Goal: Information Seeking & Learning: Learn about a topic

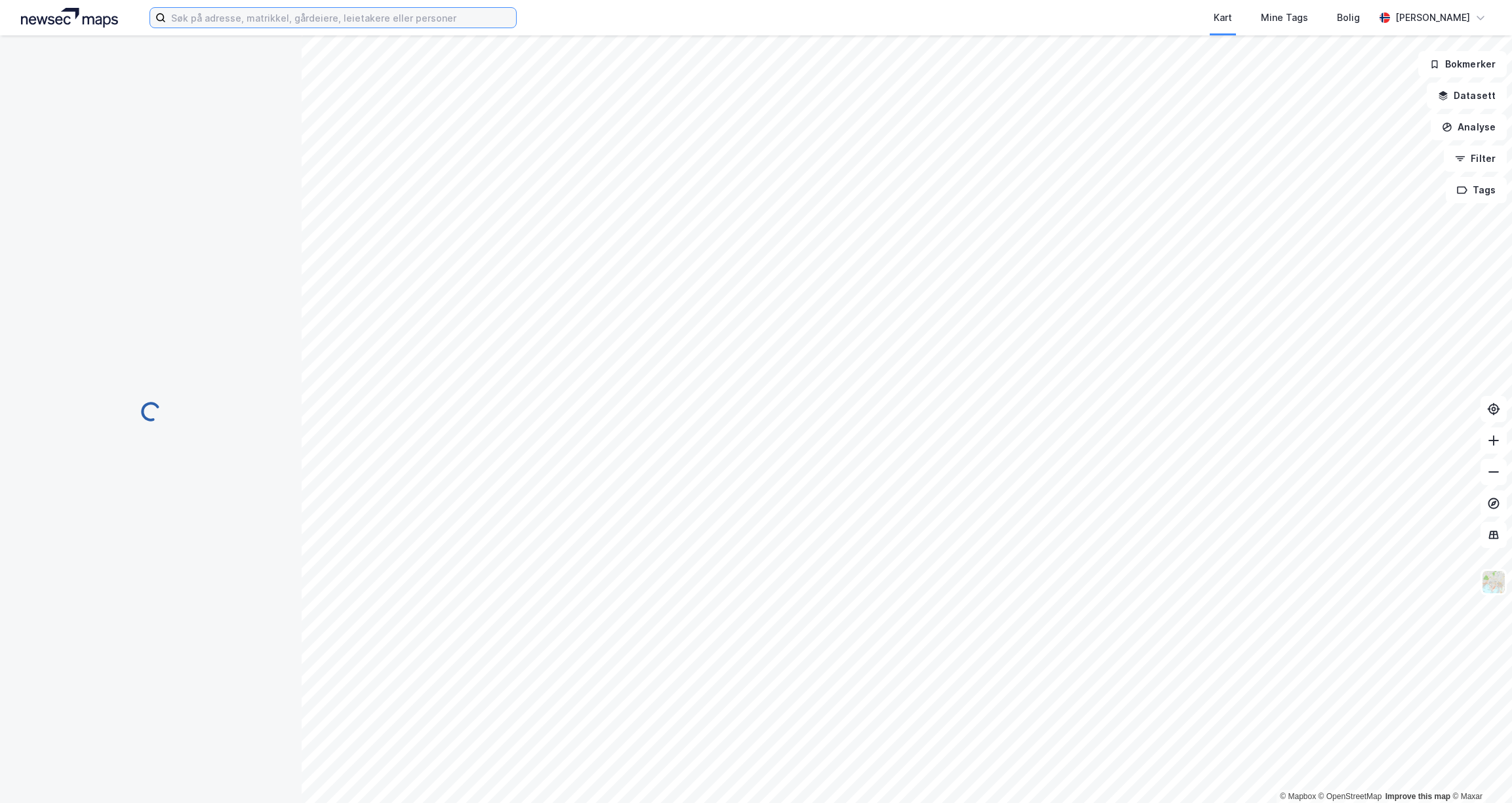
click at [437, 19] on input at bounding box center [341, 17] width 350 height 19
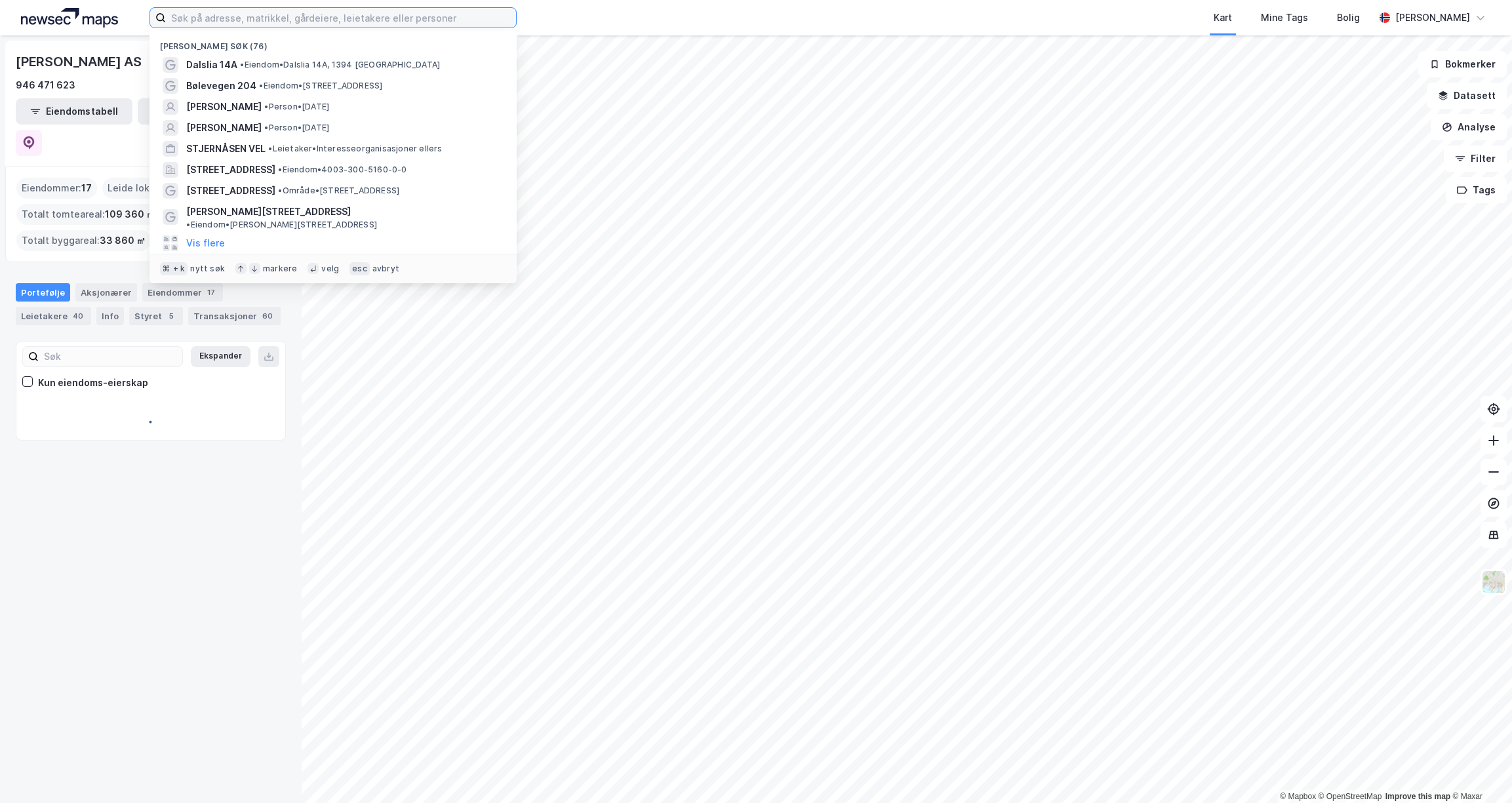
paste input "[URL][DOMAIN_NAME]"
type input "[URL][DOMAIN_NAME]"
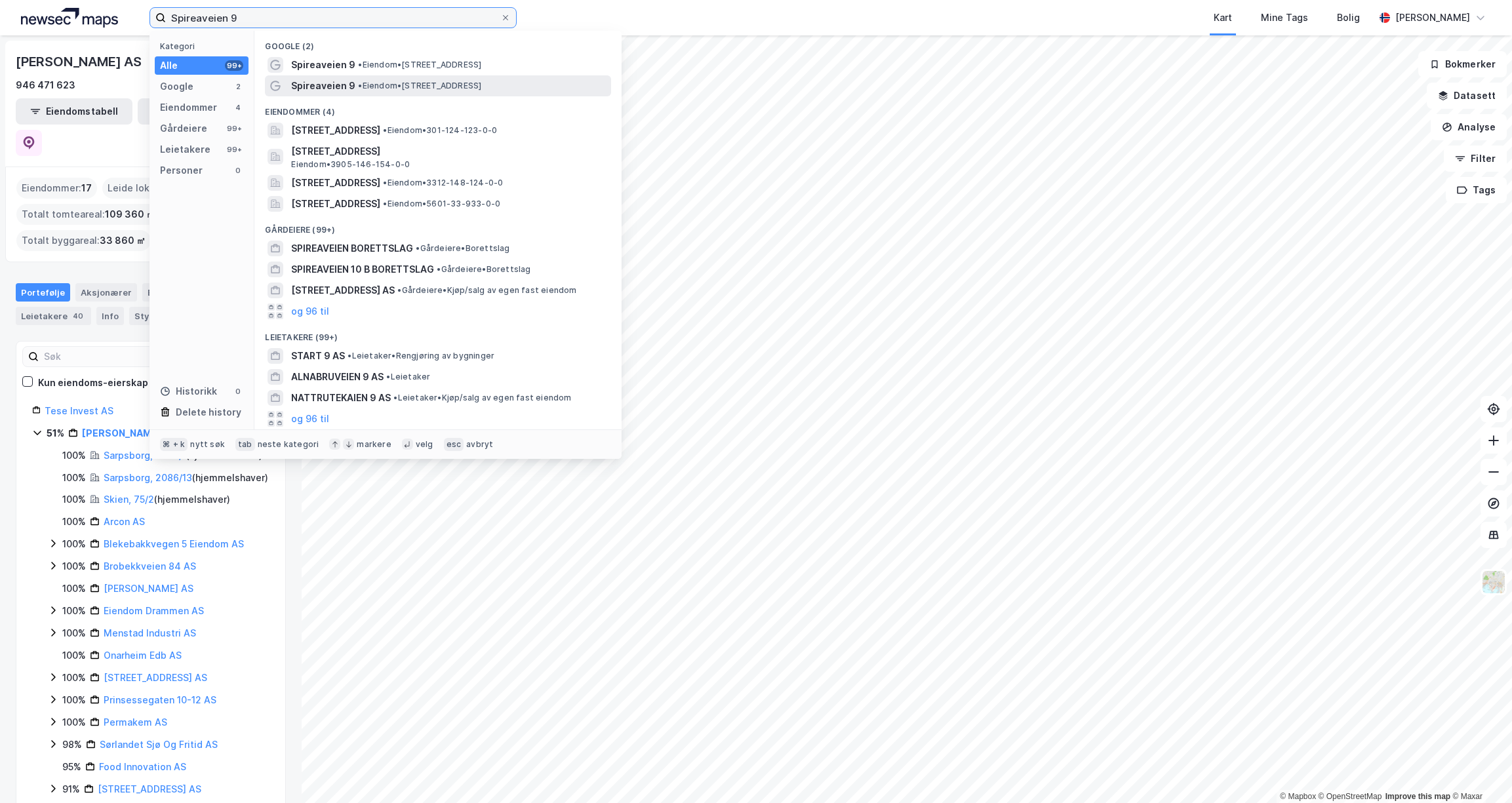
type input "Spireaveien 9"
click at [483, 91] on div "Spireaveien 9 • Eiendom • [STREET_ADDRESS]" at bounding box center [450, 86] width 318 height 15
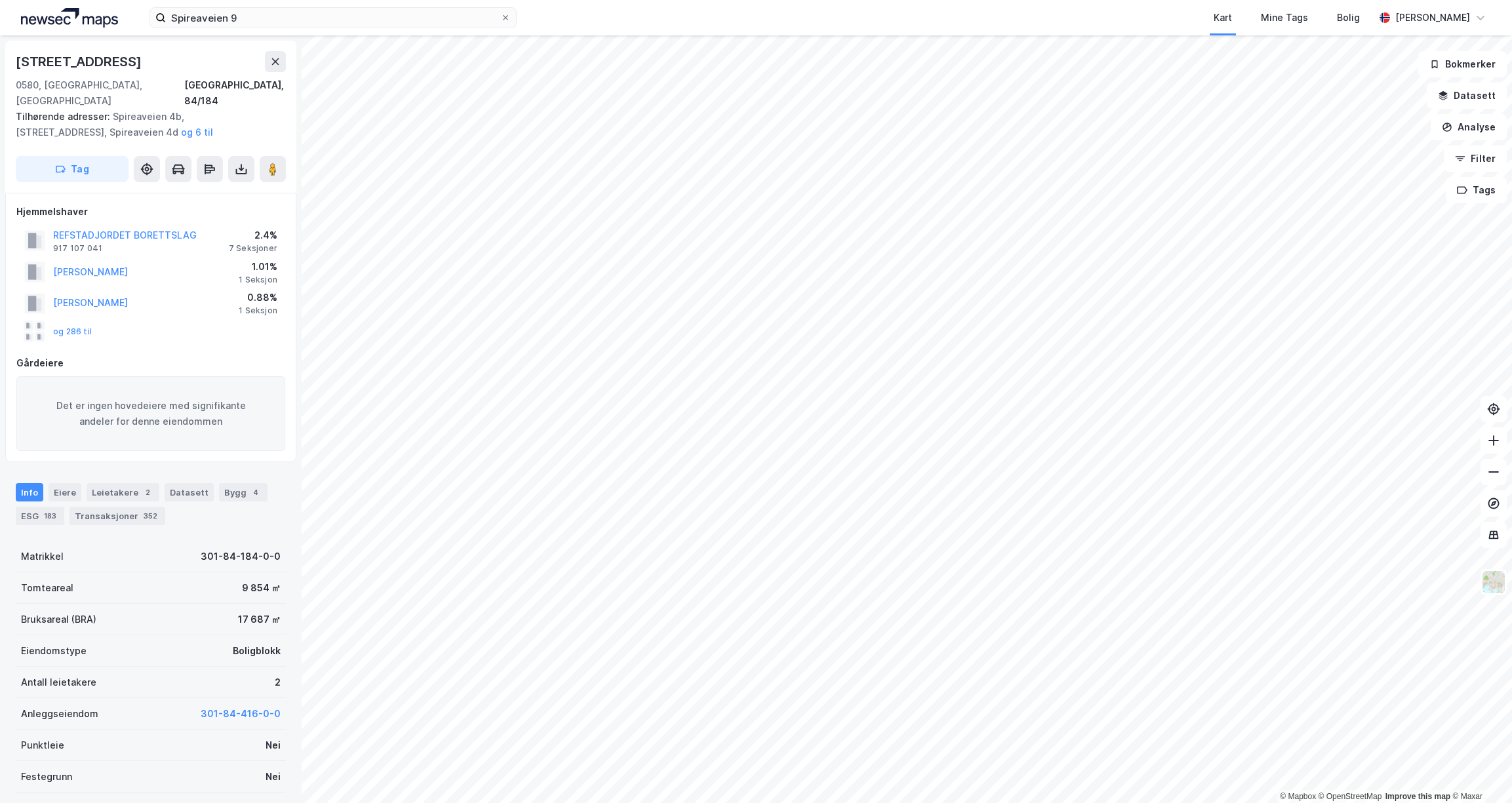
scroll to position [22, 0]
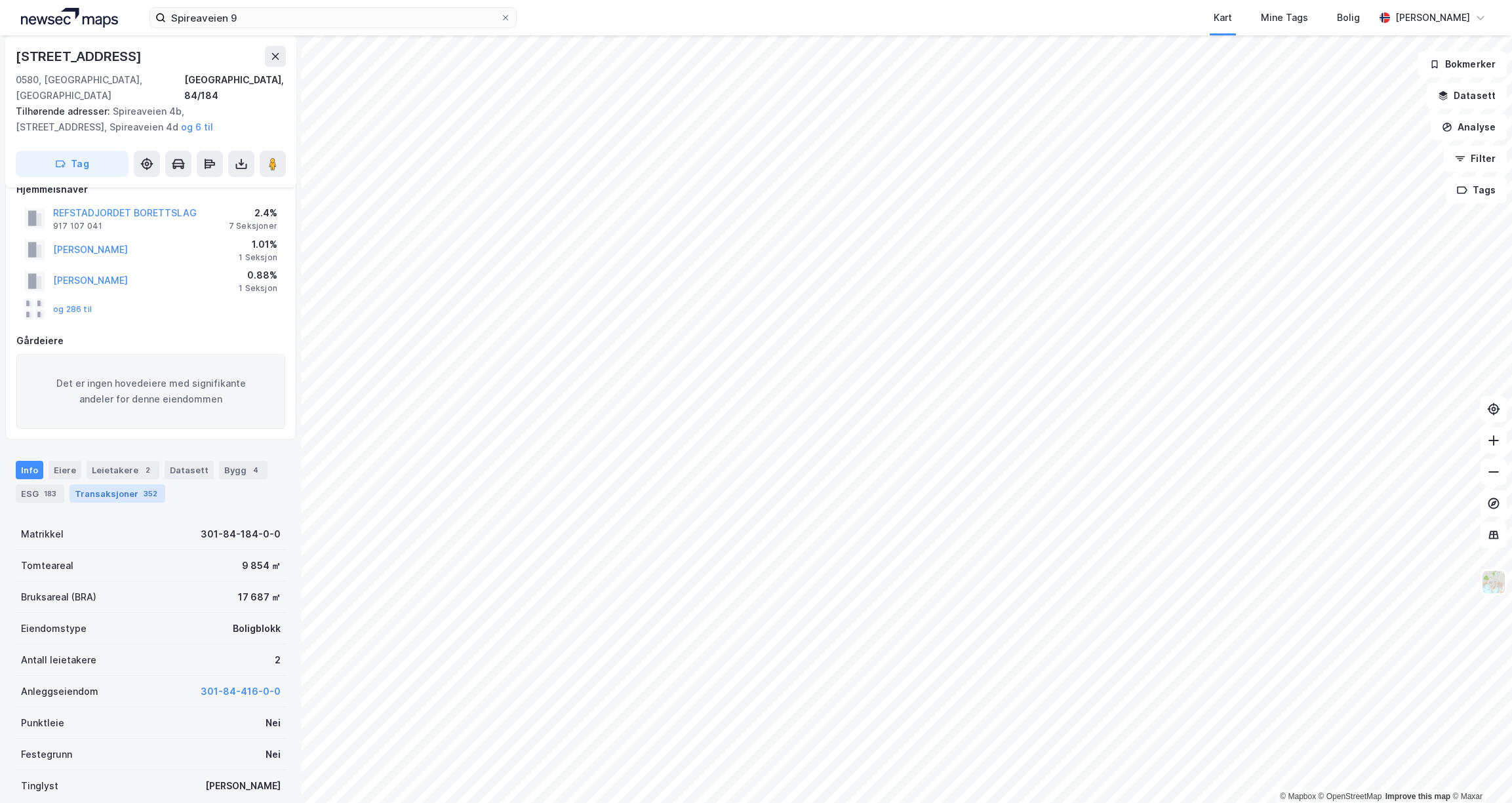
click at [104, 484] on div "Transaksjoner 352" at bounding box center [118, 493] width 96 height 19
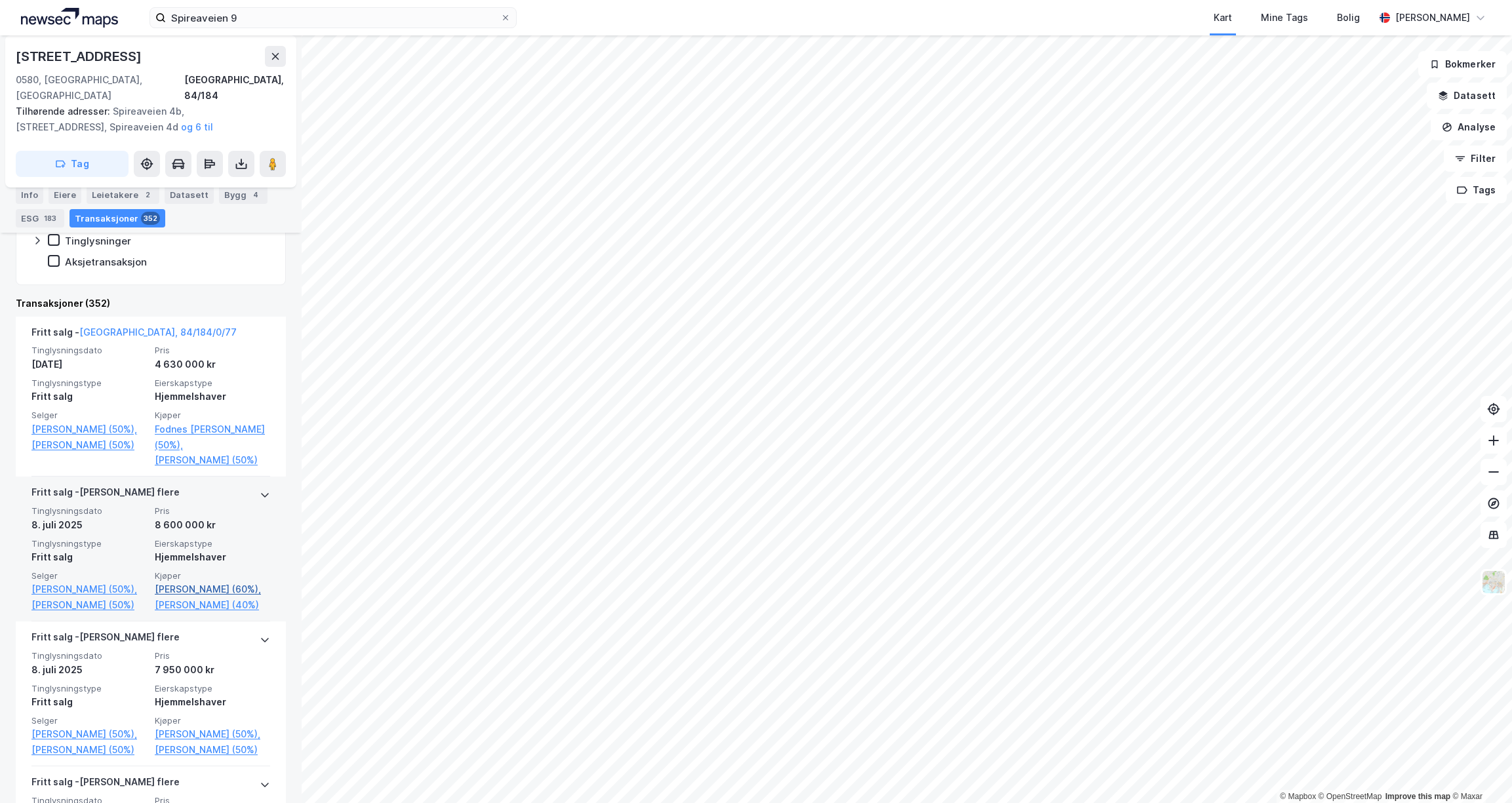
scroll to position [451, 0]
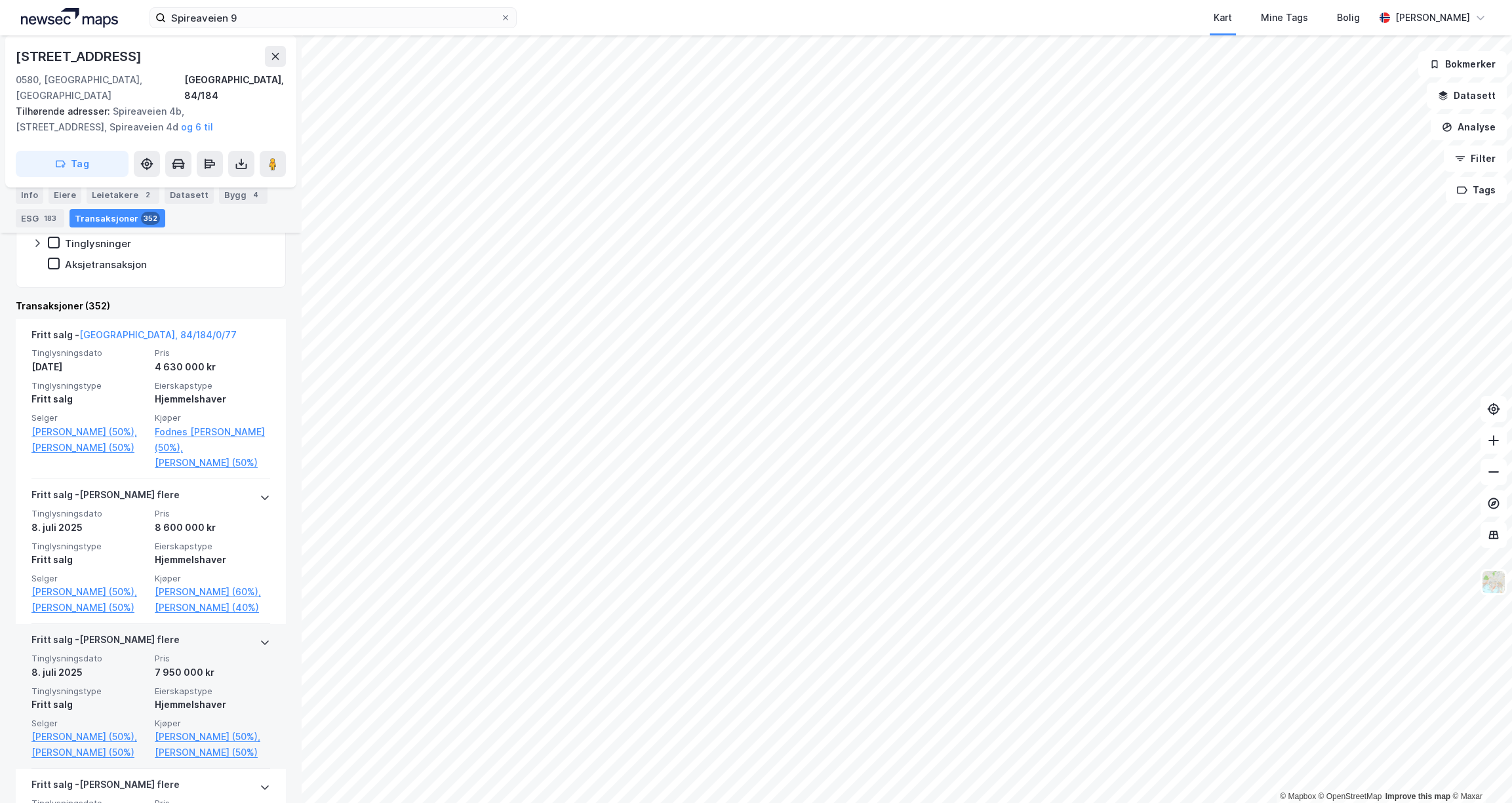
click at [204, 664] on span "Pris" at bounding box center [212, 658] width 115 height 11
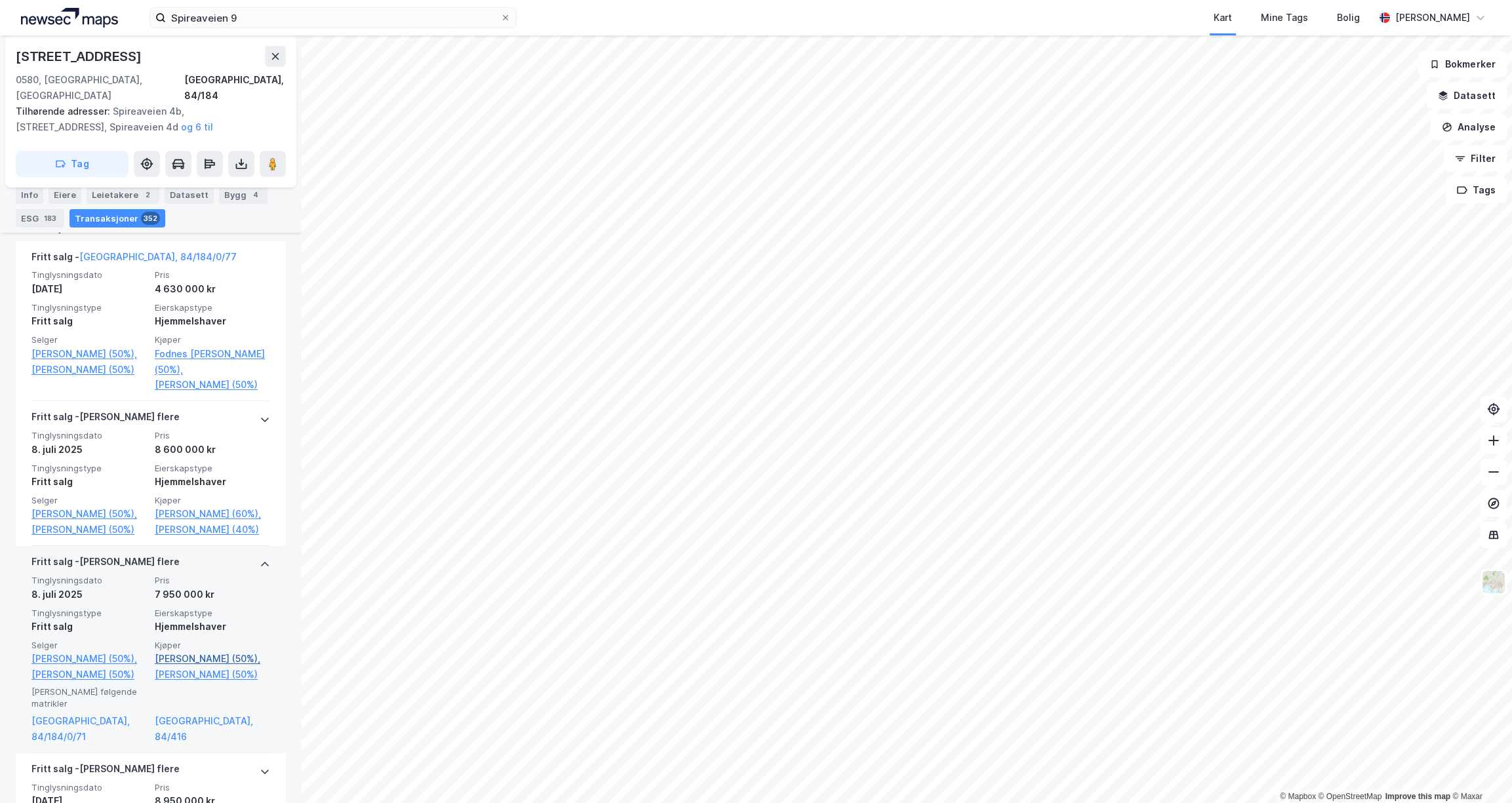
scroll to position [624, 0]
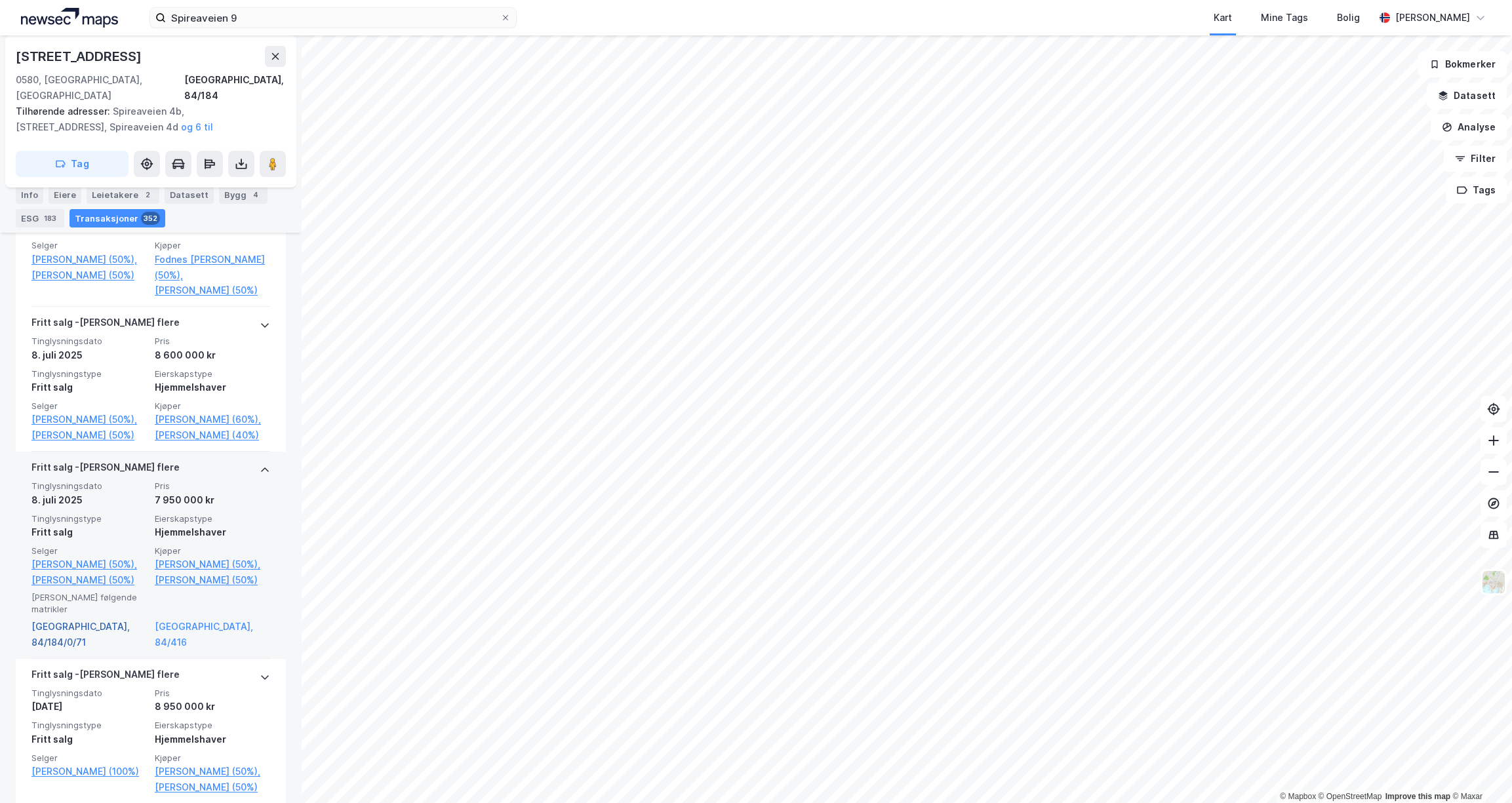
click at [98, 642] on link "[GEOGRAPHIC_DATA], 84/184/0/71" at bounding box center [89, 634] width 115 height 32
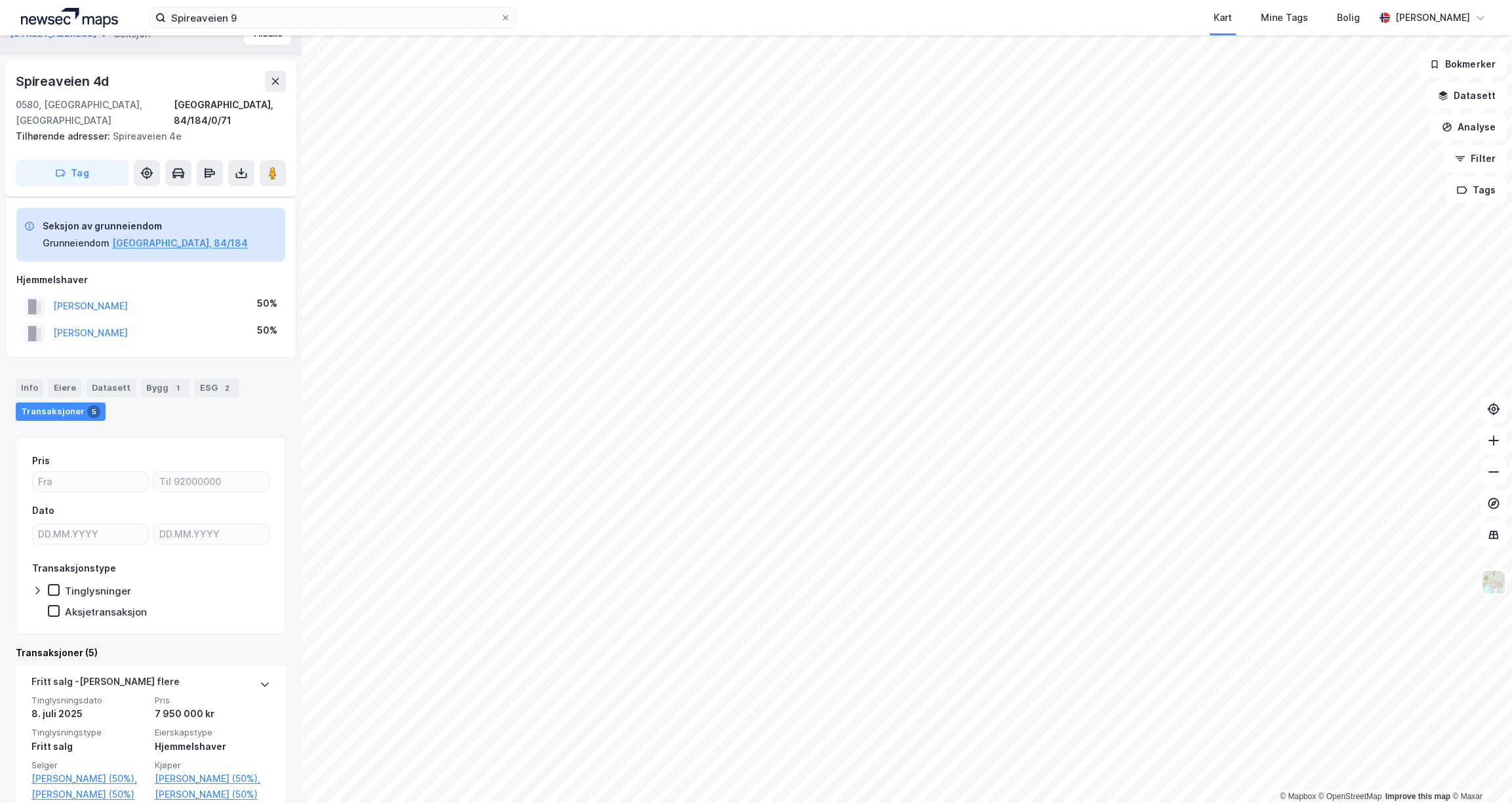
scroll to position [47, 0]
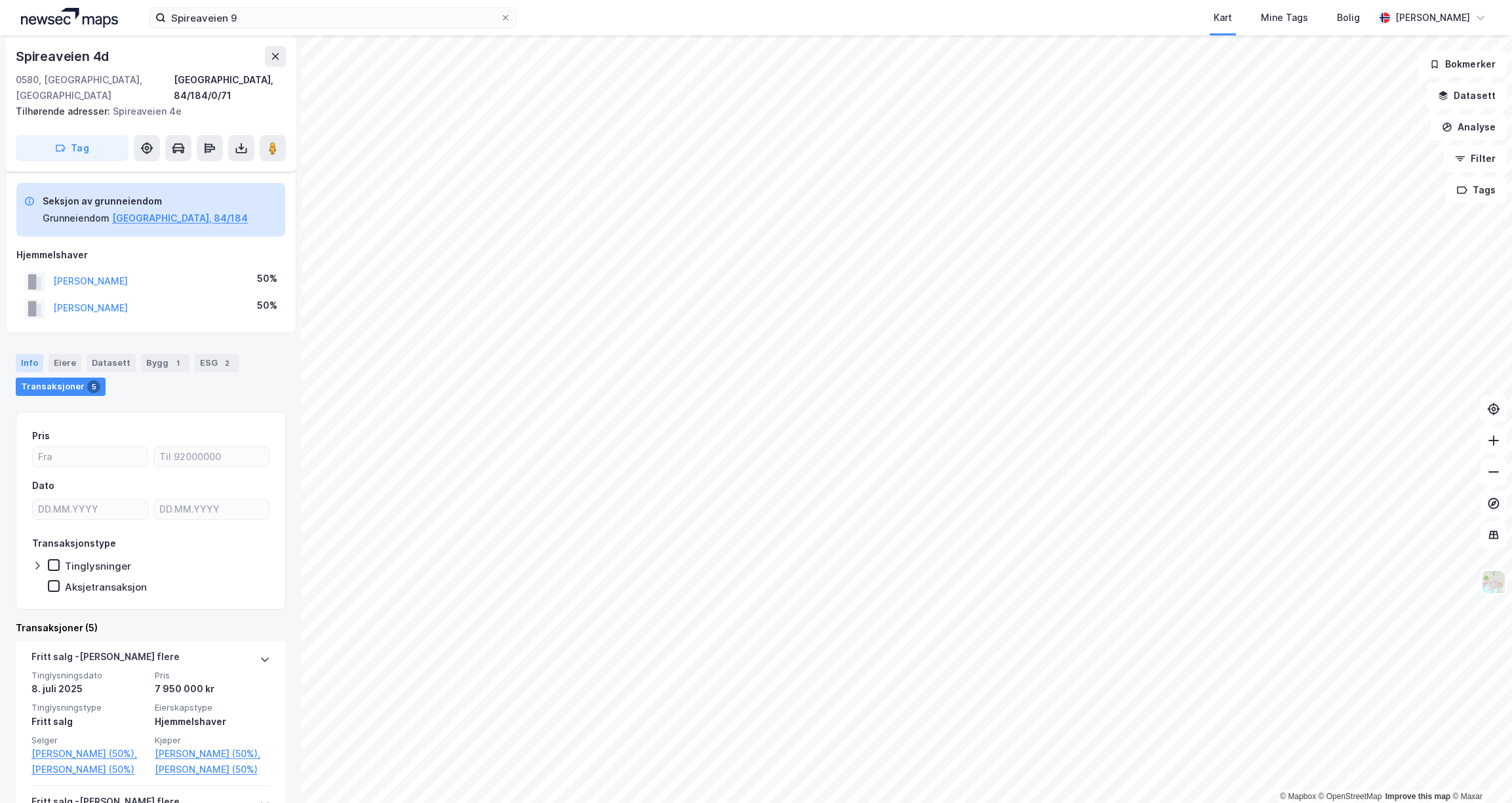
click at [34, 354] on div "Info" at bounding box center [29, 363] width 28 height 19
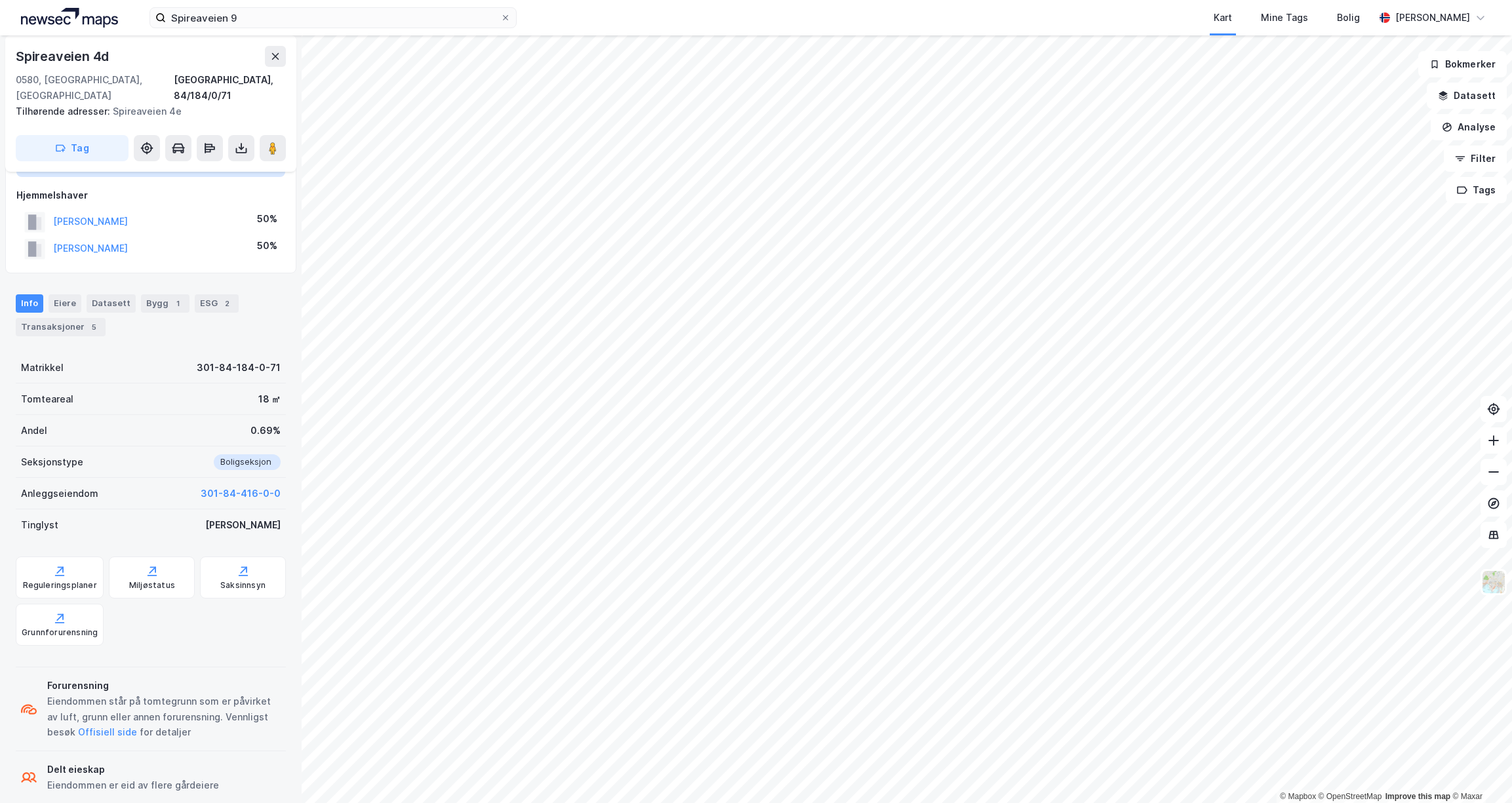
scroll to position [105, 0]
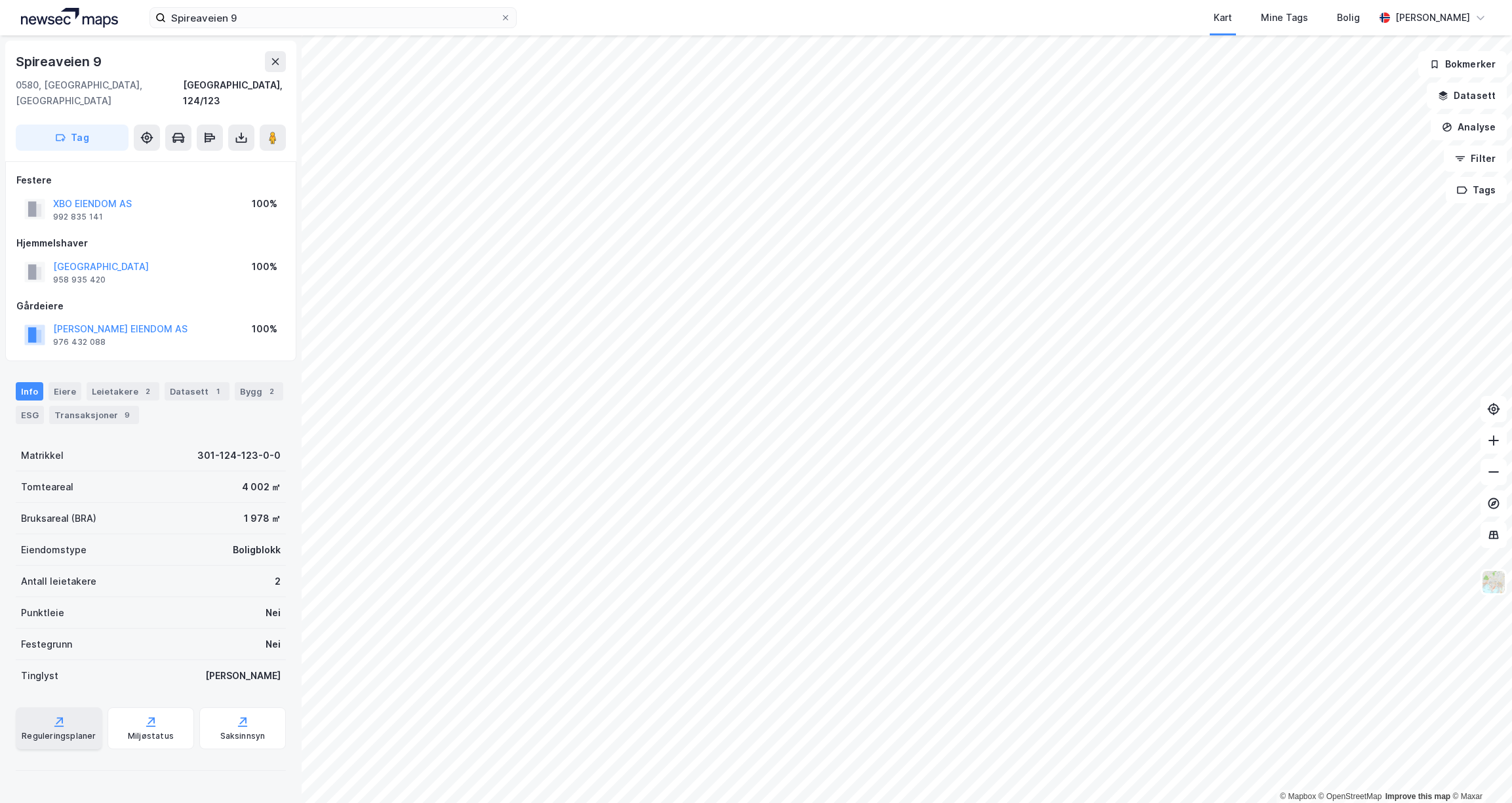
click at [49, 731] on div "Reguleringsplaner" at bounding box center [59, 736] width 74 height 11
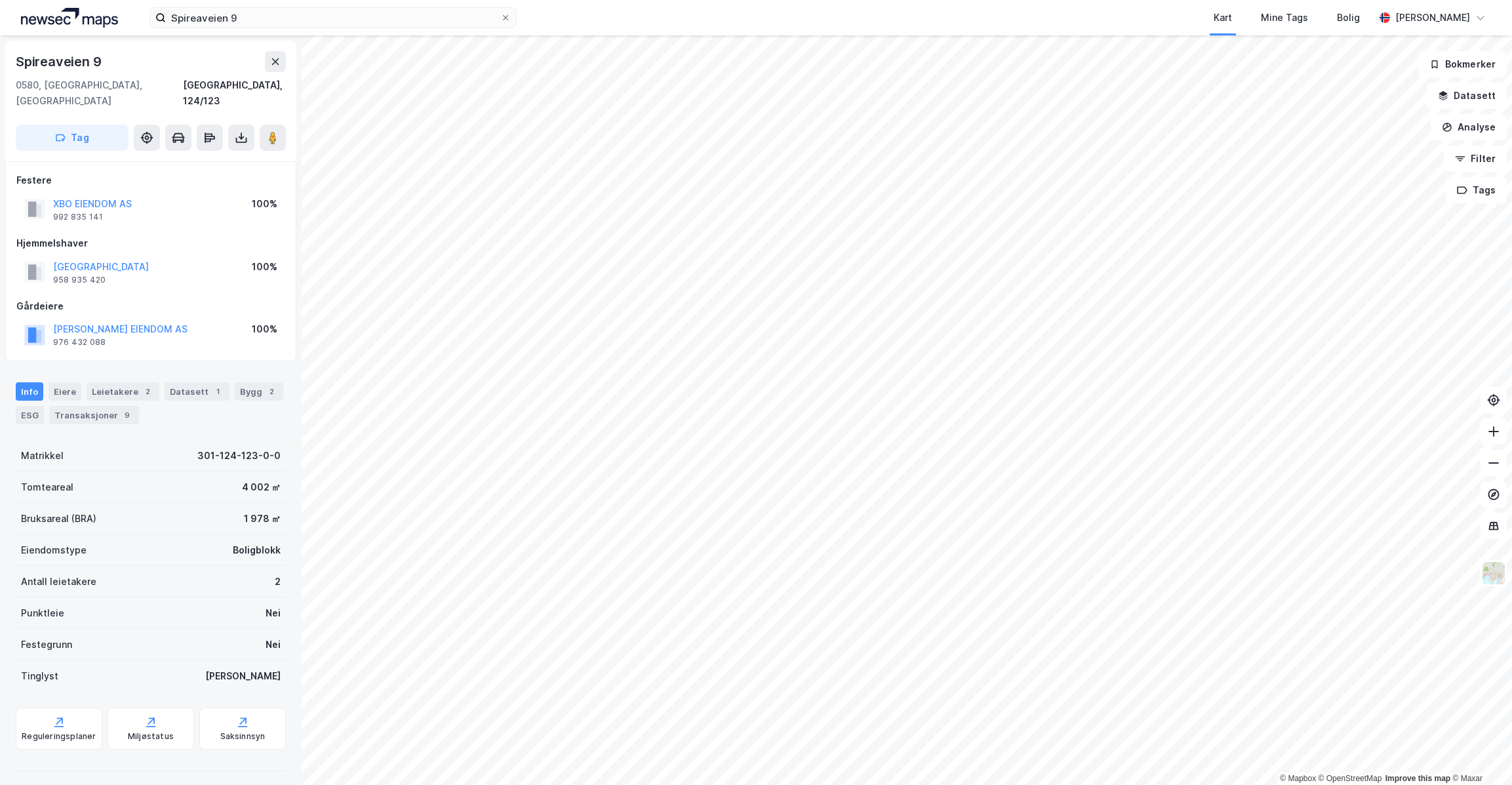
scroll to position [84, 0]
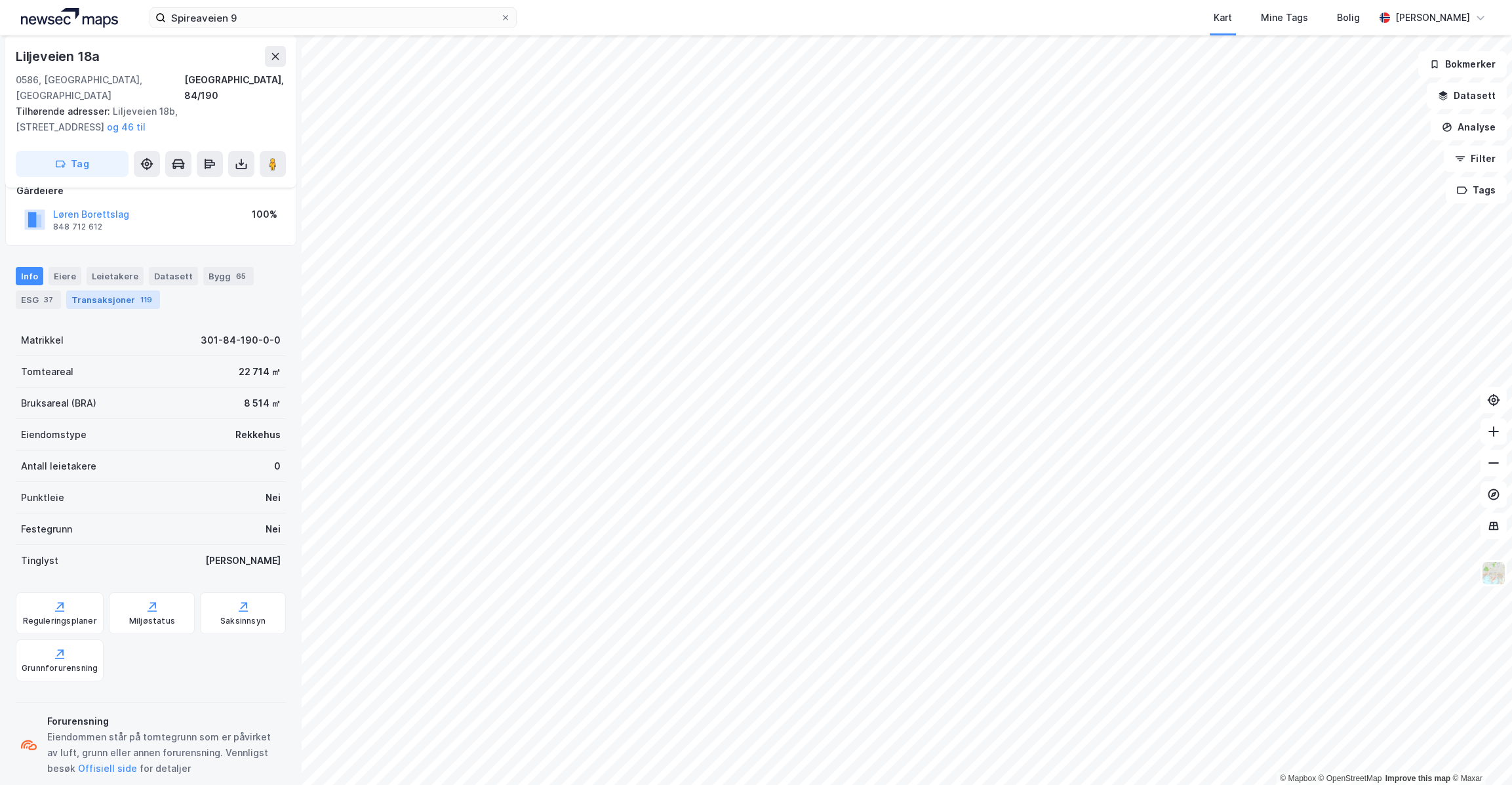
click at [111, 291] on div "Transaksjoner 119" at bounding box center [112, 300] width 94 height 19
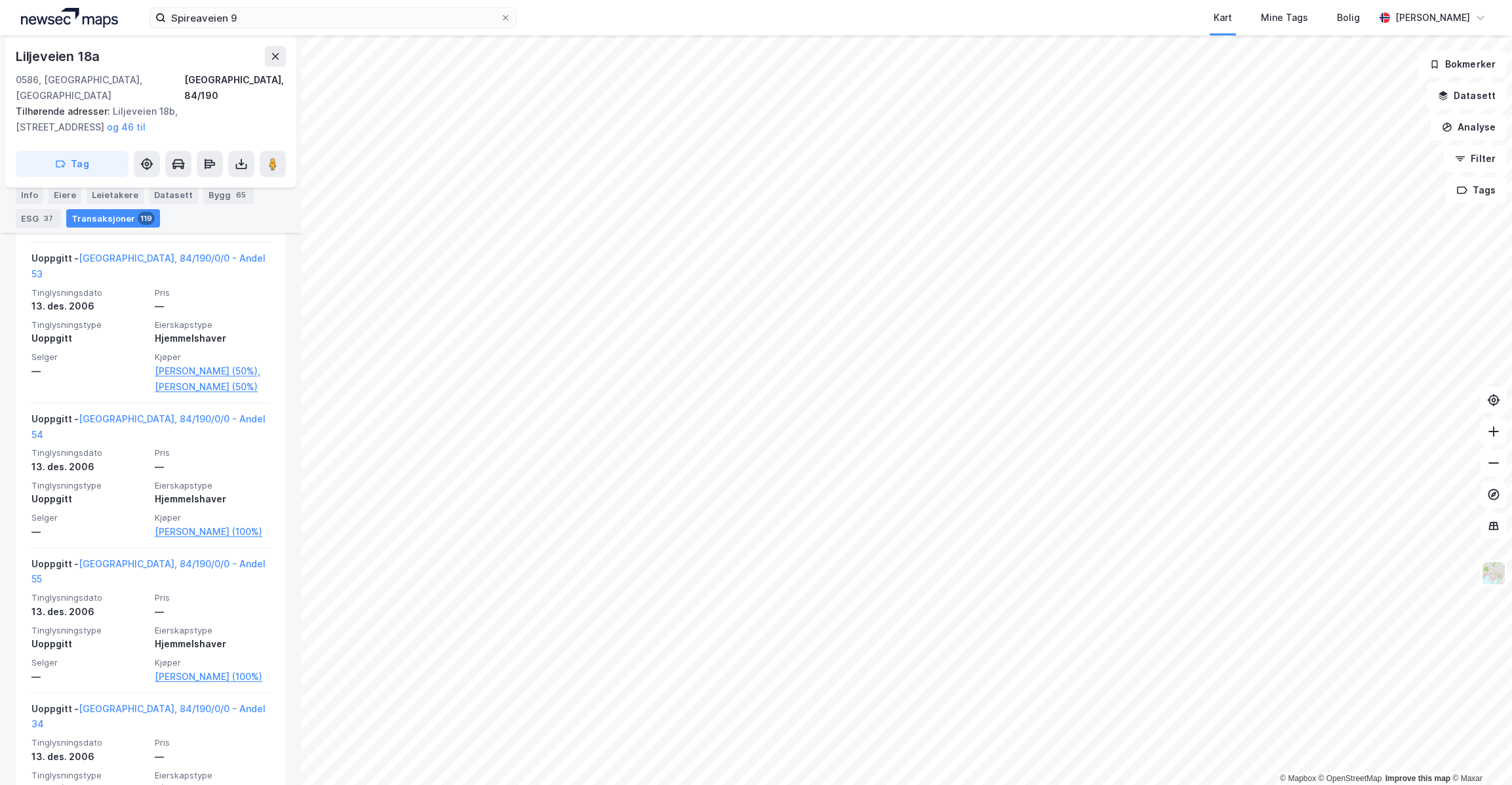
scroll to position [17471, 0]
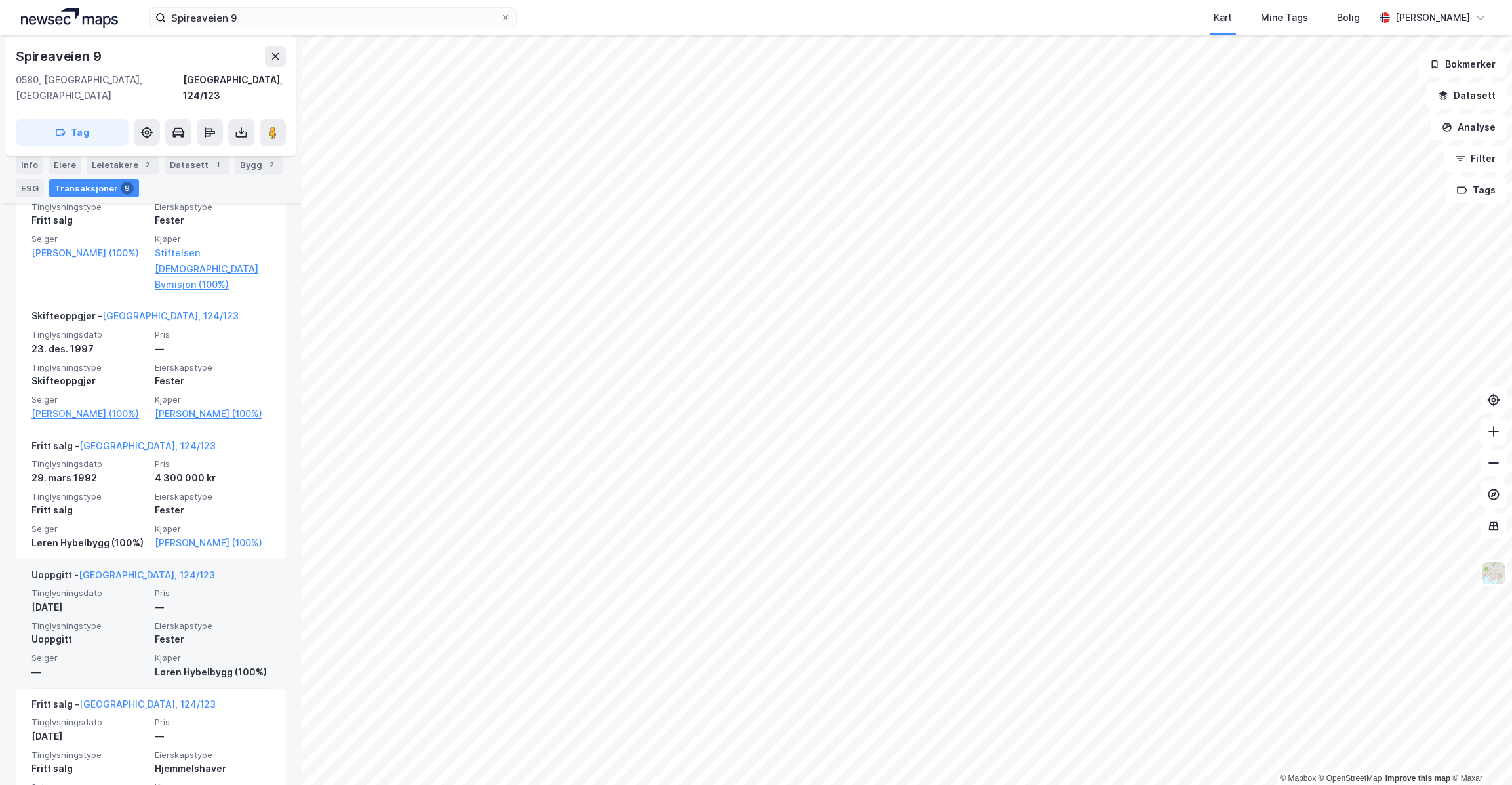
scroll to position [1101, 0]
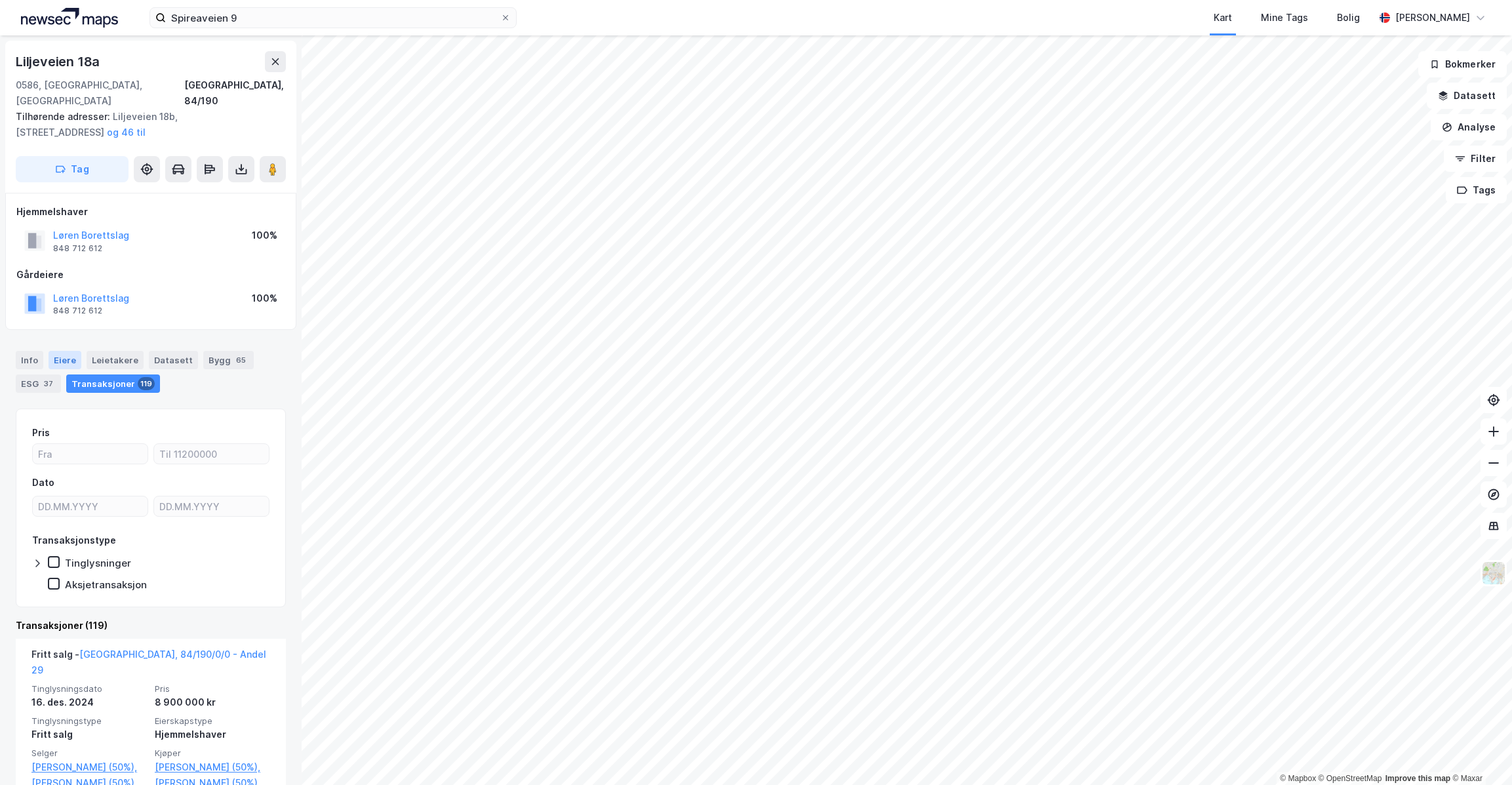
click at [57, 351] on div "Eiere" at bounding box center [65, 360] width 33 height 19
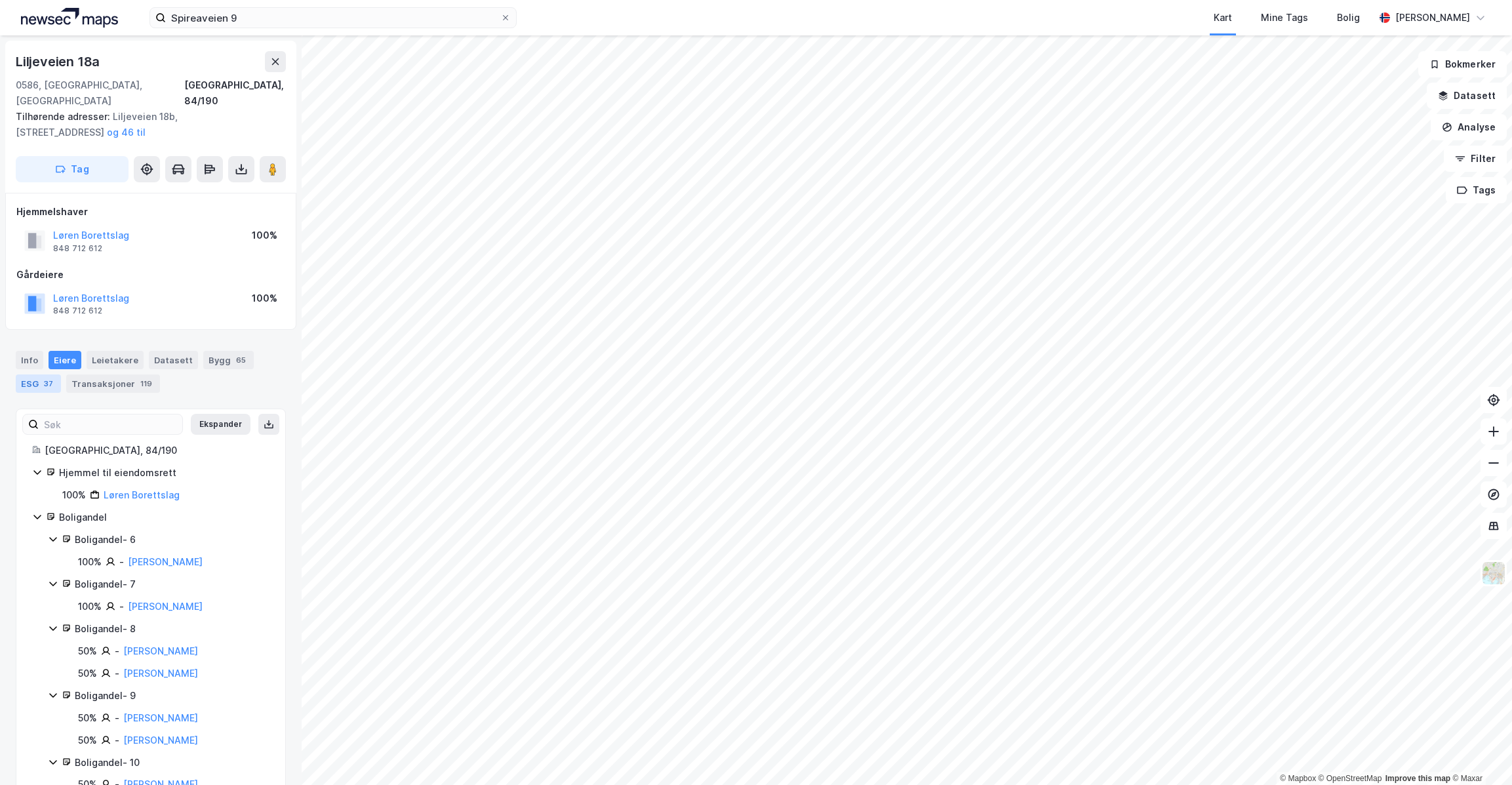
click at [44, 377] on div "37" at bounding box center [48, 384] width 15 height 13
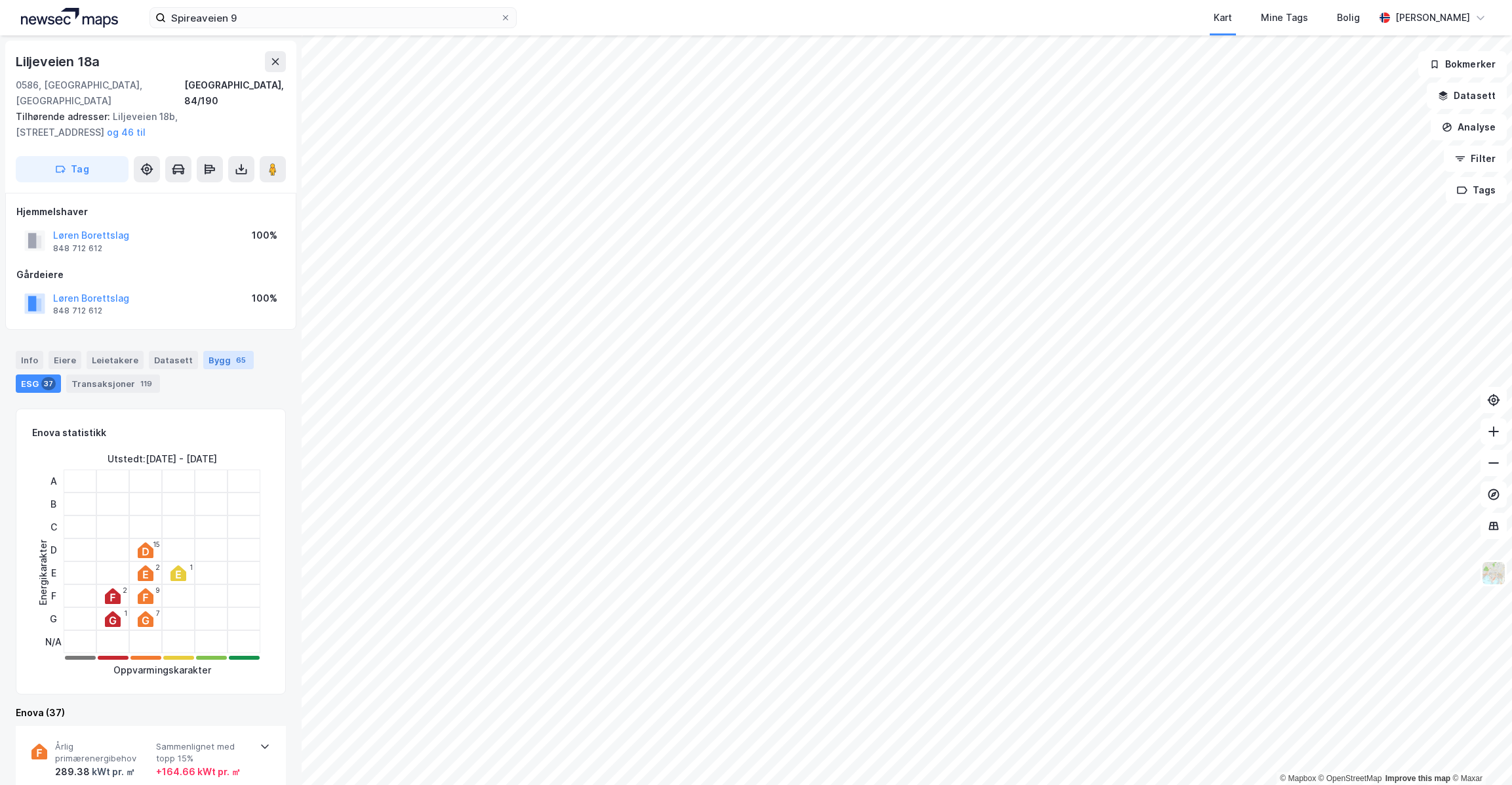
click at [233, 353] on div "65" at bounding box center [240, 360] width 15 height 13
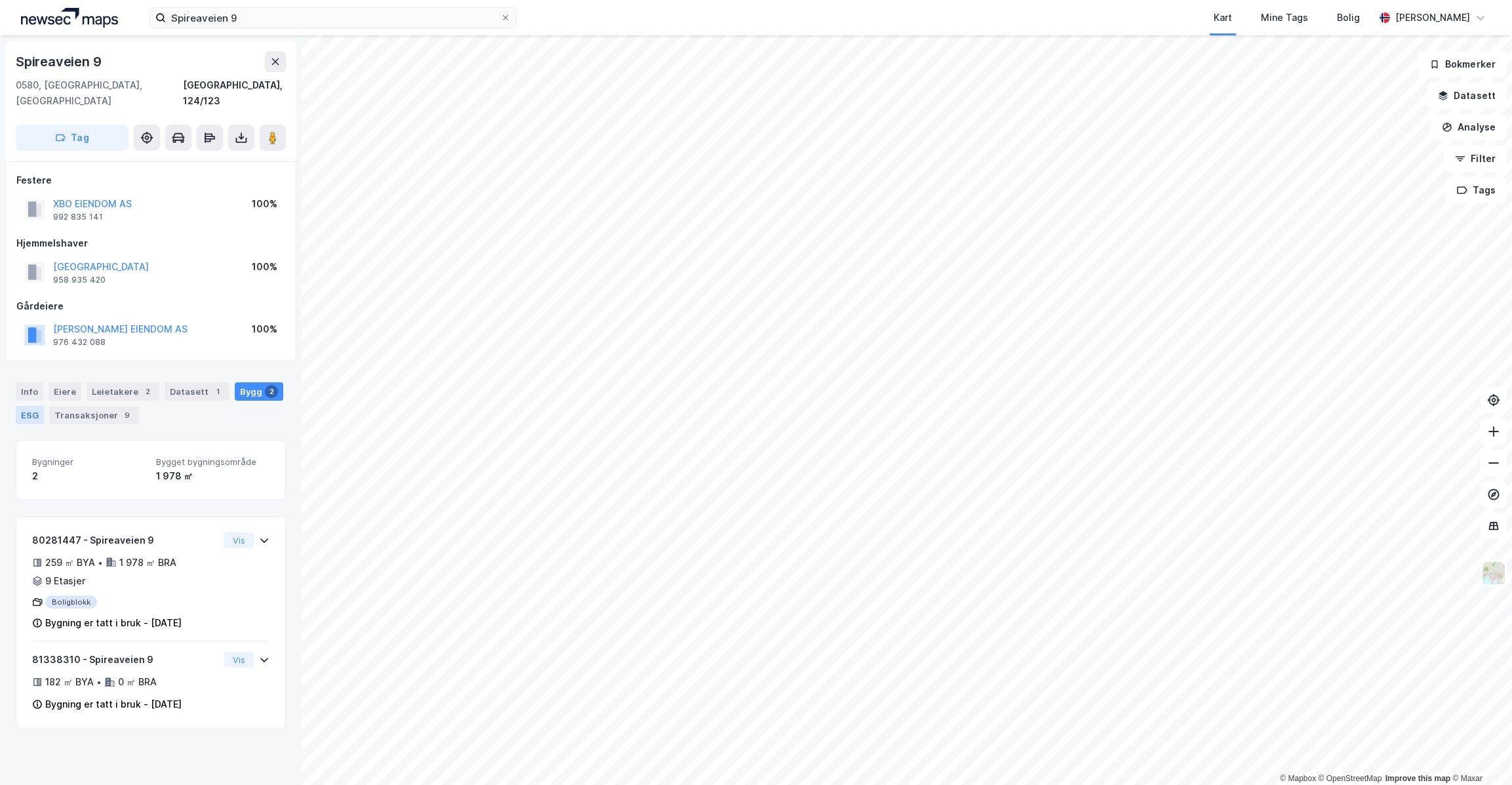
click at [22, 406] on div "ESG" at bounding box center [29, 415] width 28 height 19
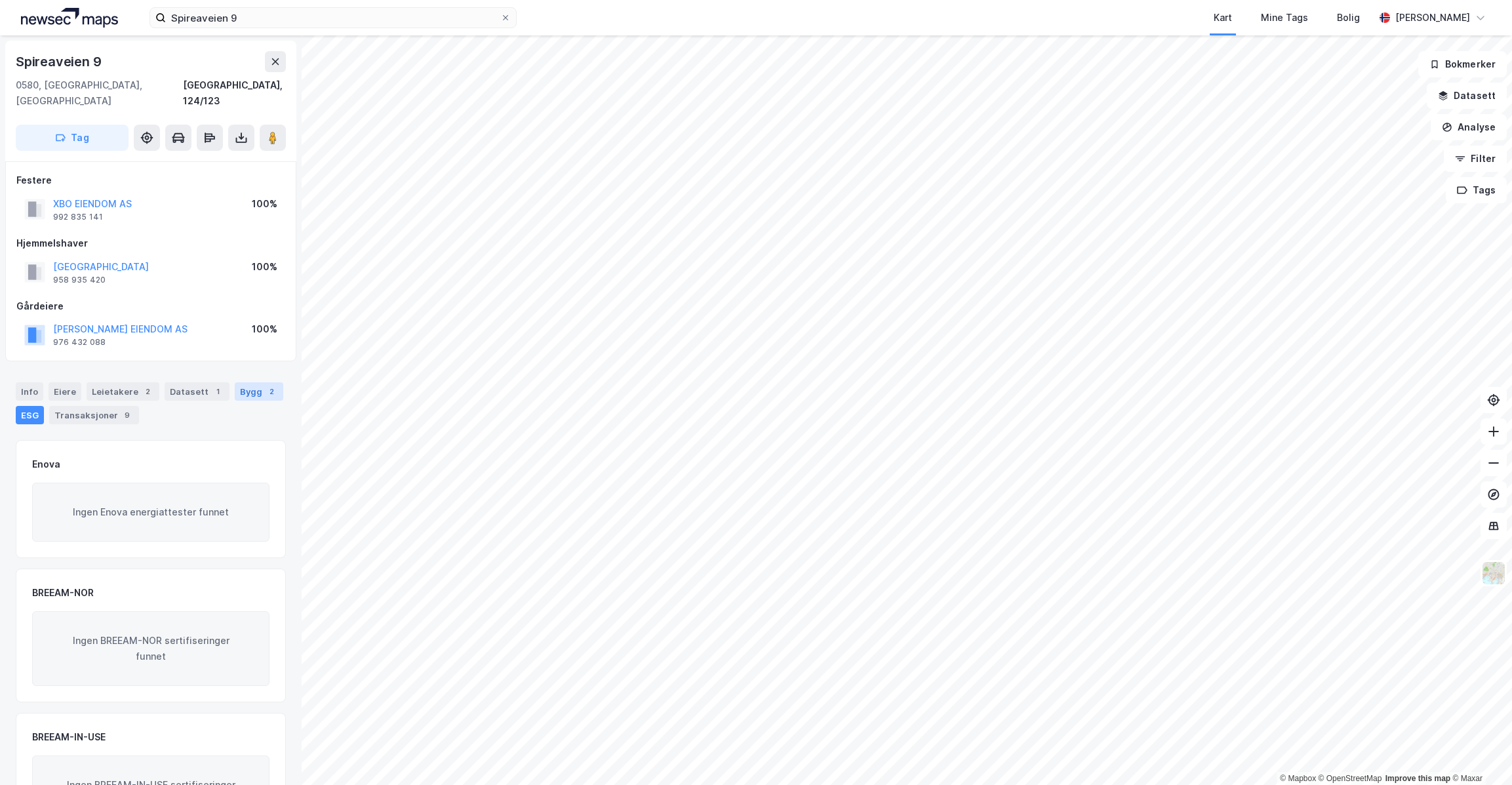
click at [249, 382] on div "Bygg 2" at bounding box center [259, 391] width 49 height 19
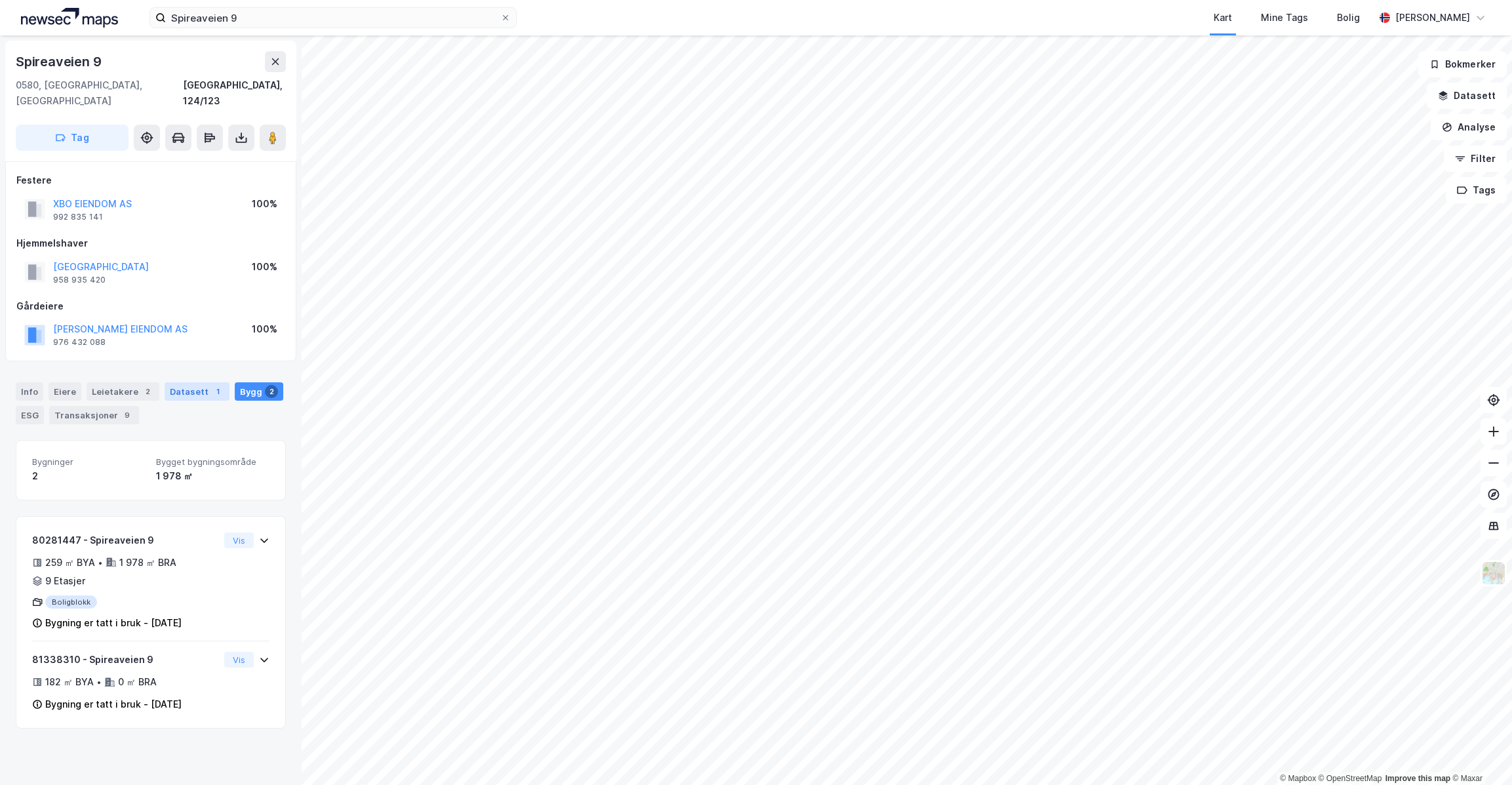
click at [184, 382] on div "Datasett 1" at bounding box center [197, 391] width 65 height 19
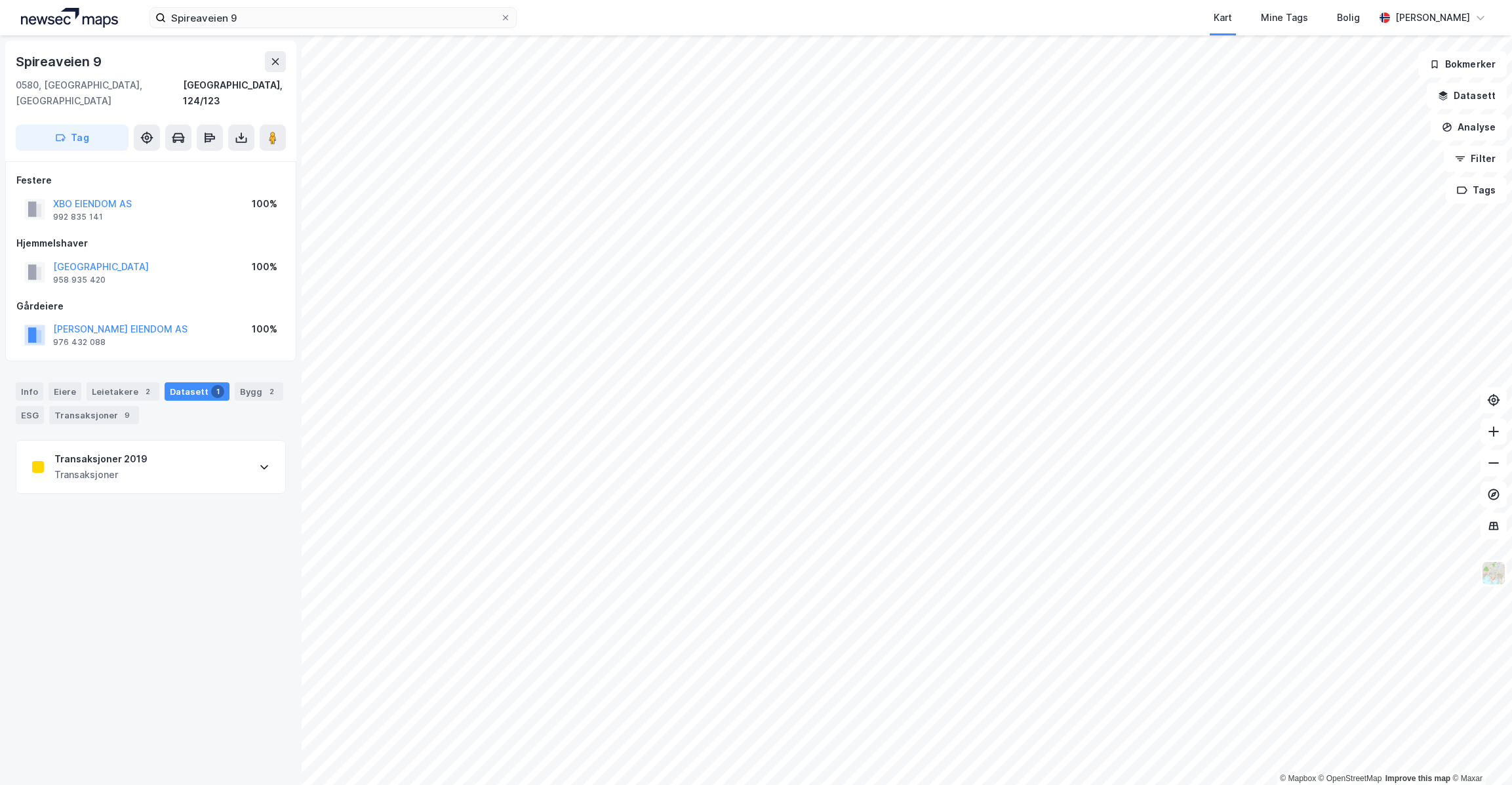
click at [189, 447] on div "Transaksjoner 2019 Transaksjoner" at bounding box center [150, 467] width 269 height 53
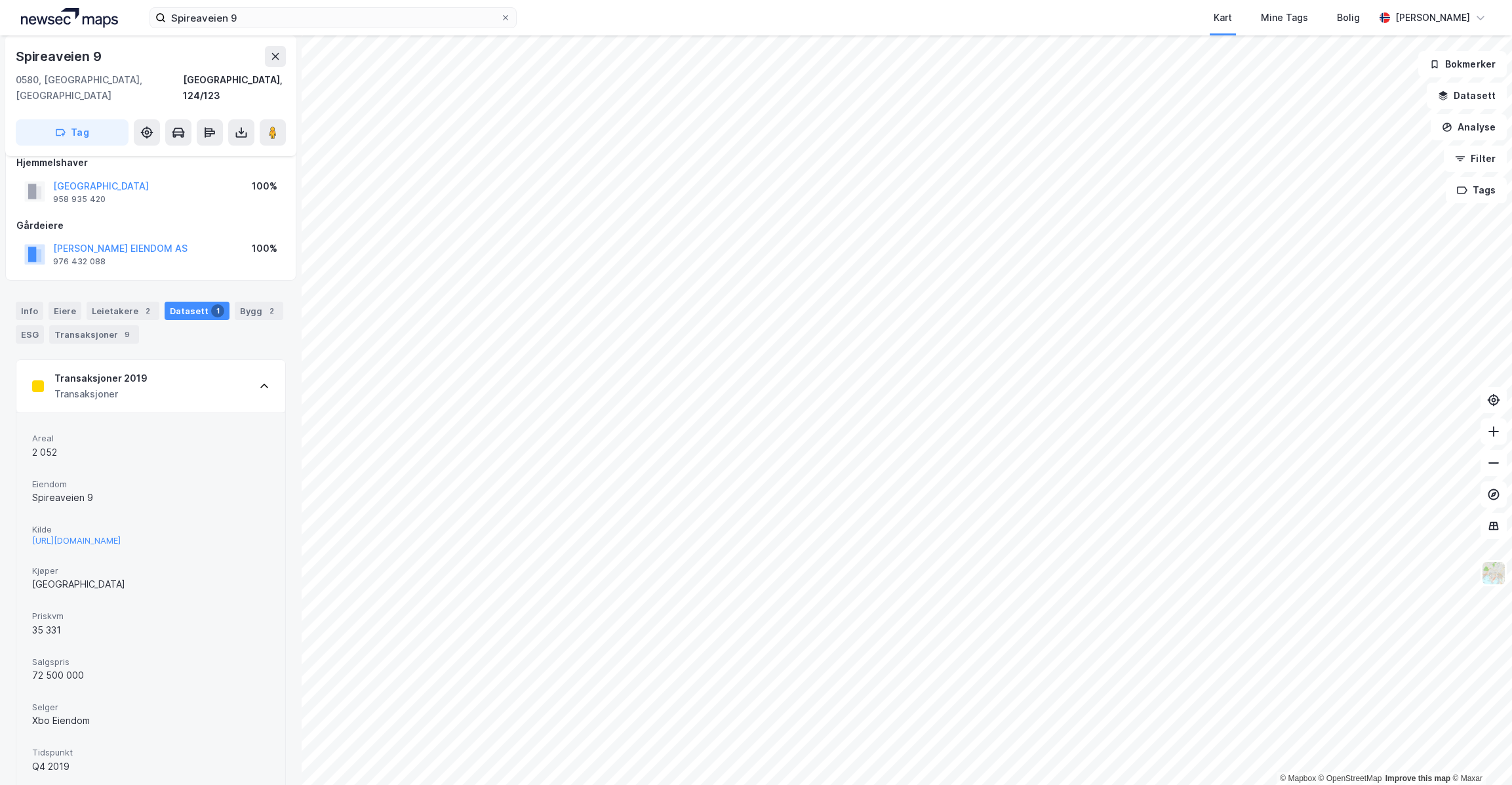
scroll to position [132, 0]
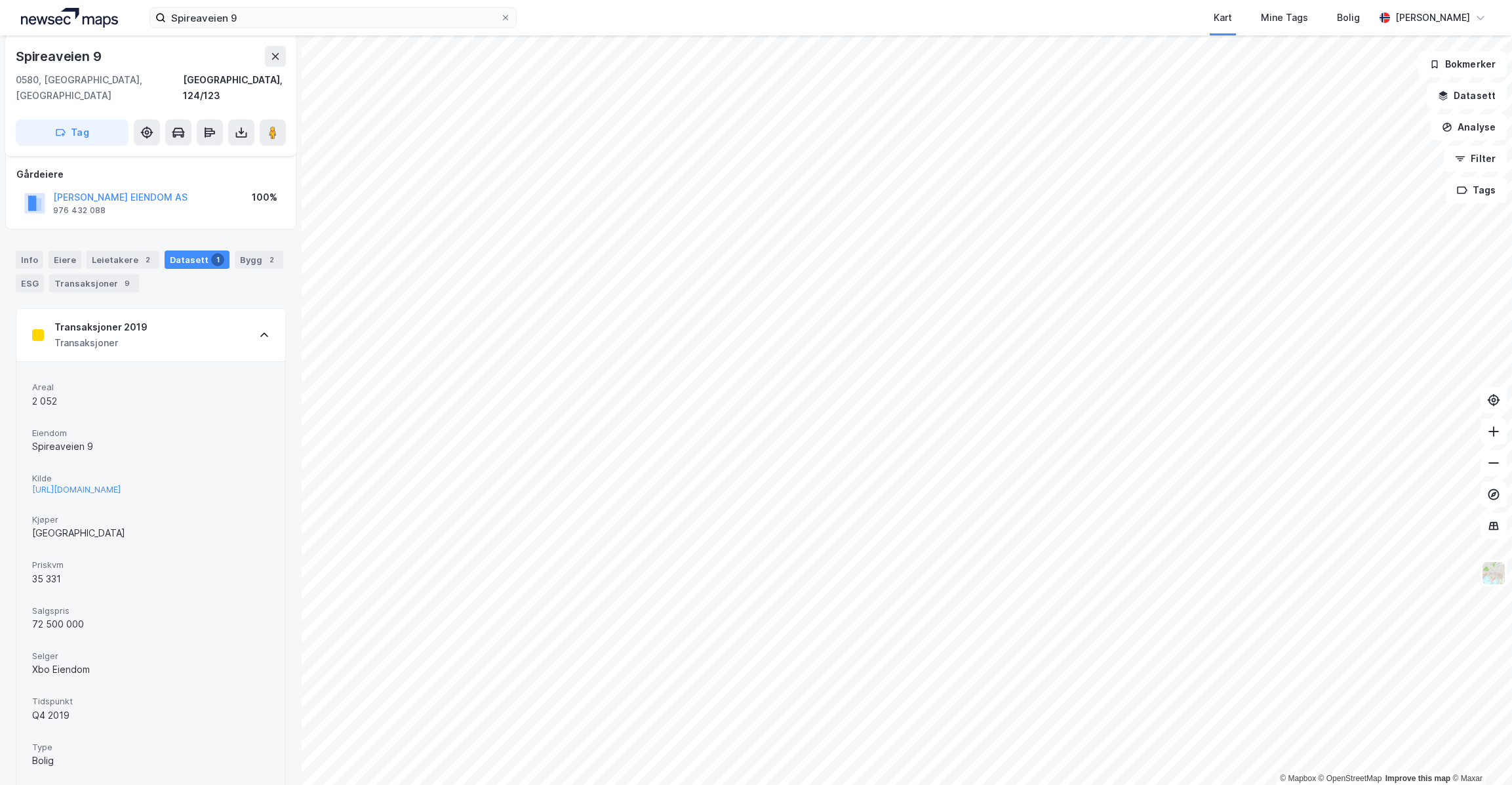
click at [173, 394] on div "2 052" at bounding box center [150, 401] width 237 height 15
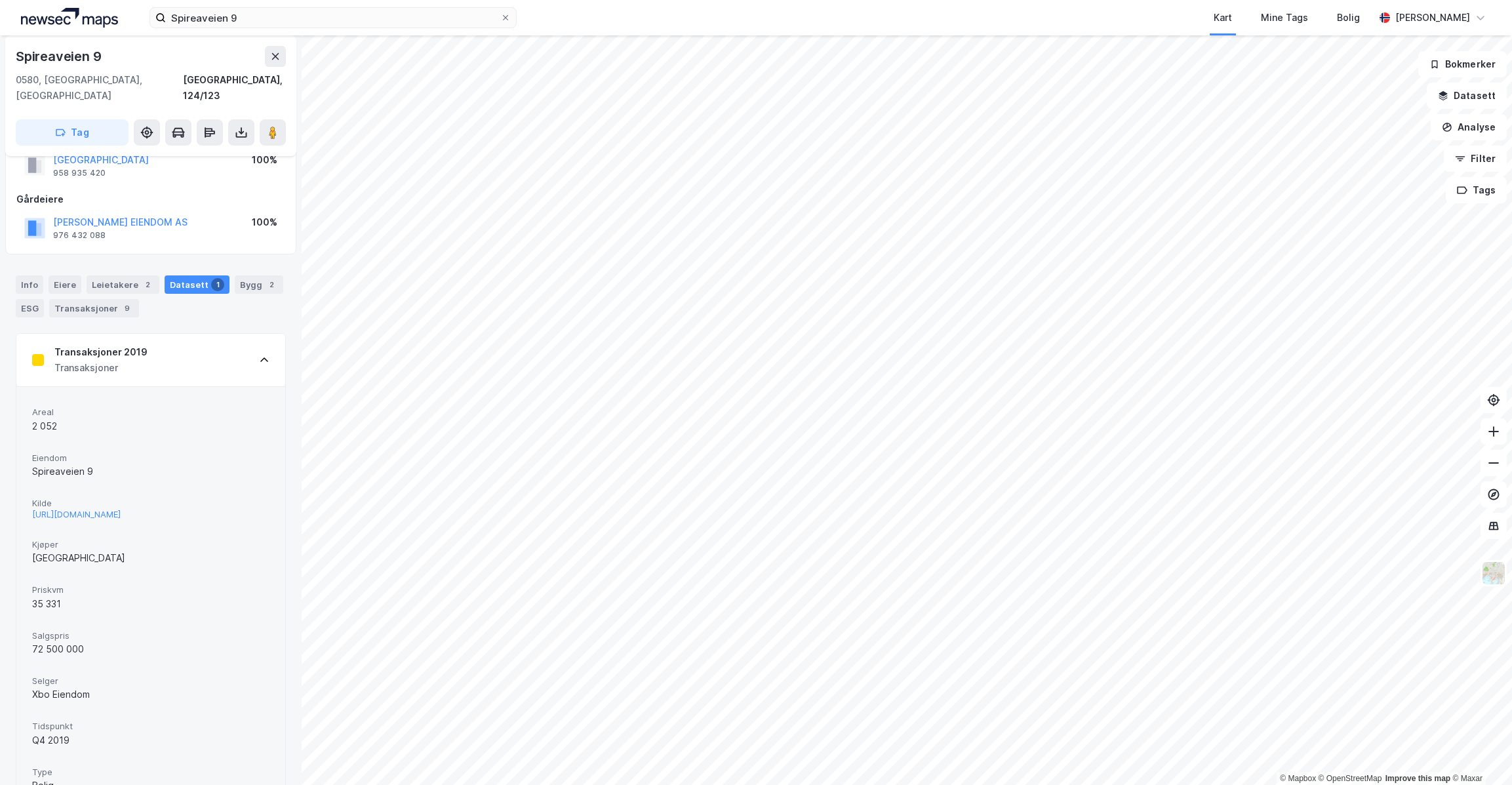
scroll to position [44, 0]
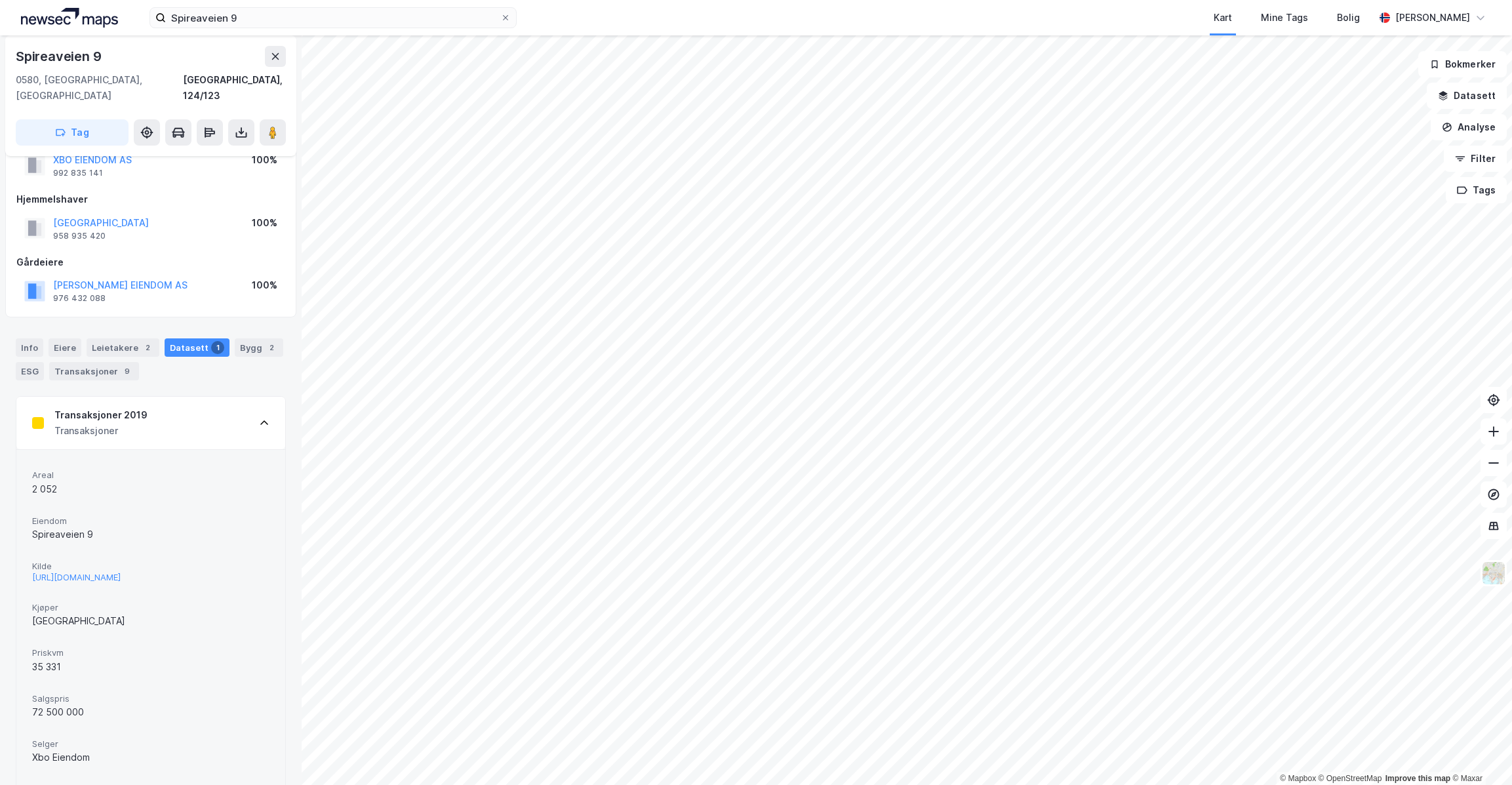
click at [241, 398] on div "Transaksjoner 2019 Transaksjoner" at bounding box center [150, 423] width 269 height 53
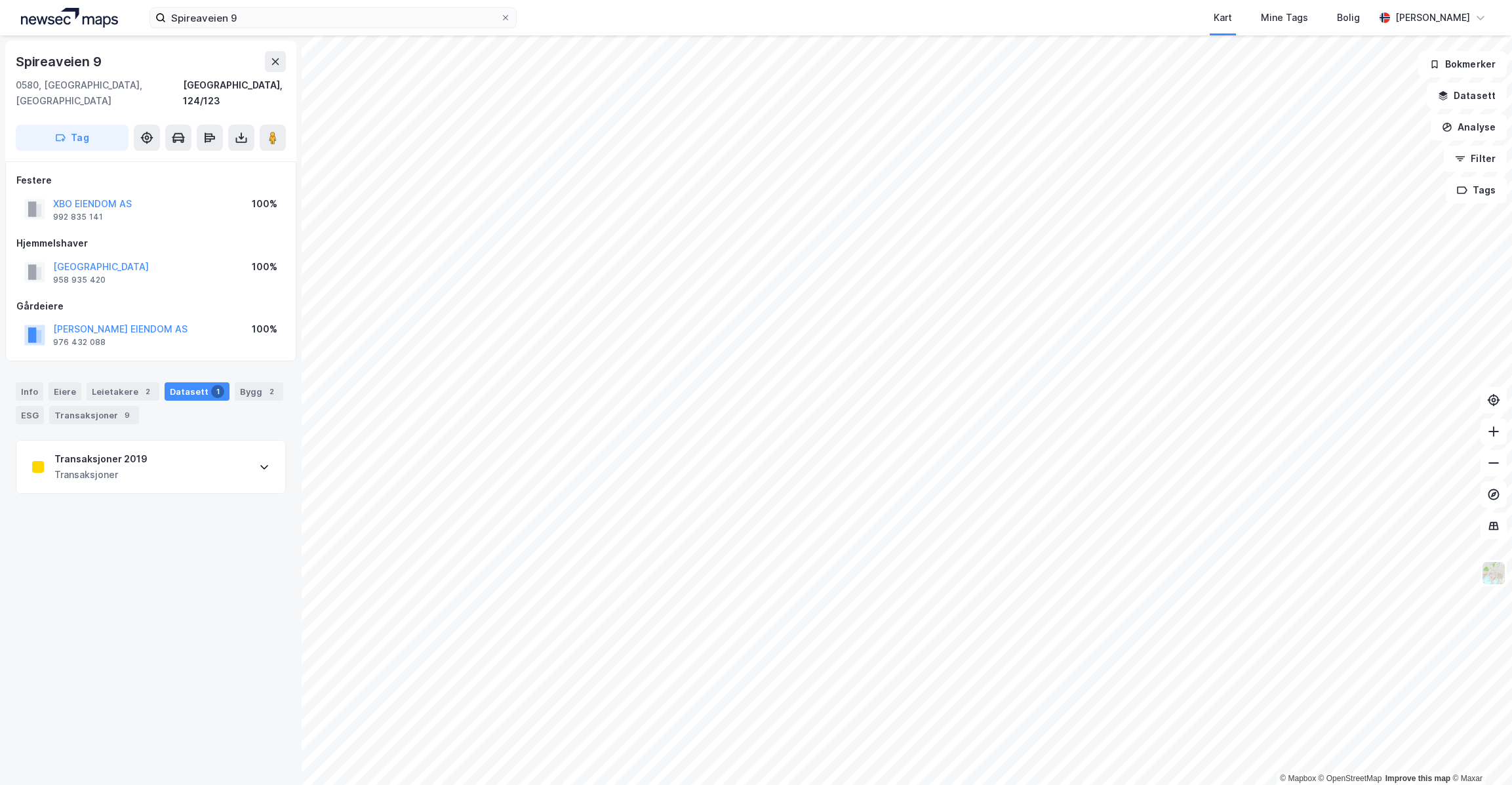
scroll to position [0, 0]
click at [53, 382] on div "Eiere" at bounding box center [65, 391] width 33 height 19
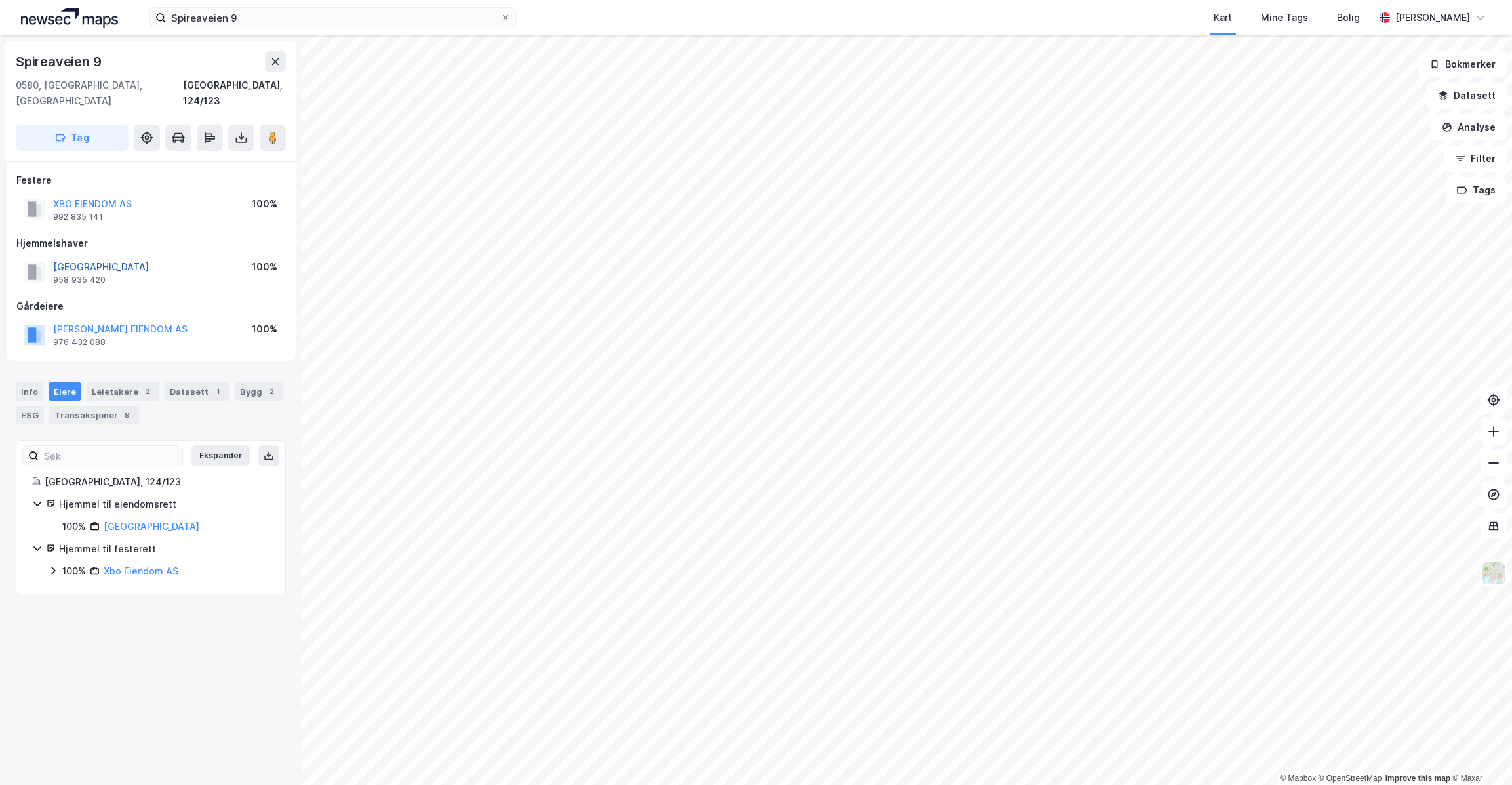
click at [0, 0] on button "[GEOGRAPHIC_DATA]" at bounding box center [0, 0] width 0 height 0
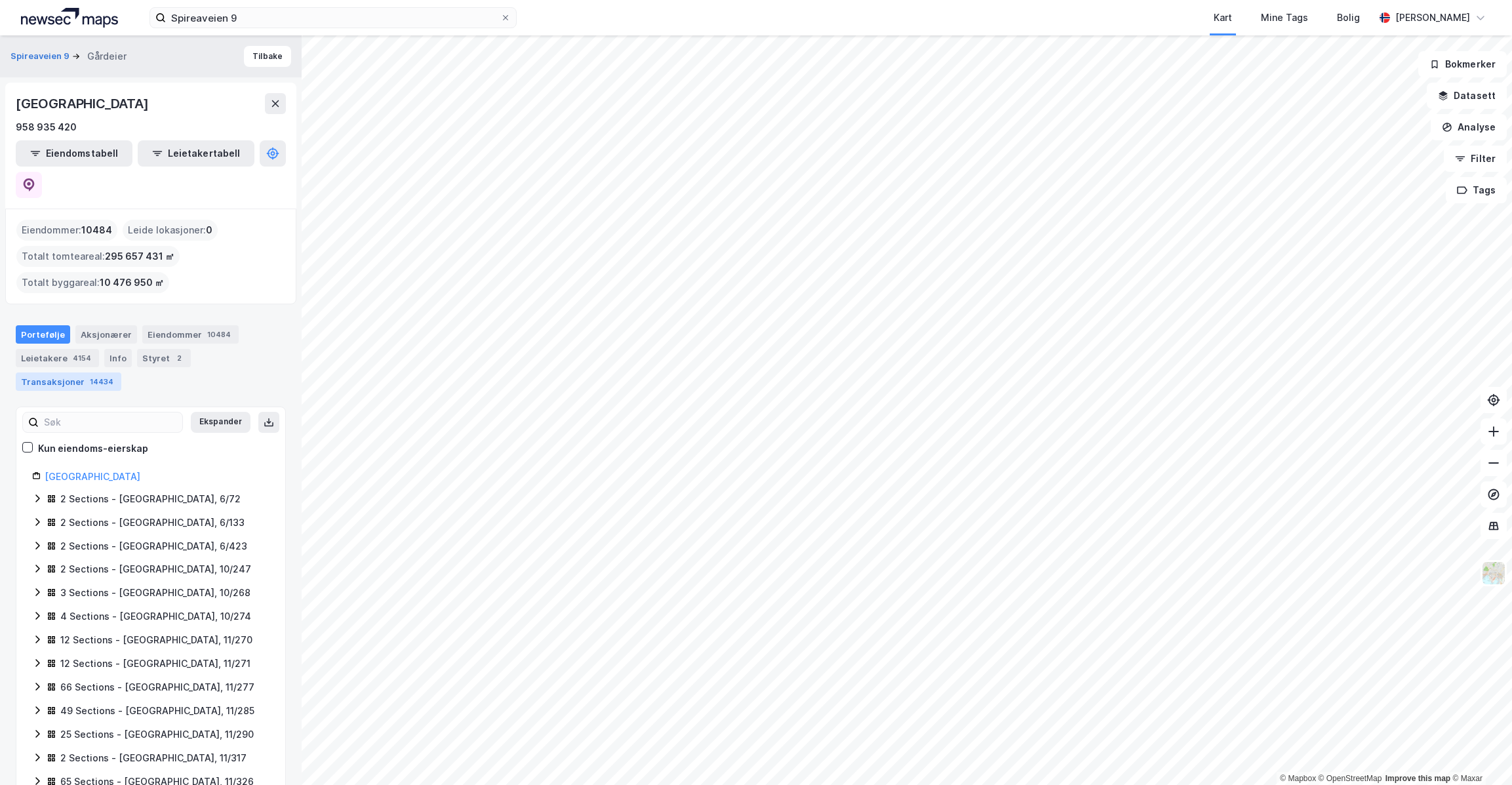
click at [88, 375] on div "14434" at bounding box center [101, 381] width 29 height 13
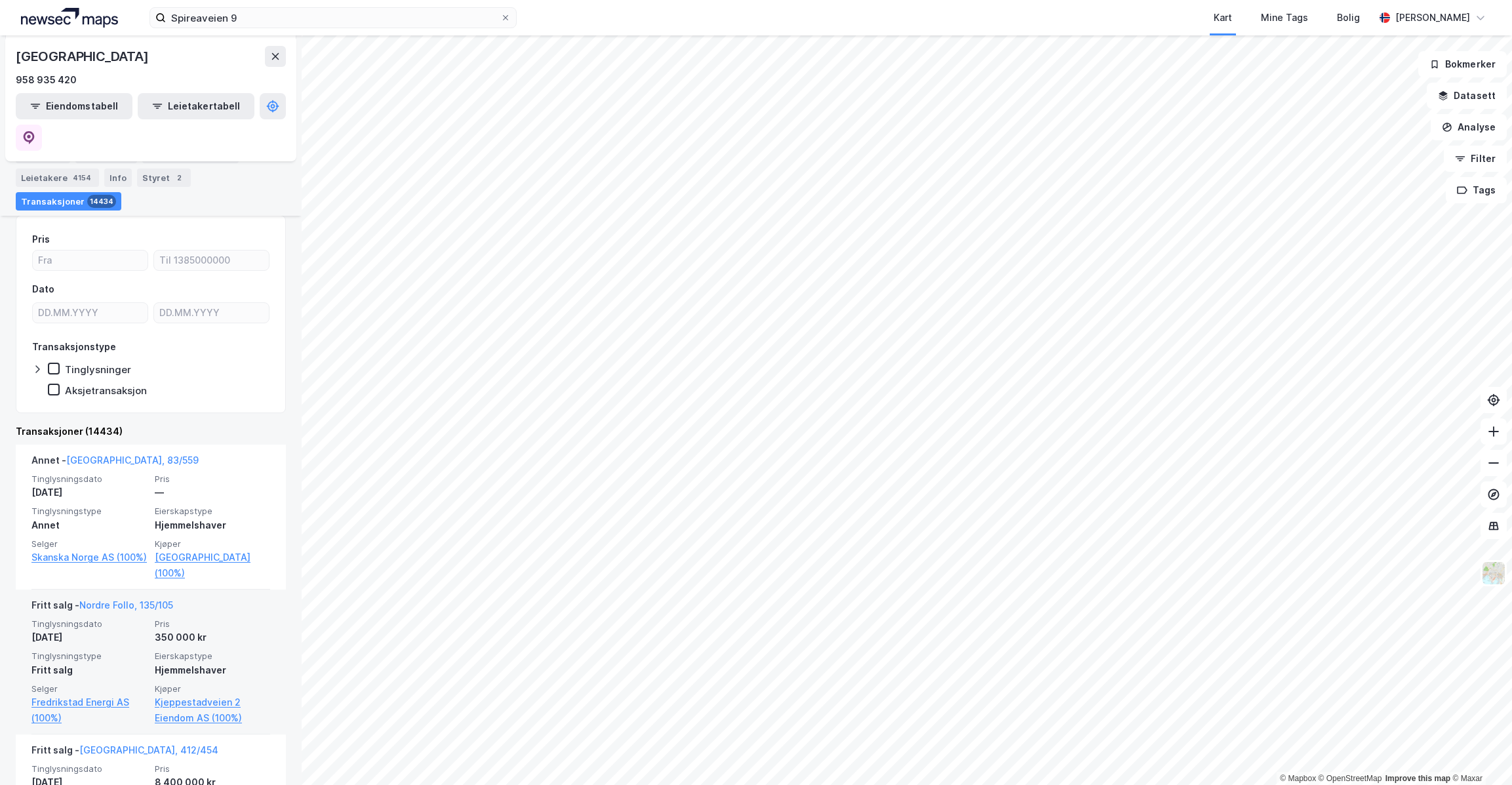
scroll to position [195, 0]
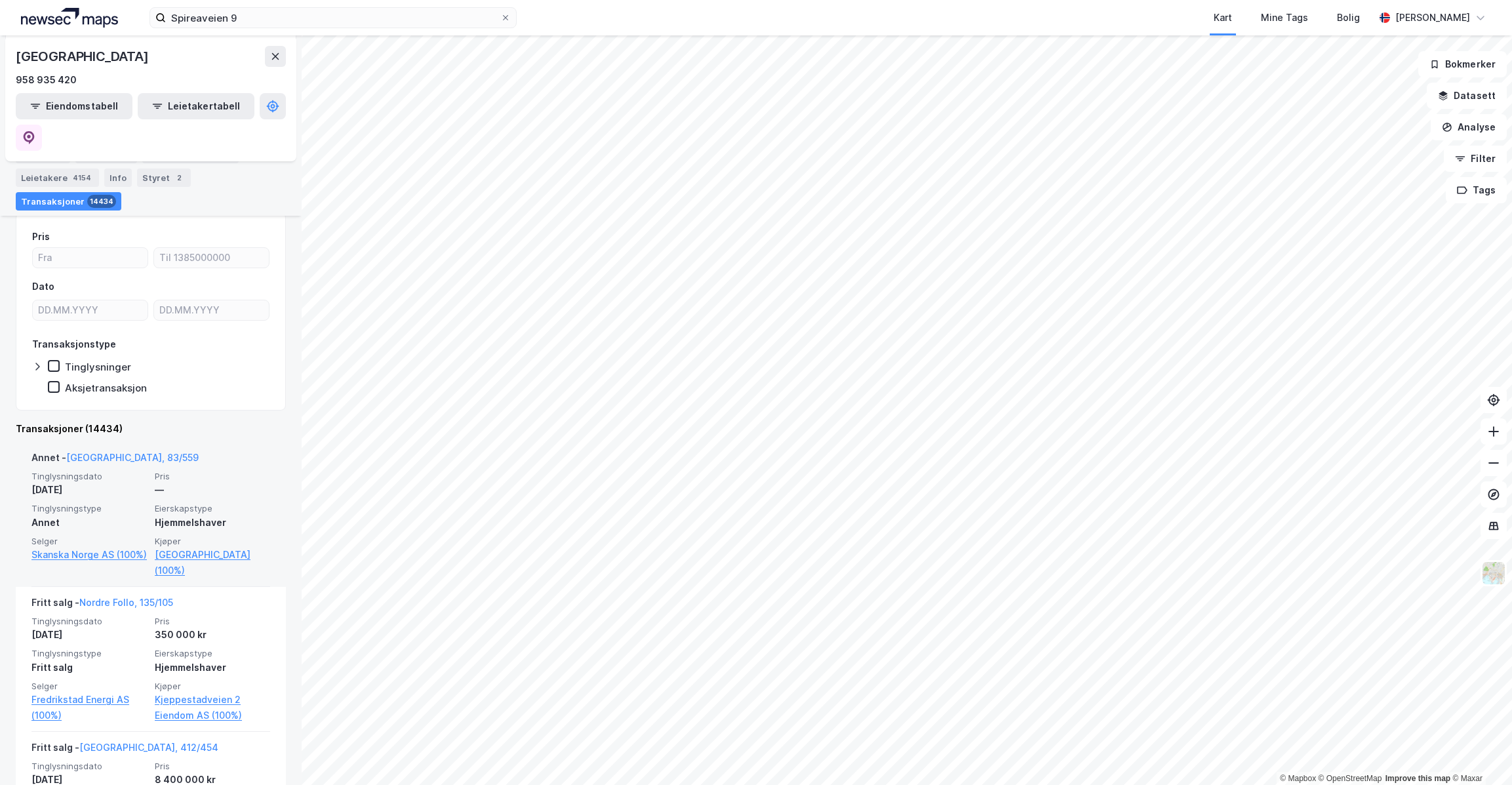
click at [177, 515] on div "Hjemmelshaver" at bounding box center [212, 522] width 115 height 15
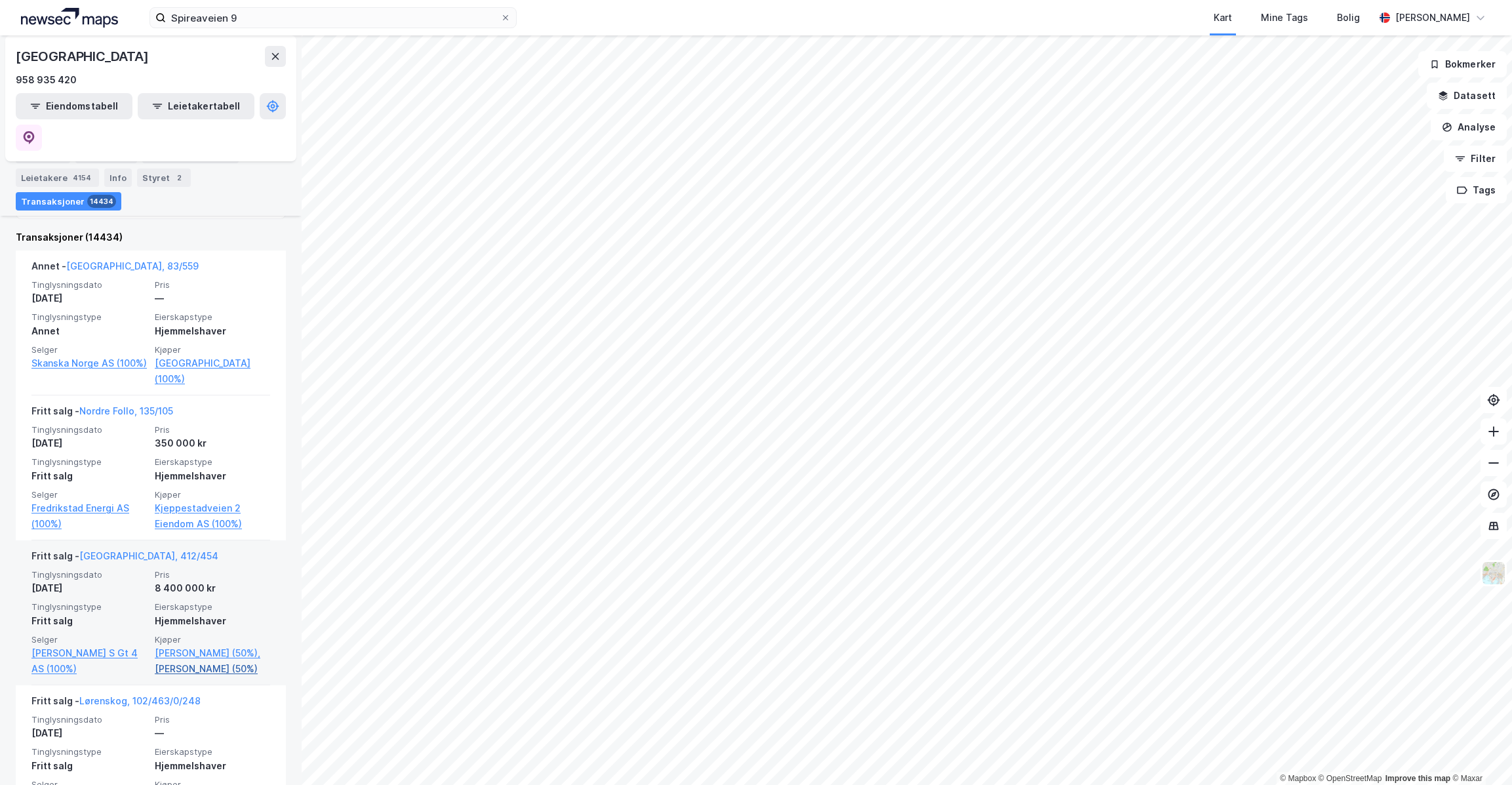
scroll to position [408, 0]
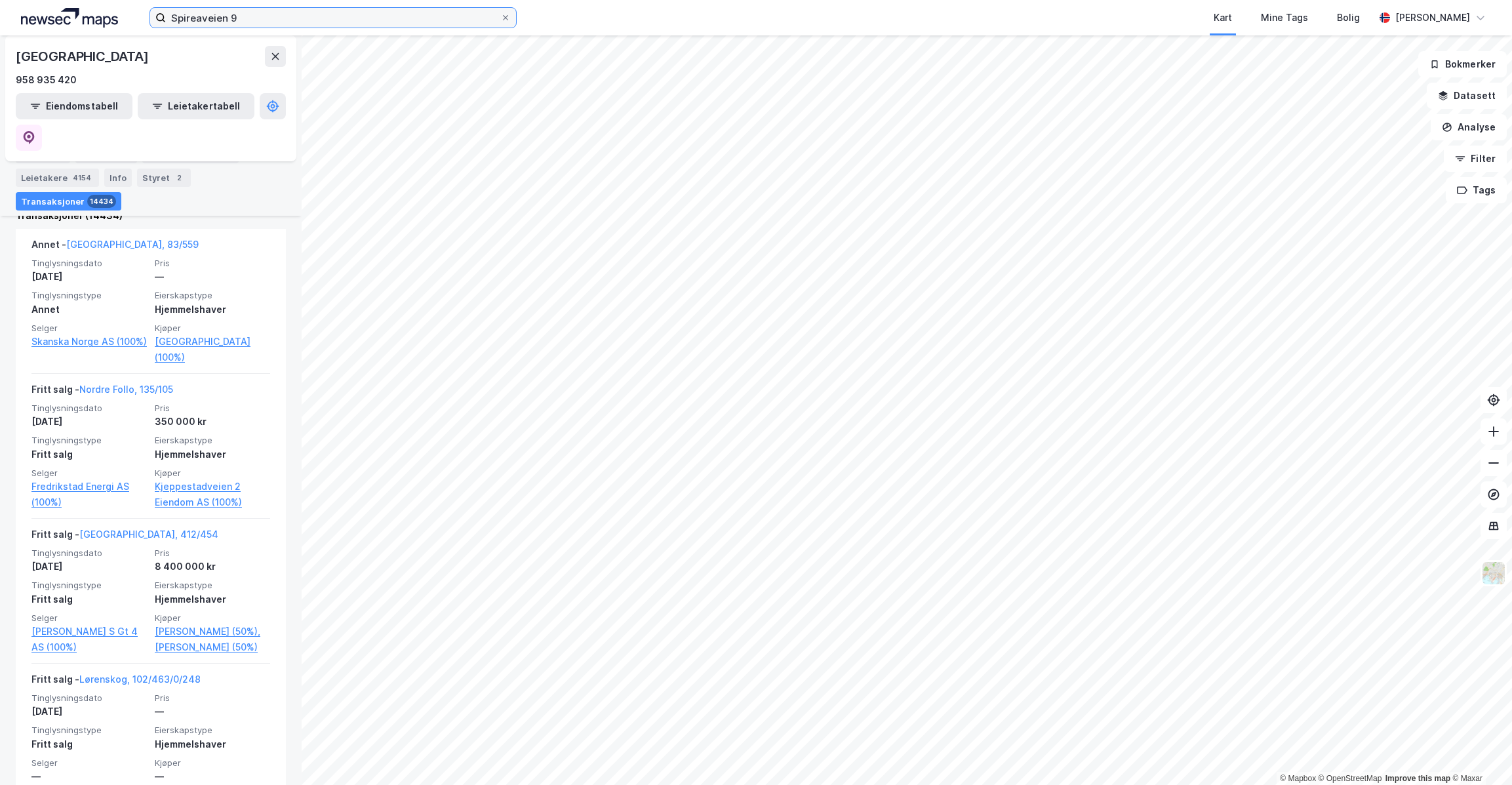
click at [424, 18] on input "Spireaveien 9" at bounding box center [333, 17] width 335 height 19
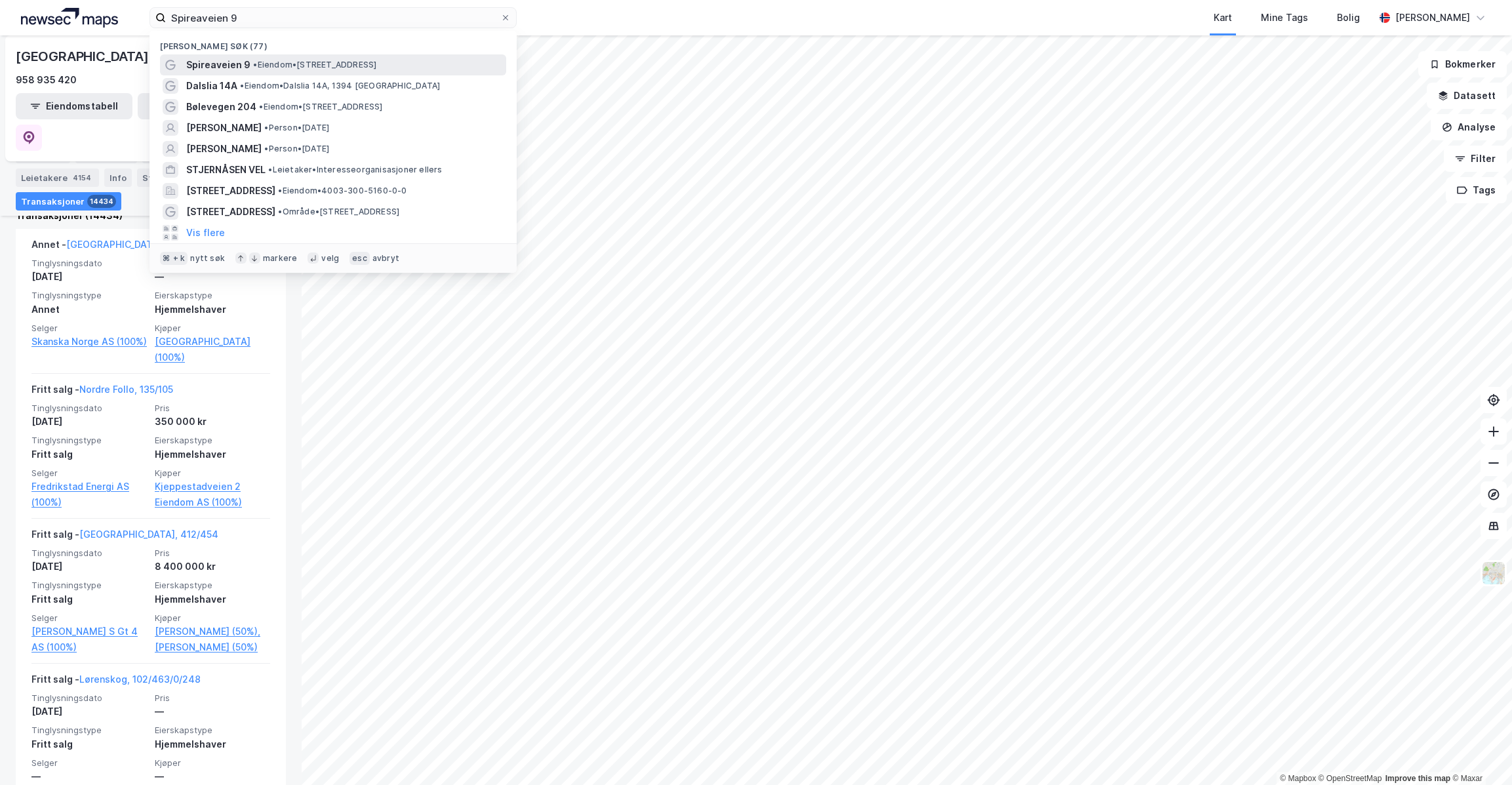
click at [254, 70] on div "Spireaveien 9 • Eiendom • [STREET_ADDRESS]" at bounding box center [345, 65] width 318 height 15
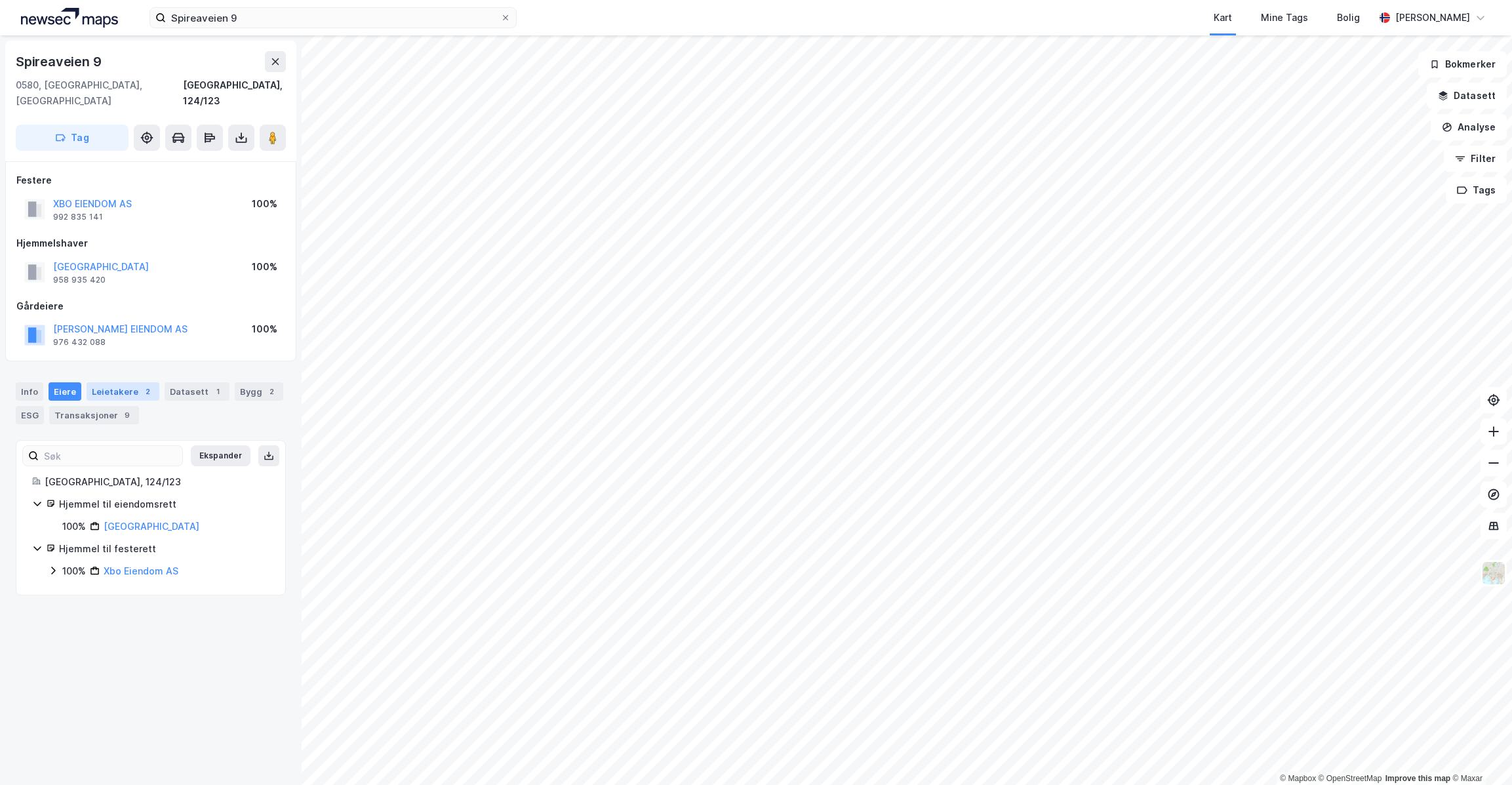
click at [141, 385] on div "2" at bounding box center [147, 391] width 13 height 13
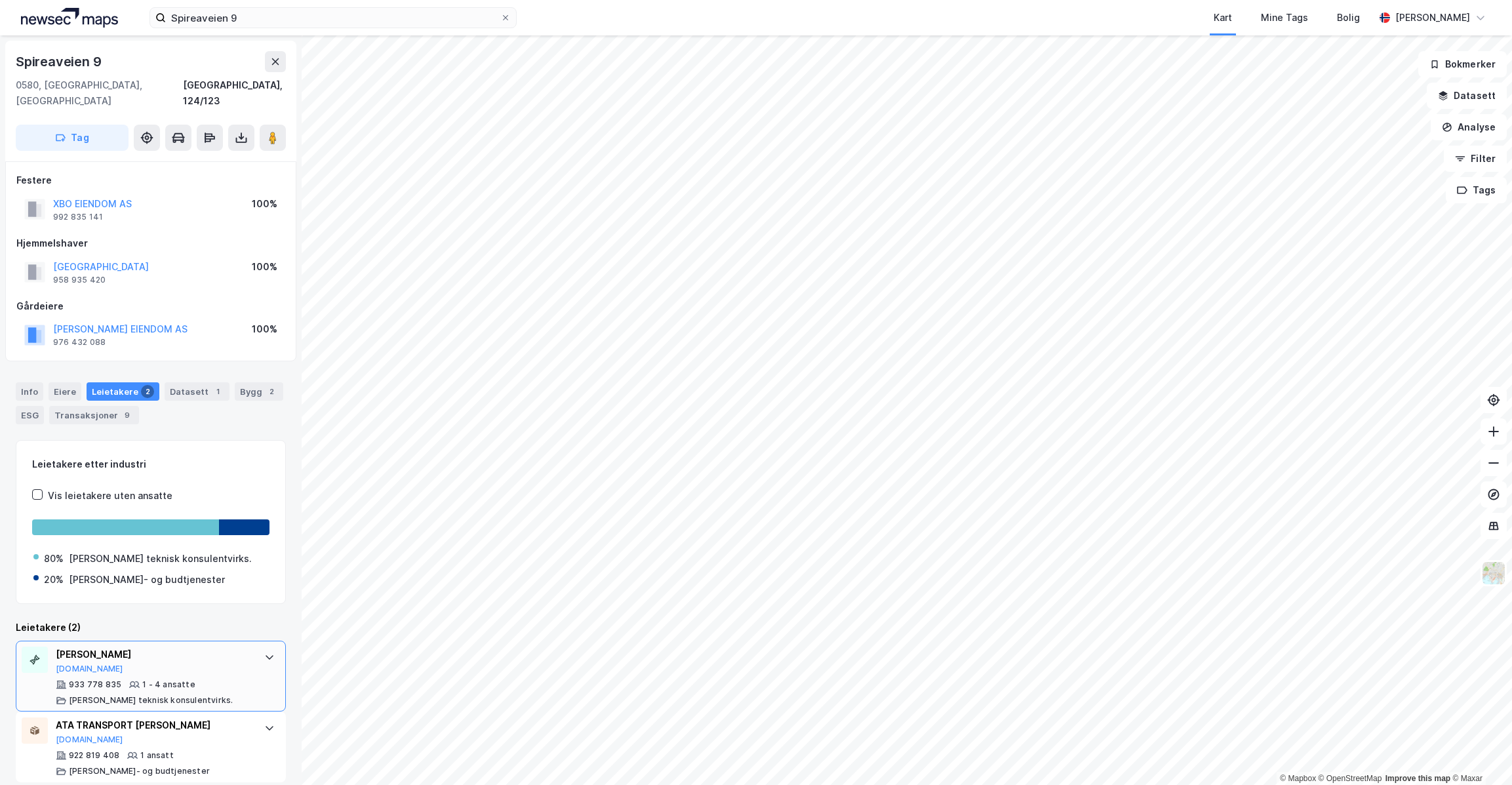
click at [220, 646] on div "[PERSON_NAME] [DOMAIN_NAME]" at bounding box center [153, 660] width 195 height 28
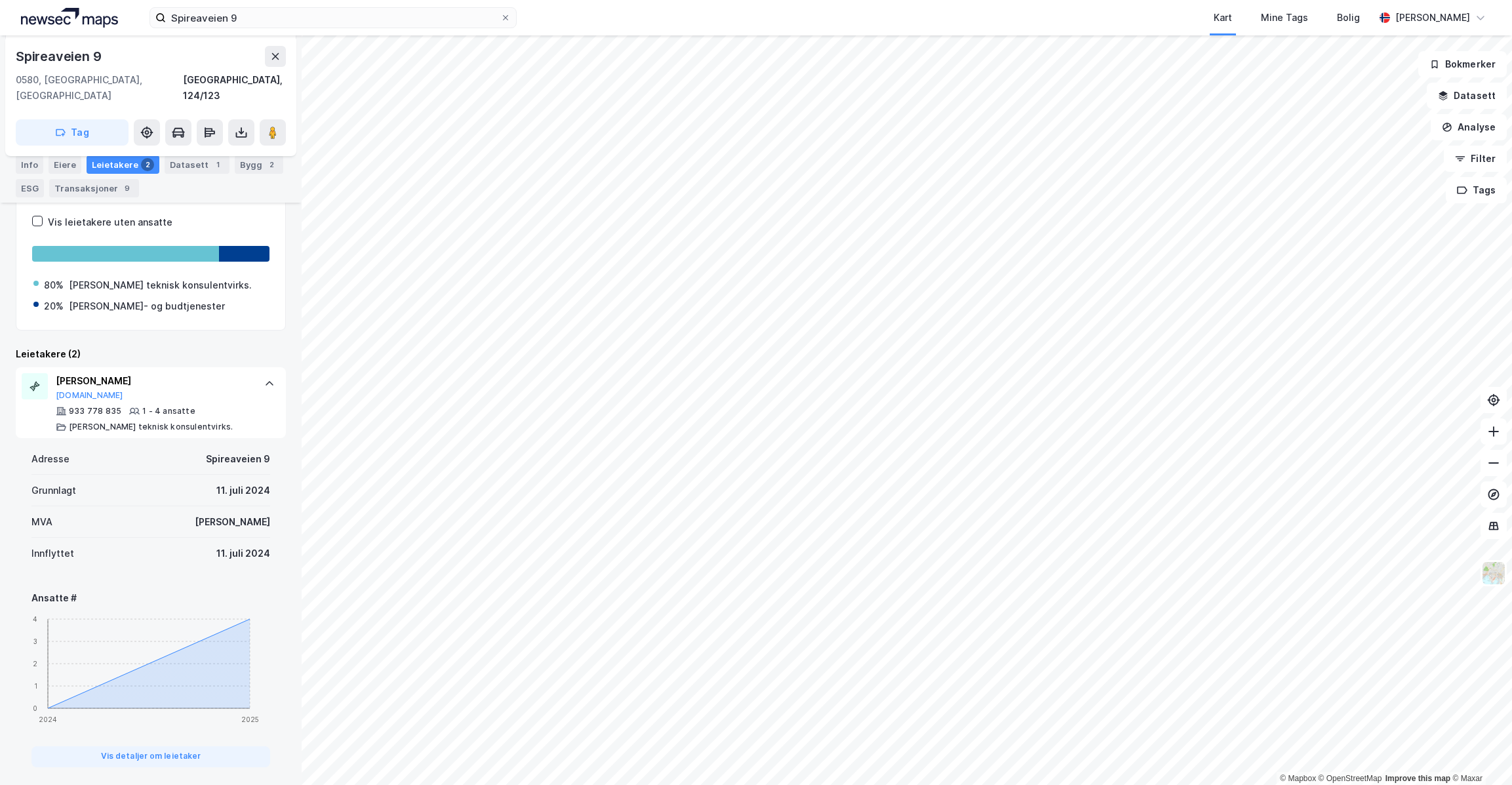
scroll to position [347, 0]
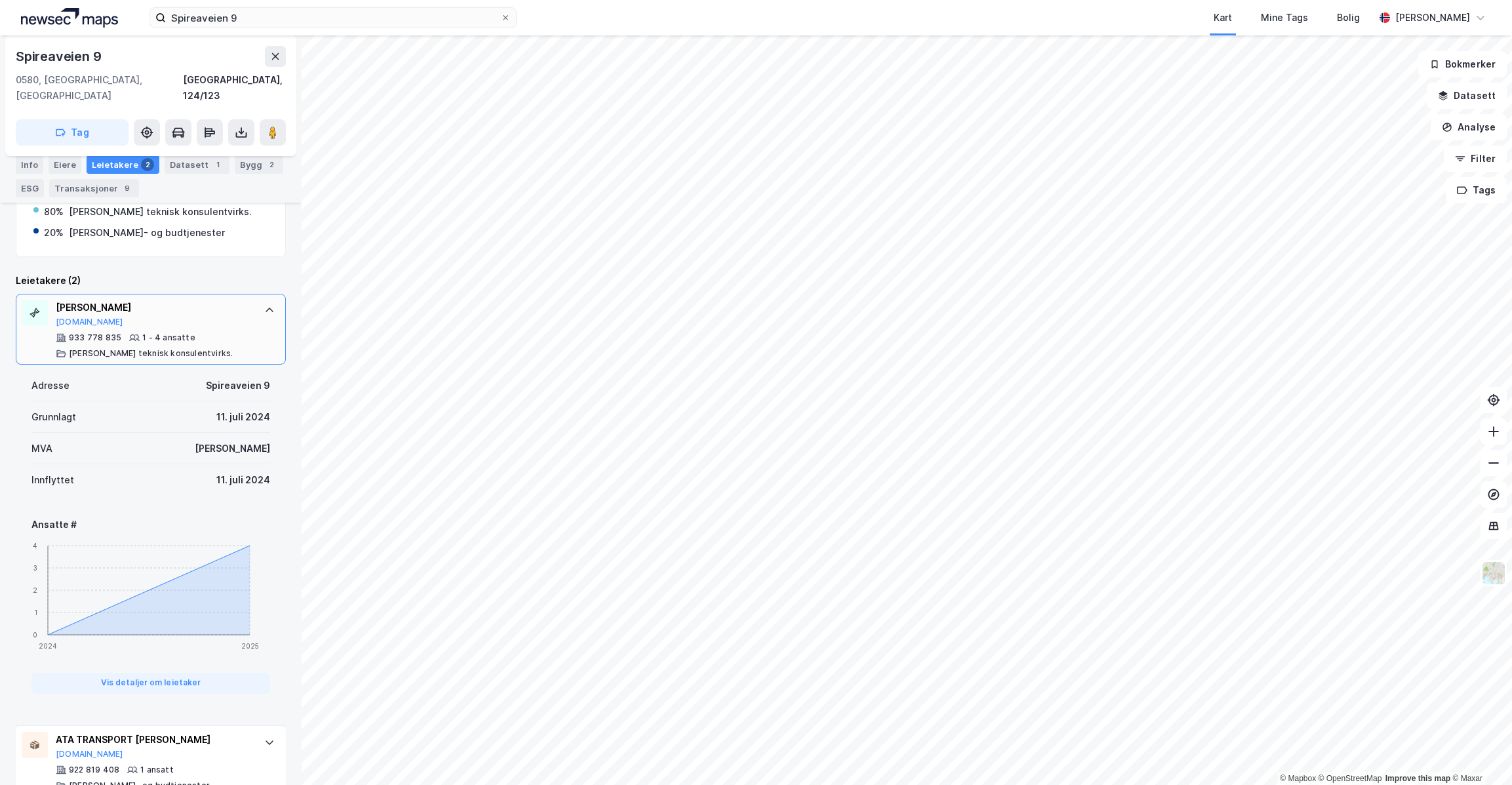
click at [191, 332] on div "933 778 835 1 - 4 ansatte [PERSON_NAME] teknisk konsulentvirks." at bounding box center [153, 346] width 195 height 26
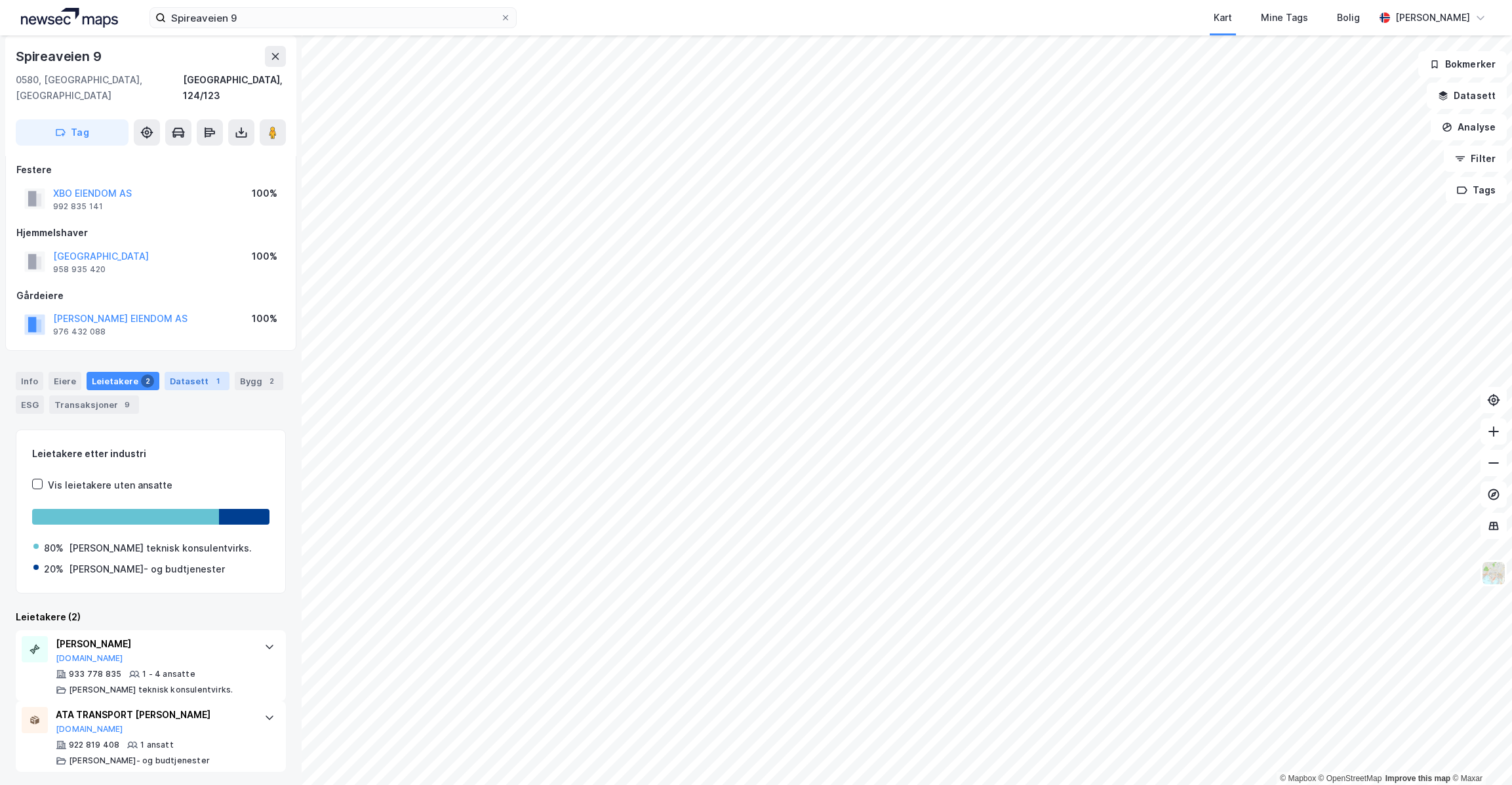
scroll to position [0, 0]
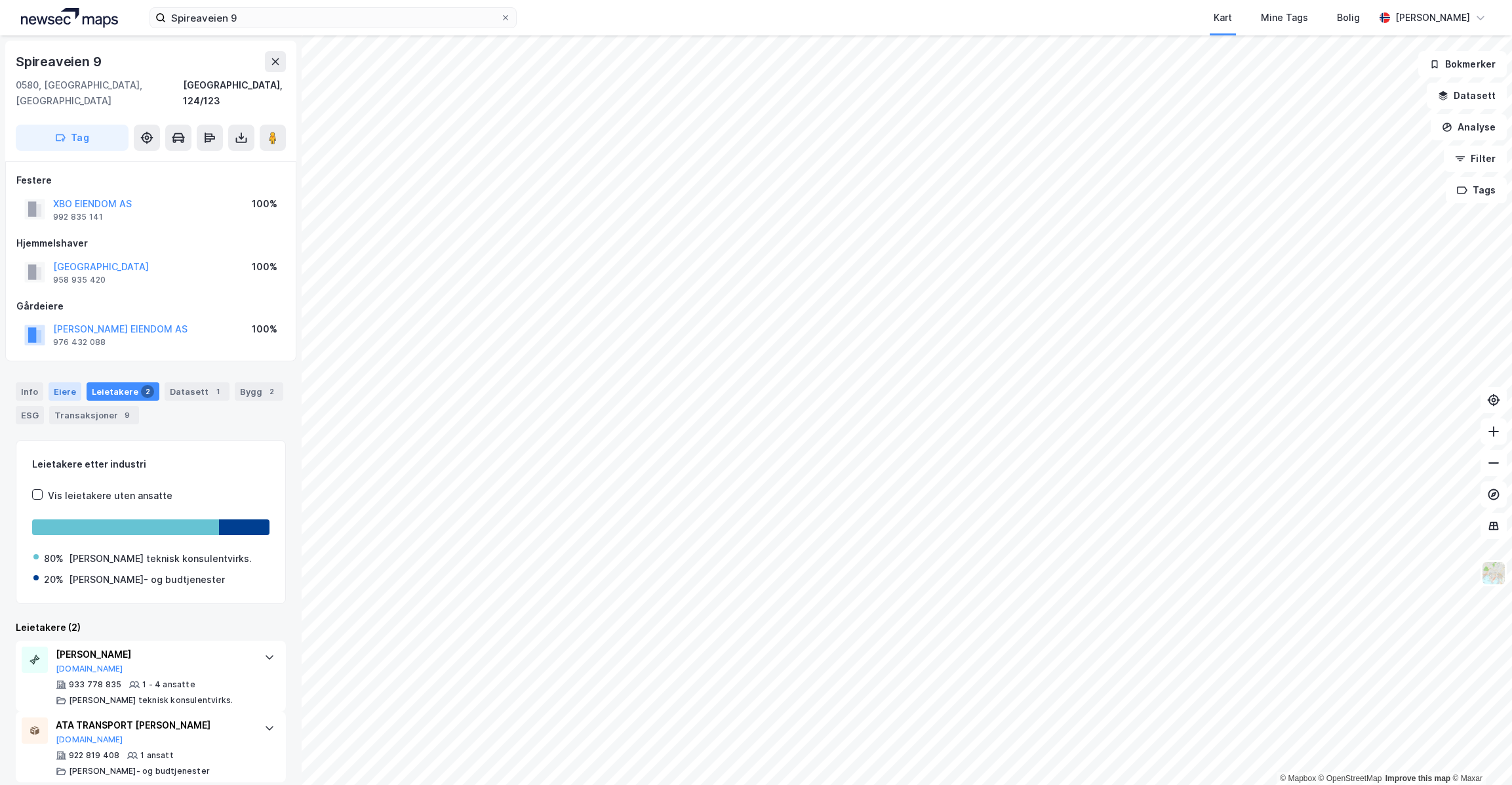
click at [60, 382] on div "Eiere" at bounding box center [65, 391] width 33 height 19
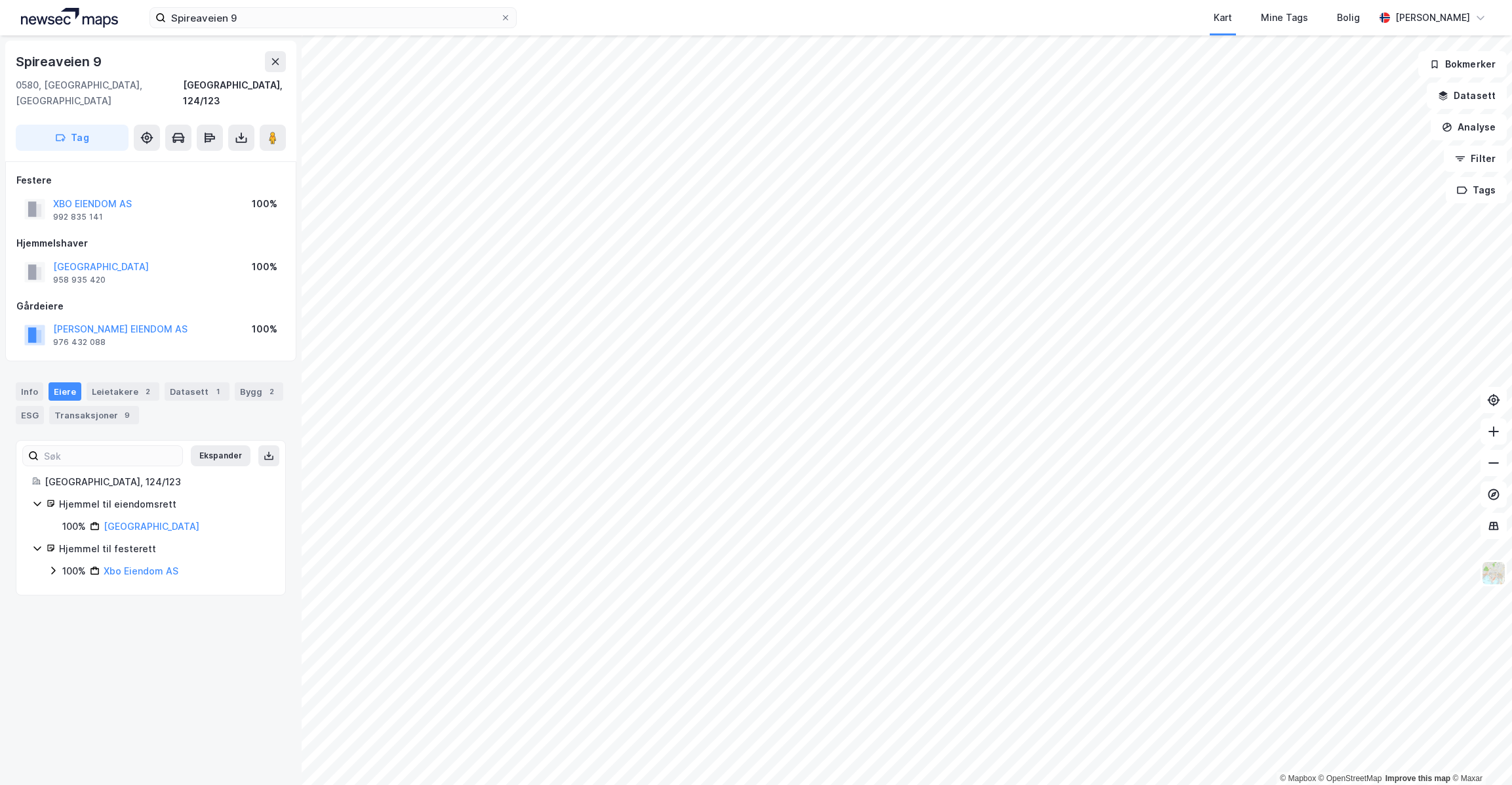
click at [51, 566] on icon at bounding box center [53, 571] width 11 height 11
click at [70, 587] on icon at bounding box center [69, 593] width 11 height 11
click at [156, 563] on div "Xbo Eiendom AS" at bounding box center [141, 571] width 74 height 15
click at [156, 566] on link "Xbo Eiendom AS" at bounding box center [141, 571] width 74 height 11
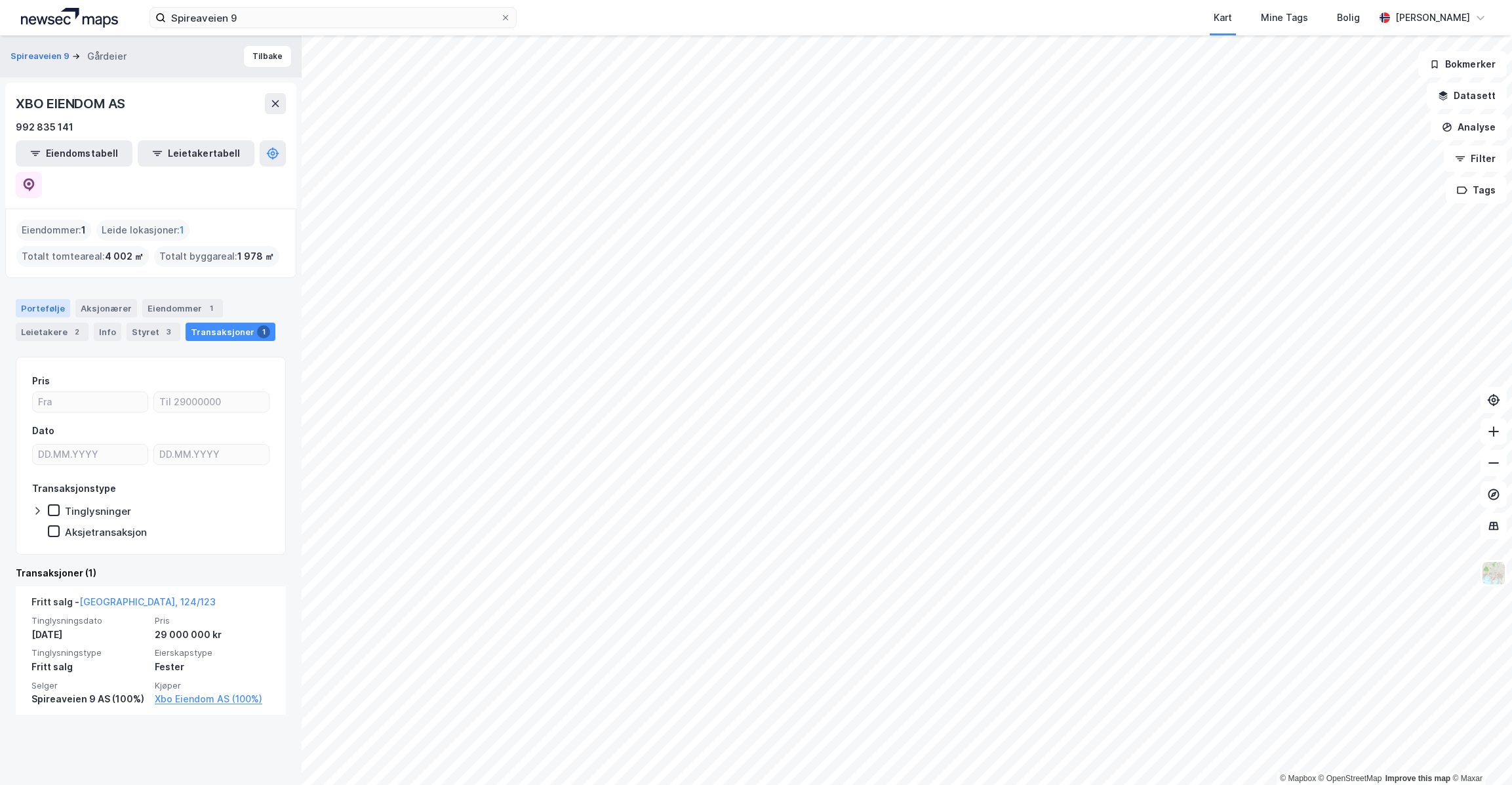
click at [52, 299] on div "Portefølje" at bounding box center [43, 308] width 54 height 19
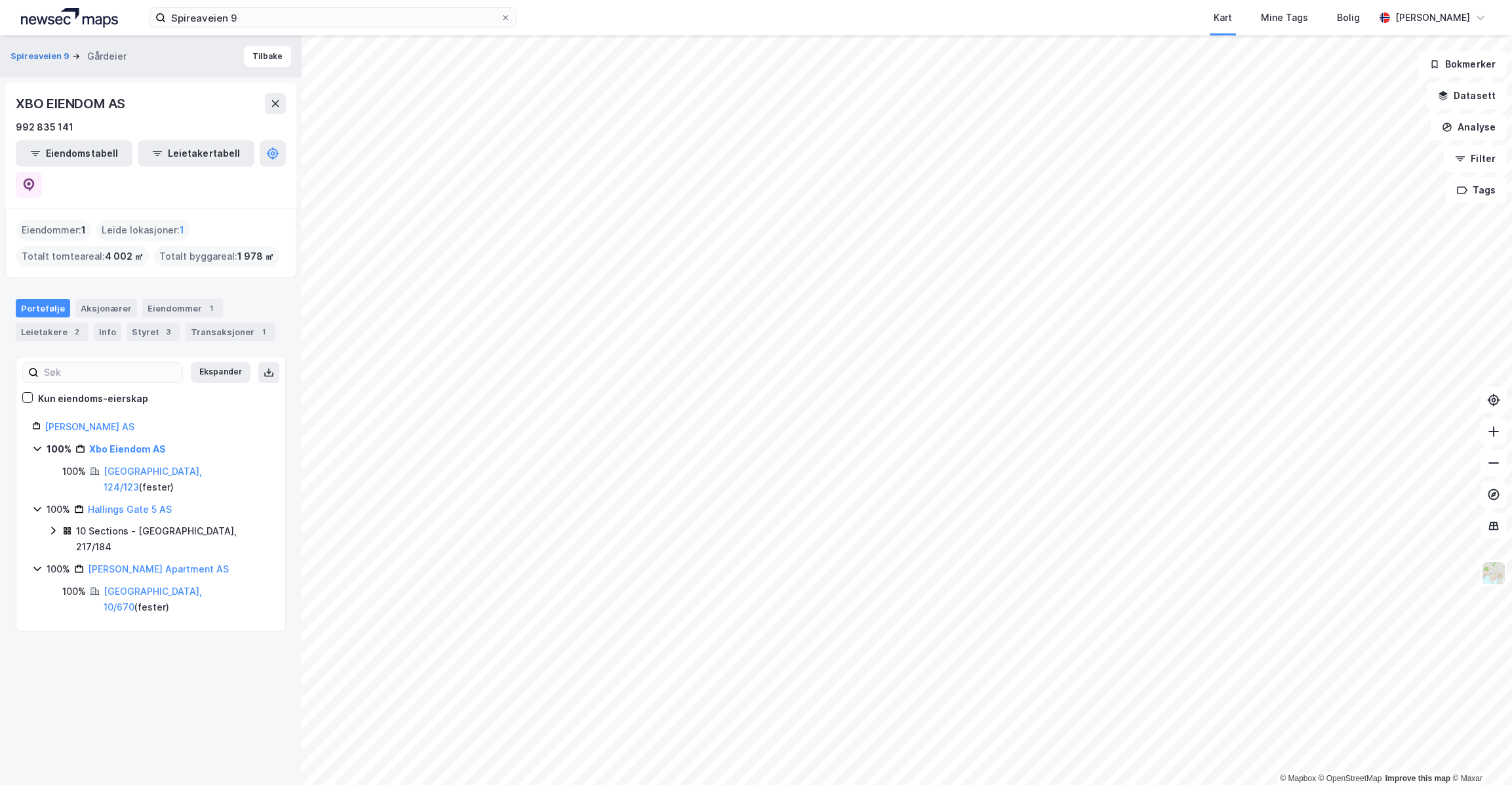
click at [53, 525] on icon at bounding box center [53, 531] width 11 height 11
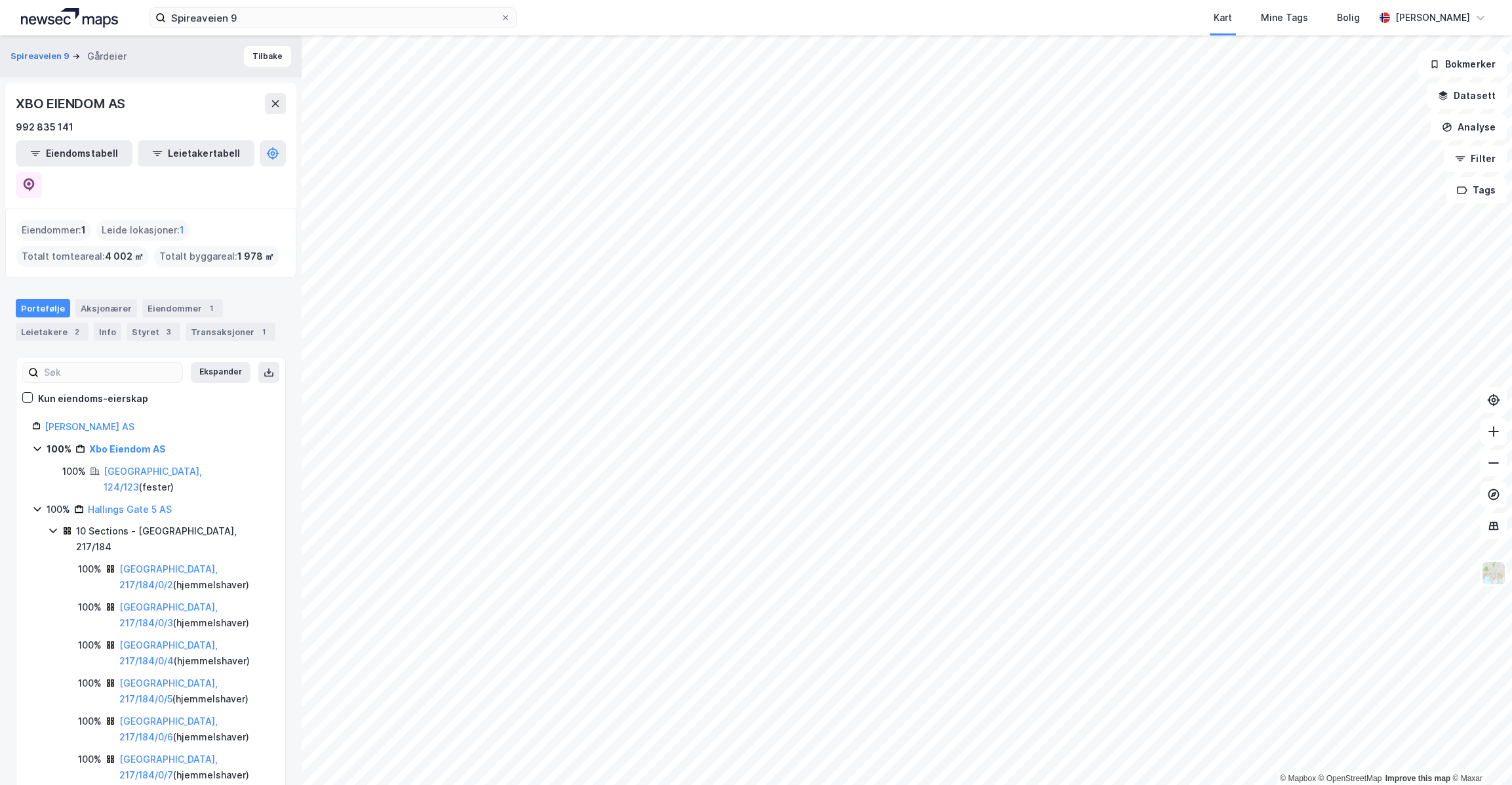
click at [53, 525] on icon at bounding box center [53, 531] width 11 height 11
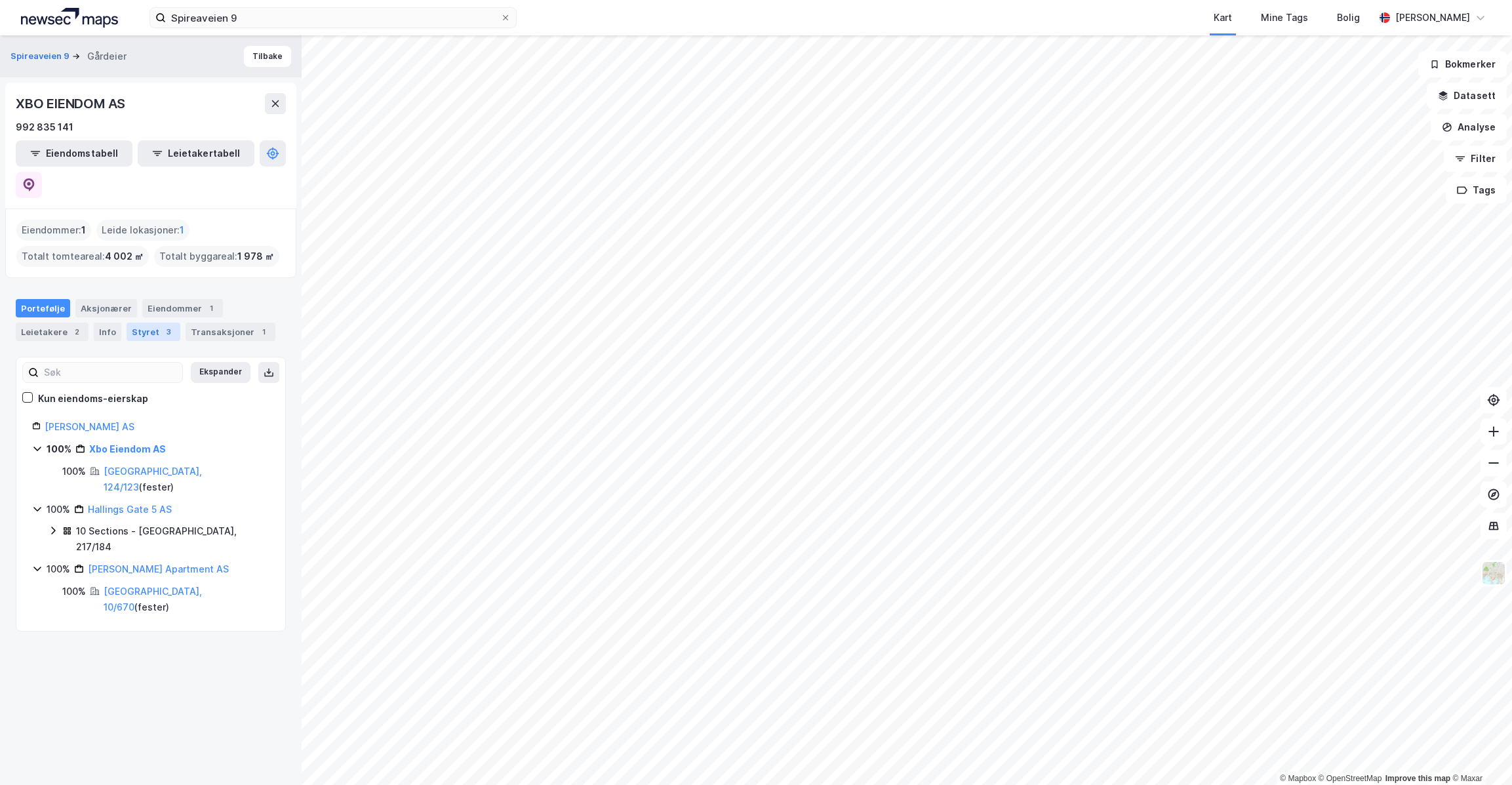
click at [155, 322] on div "Styret 3" at bounding box center [153, 332] width 53 height 19
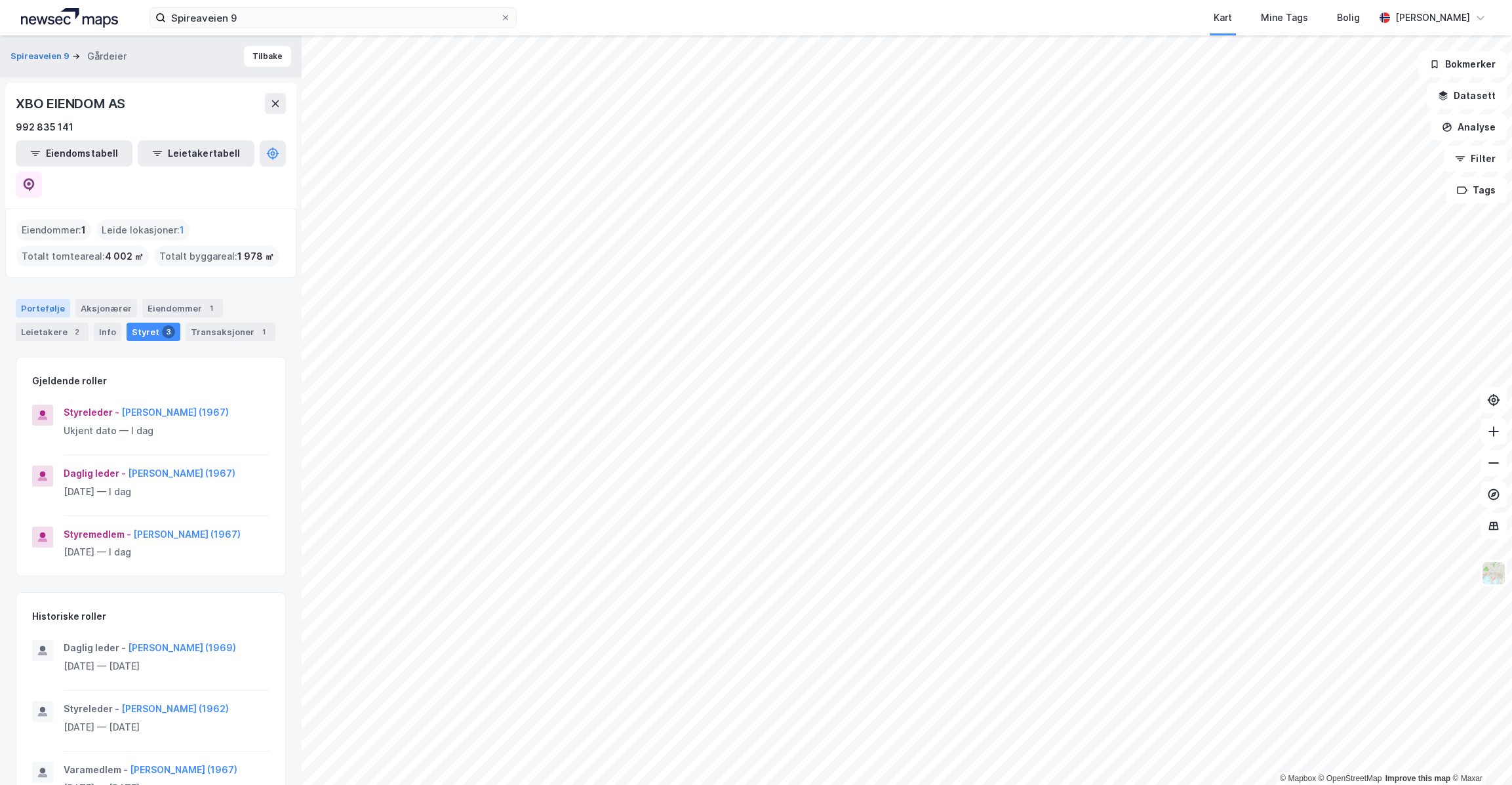
click at [45, 299] on div "Portefølje" at bounding box center [43, 308] width 54 height 19
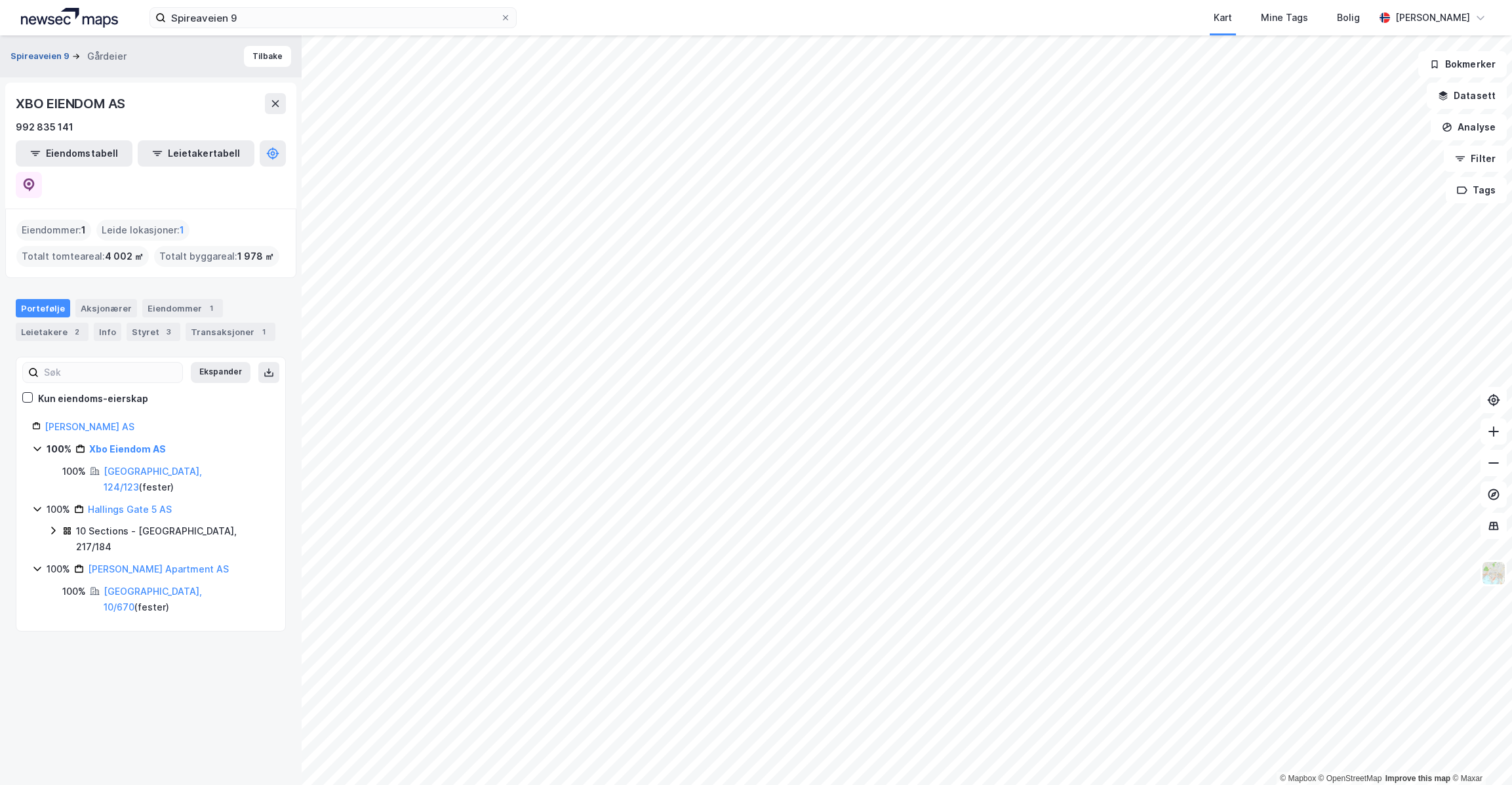
click at [46, 51] on button "Spireaveien 9" at bounding box center [42, 56] width 62 height 13
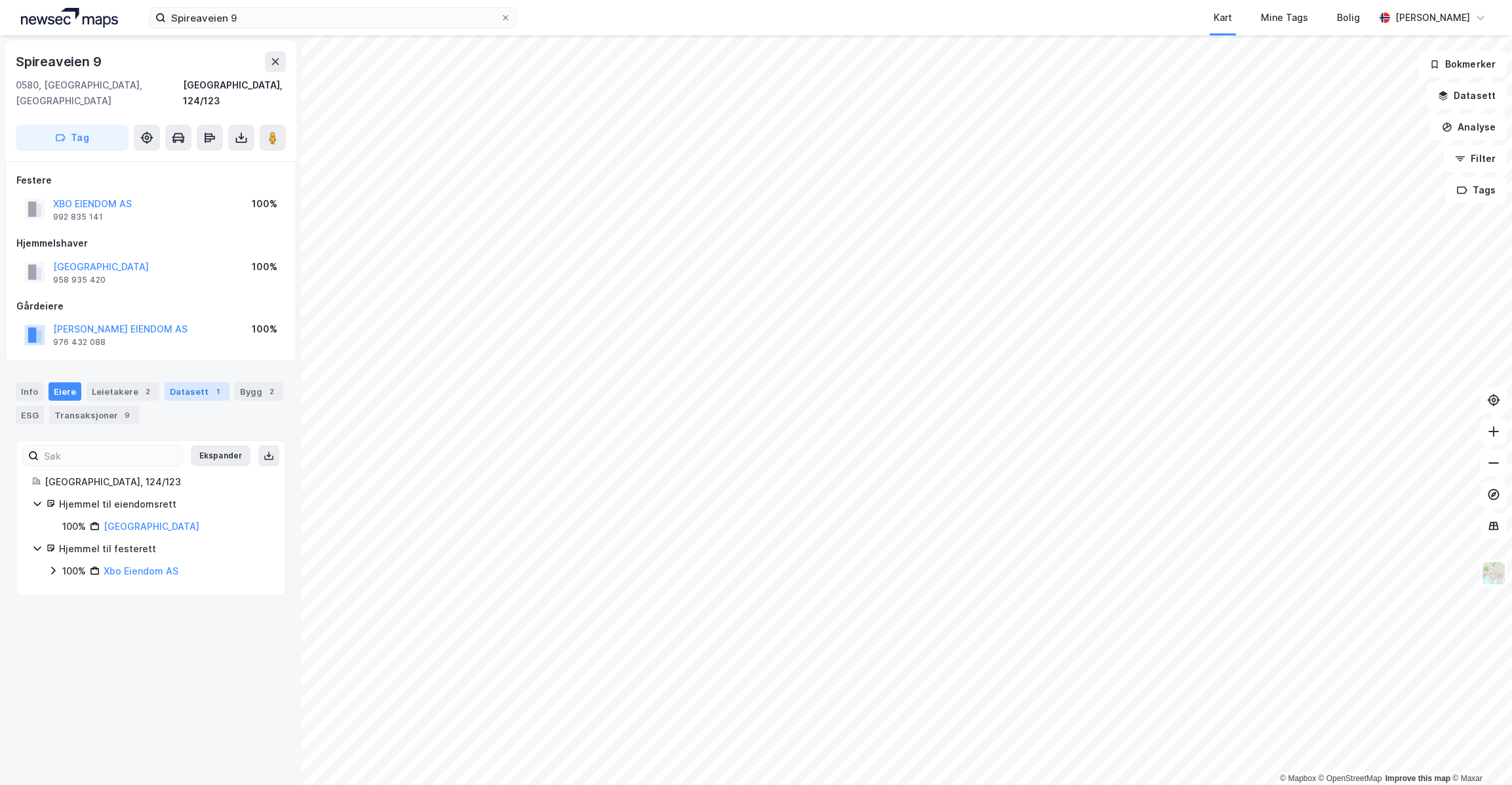
click at [211, 385] on div "1" at bounding box center [218, 391] width 13 height 13
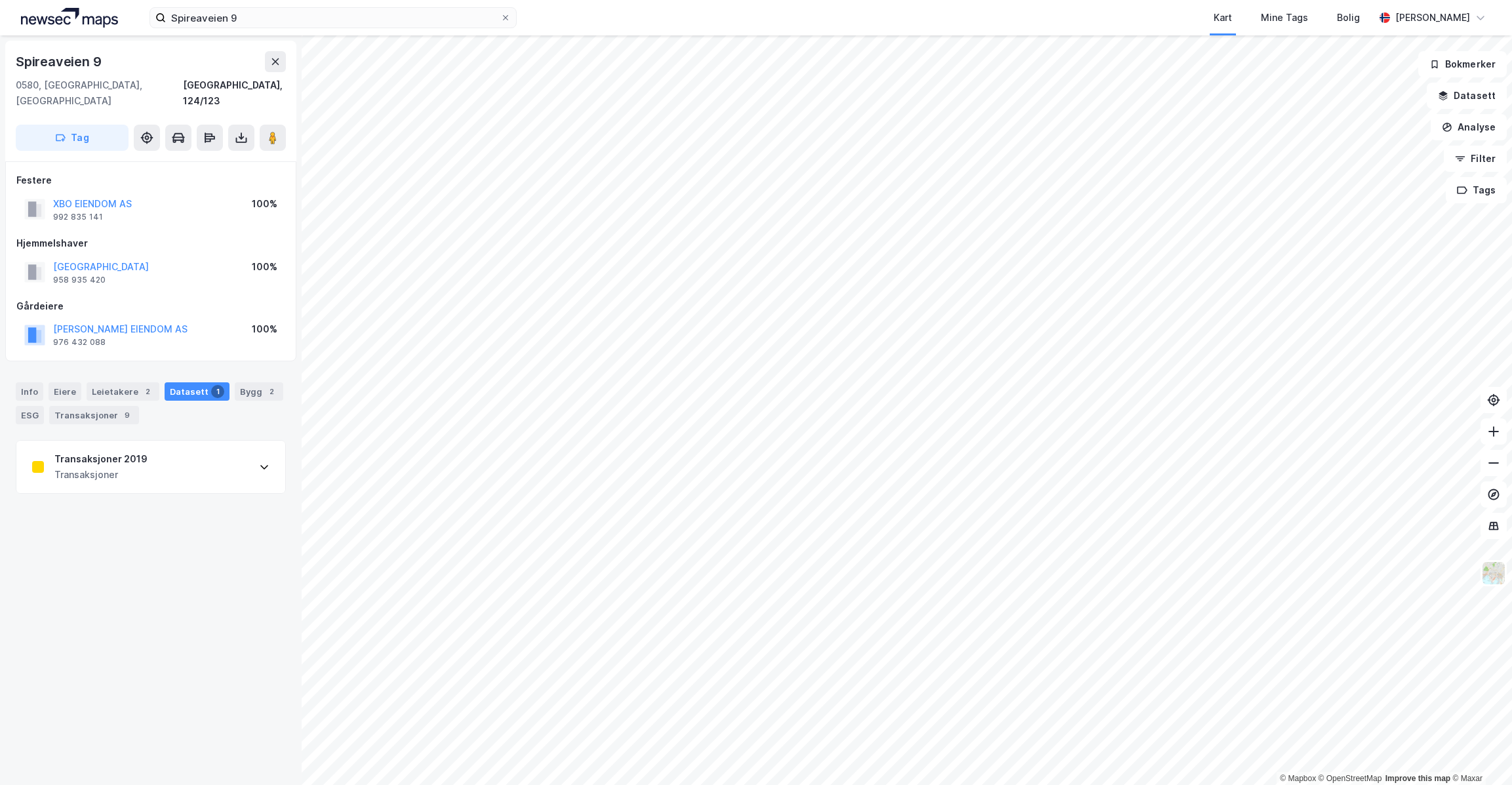
click at [143, 441] on div "Transaksjoner 2019 Transaksjoner" at bounding box center [150, 467] width 269 height 53
click at [265, 385] on div "2" at bounding box center [271, 391] width 13 height 13
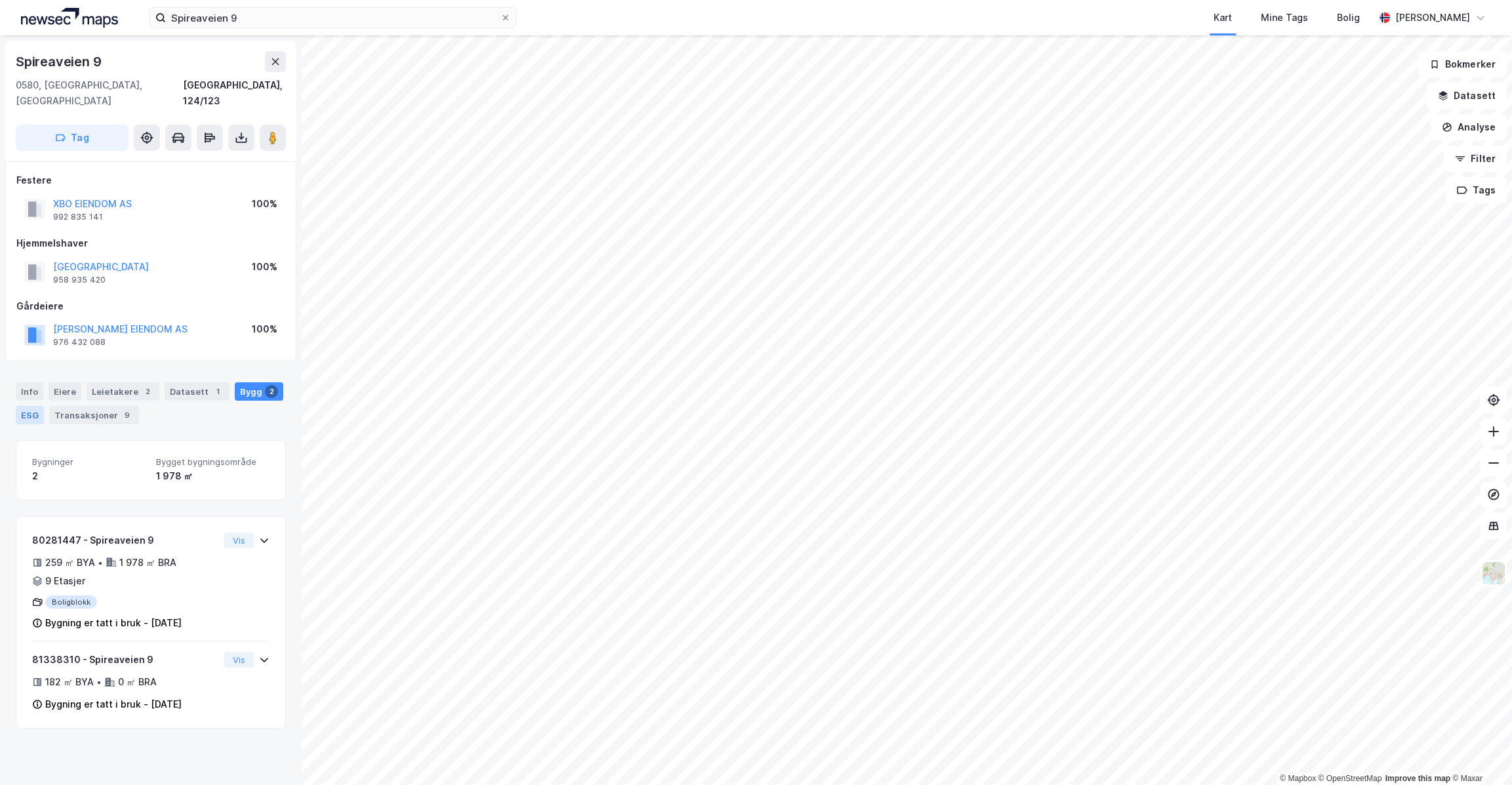
click at [32, 406] on div "ESG" at bounding box center [29, 415] width 28 height 19
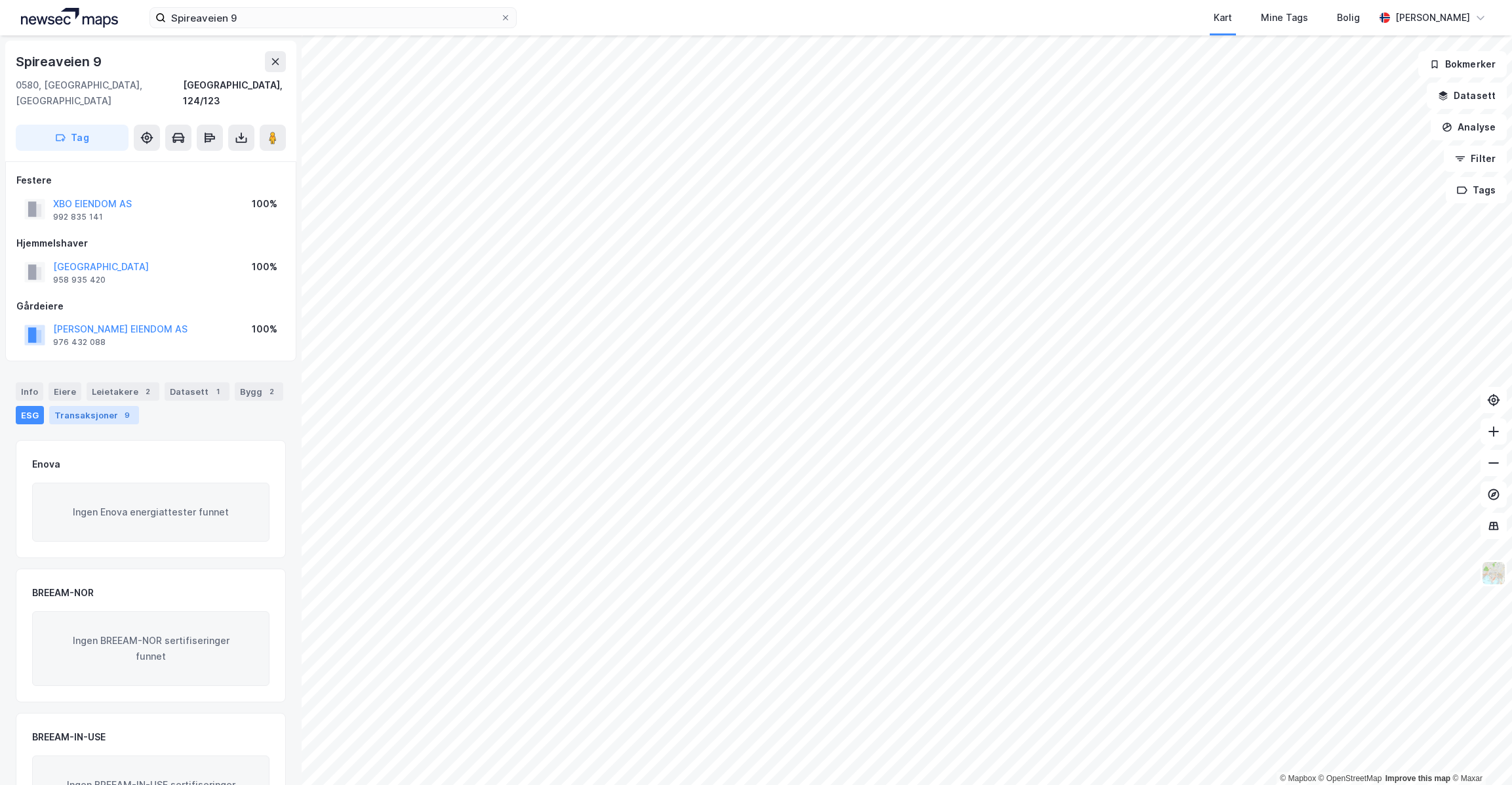
click at [72, 406] on div "Transaksjoner 9" at bounding box center [94, 415] width 90 height 19
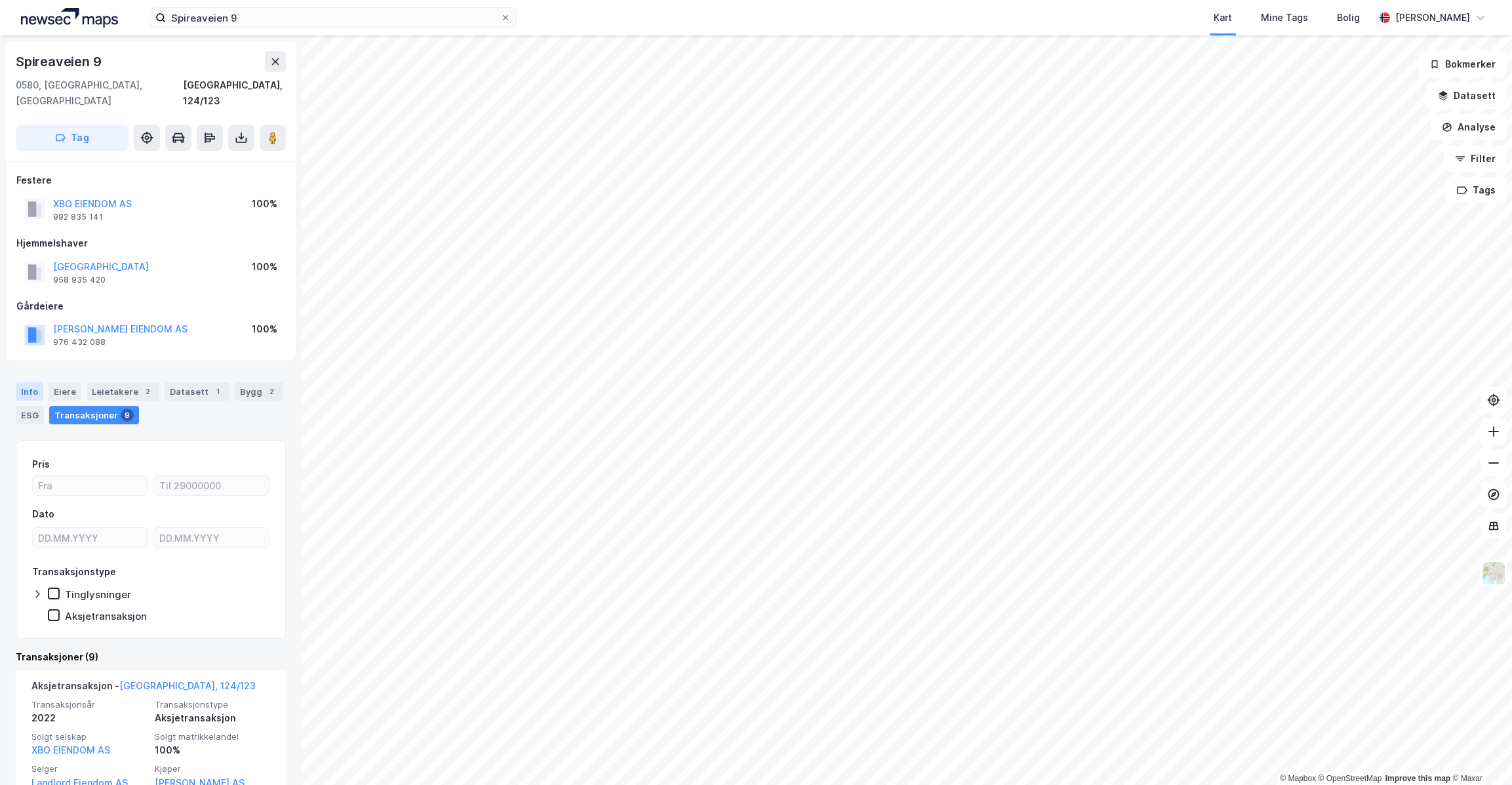
click at [34, 382] on div "Info" at bounding box center [29, 391] width 28 height 19
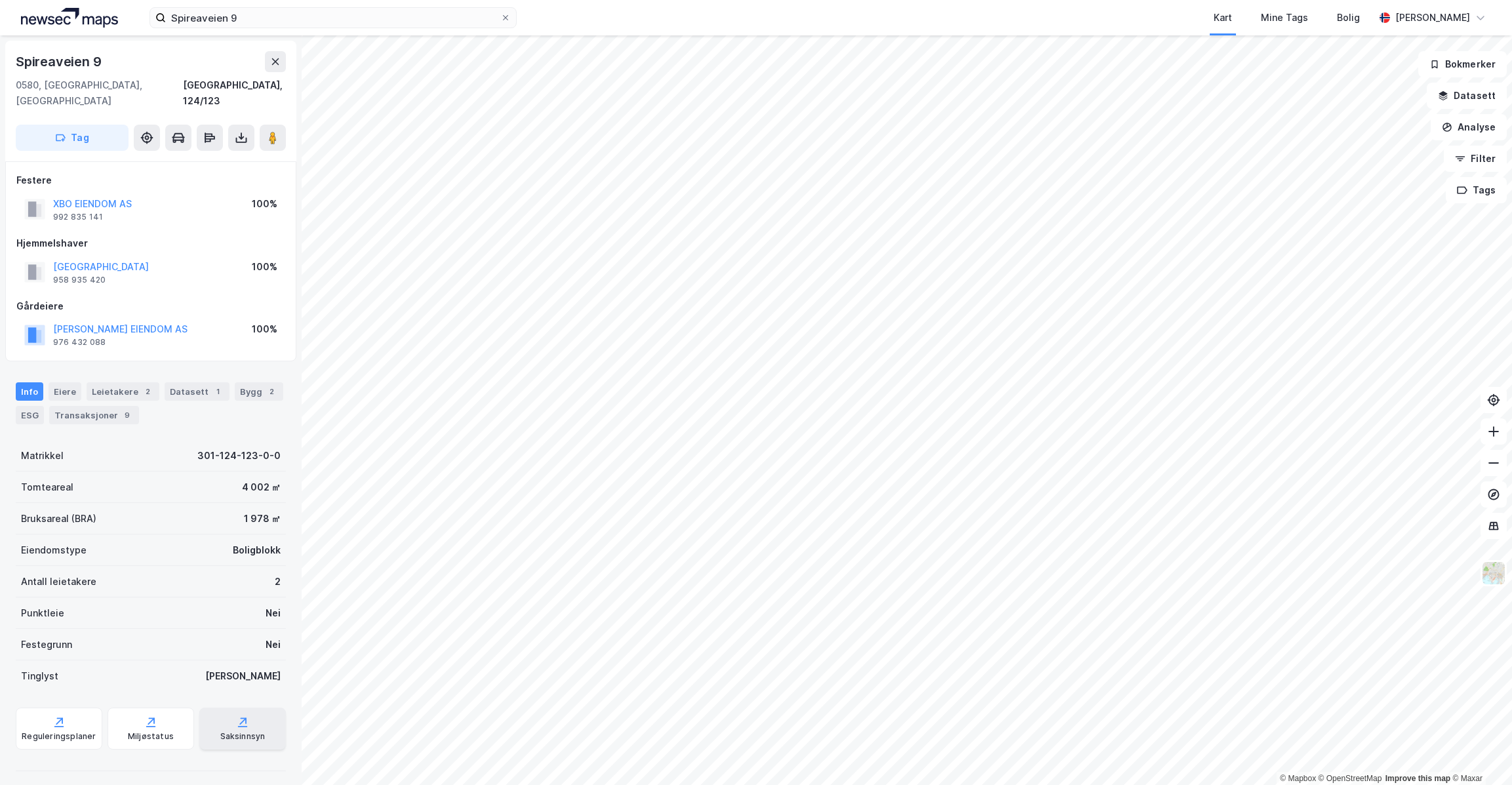
click at [258, 710] on div "Saksinnsyn" at bounding box center [242, 728] width 87 height 42
click at [279, 60] on icon at bounding box center [276, 62] width 11 height 11
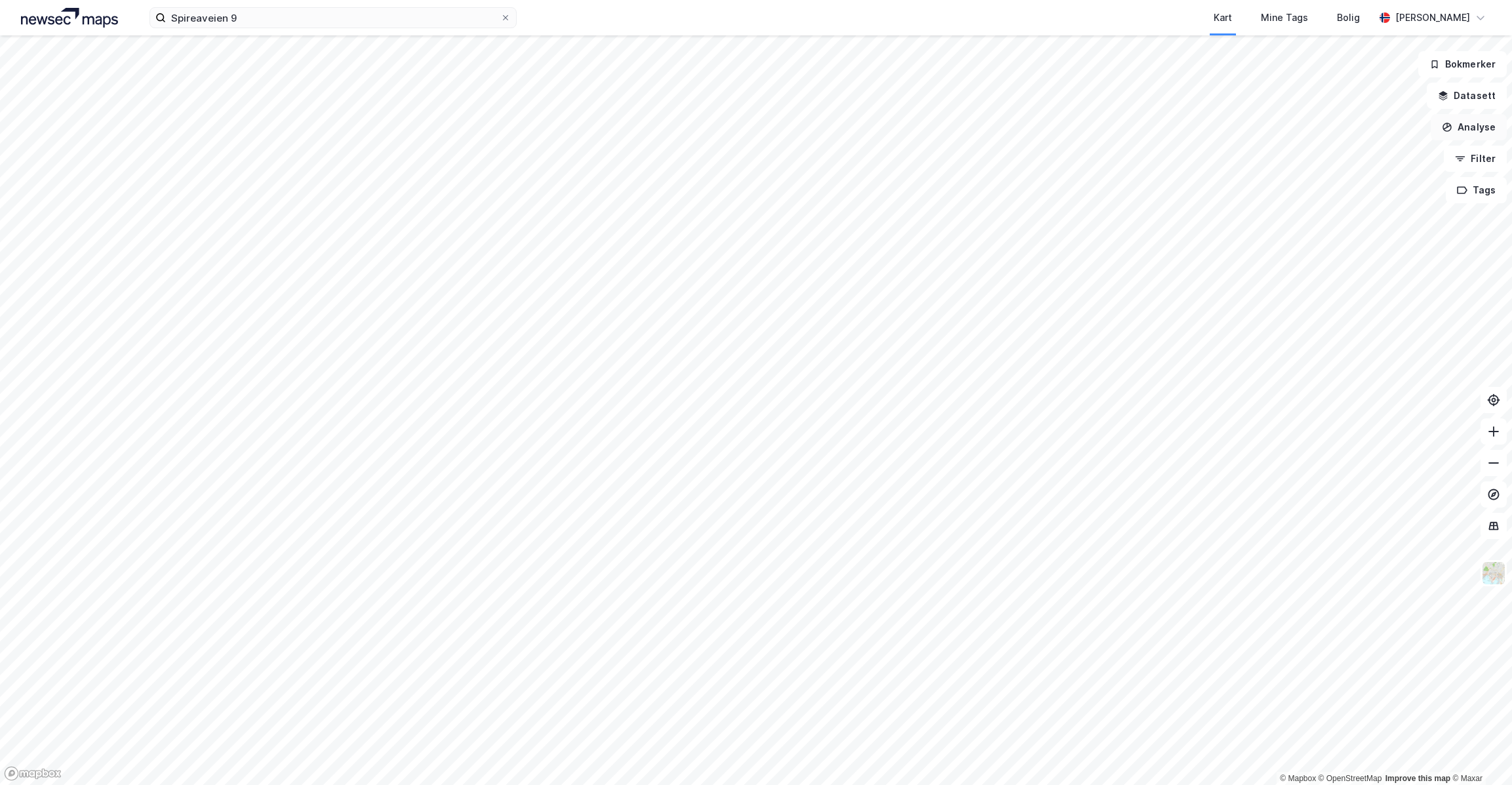
click at [1472, 135] on button "Analyse" at bounding box center [1469, 127] width 76 height 26
click at [1464, 103] on button "Datasett" at bounding box center [1466, 96] width 80 height 26
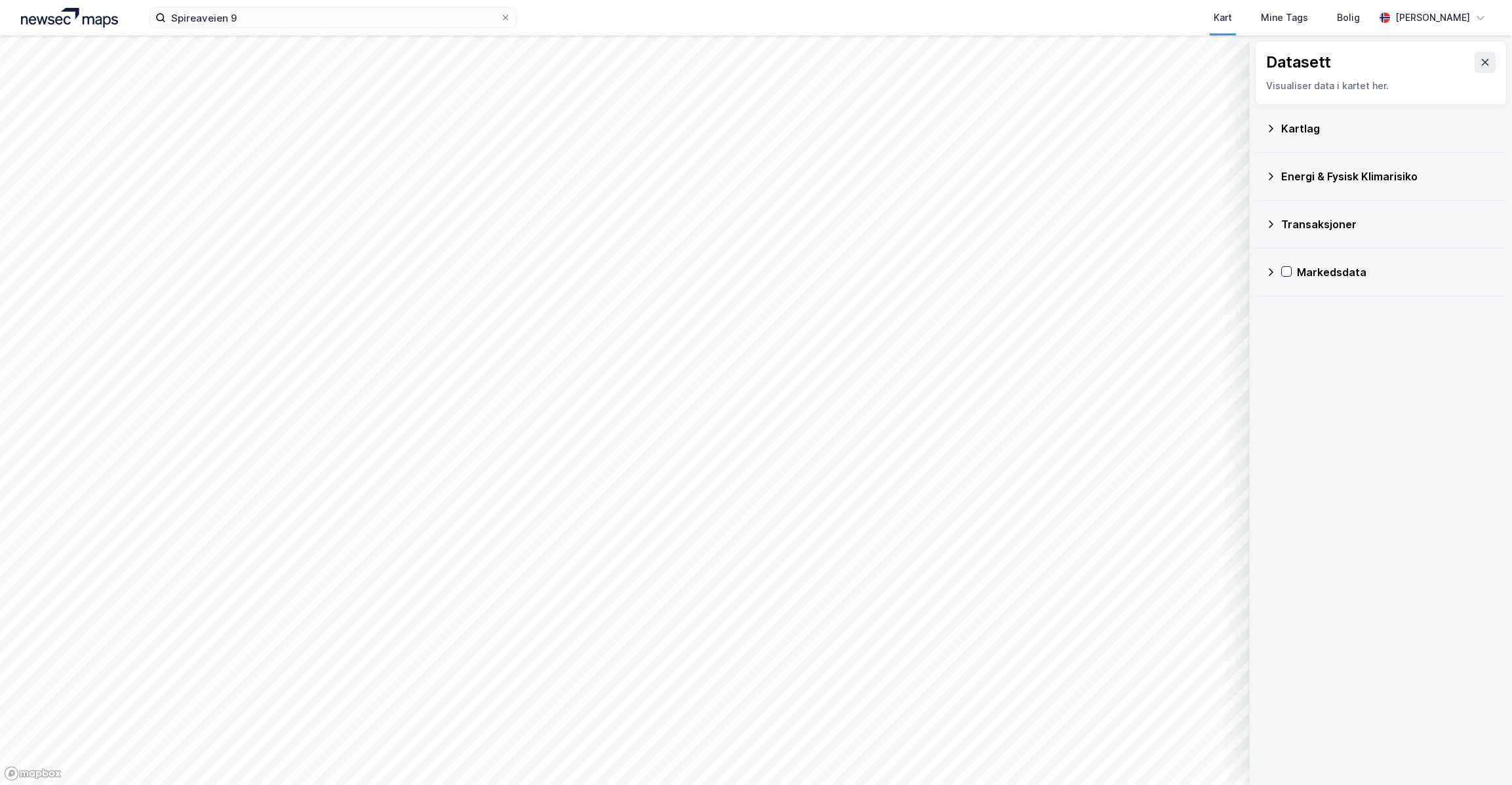
click at [1335, 234] on div "Transaksjoner" at bounding box center [1380, 224] width 231 height 32
click at [1304, 251] on icon at bounding box center [1304, 250] width 9 height 9
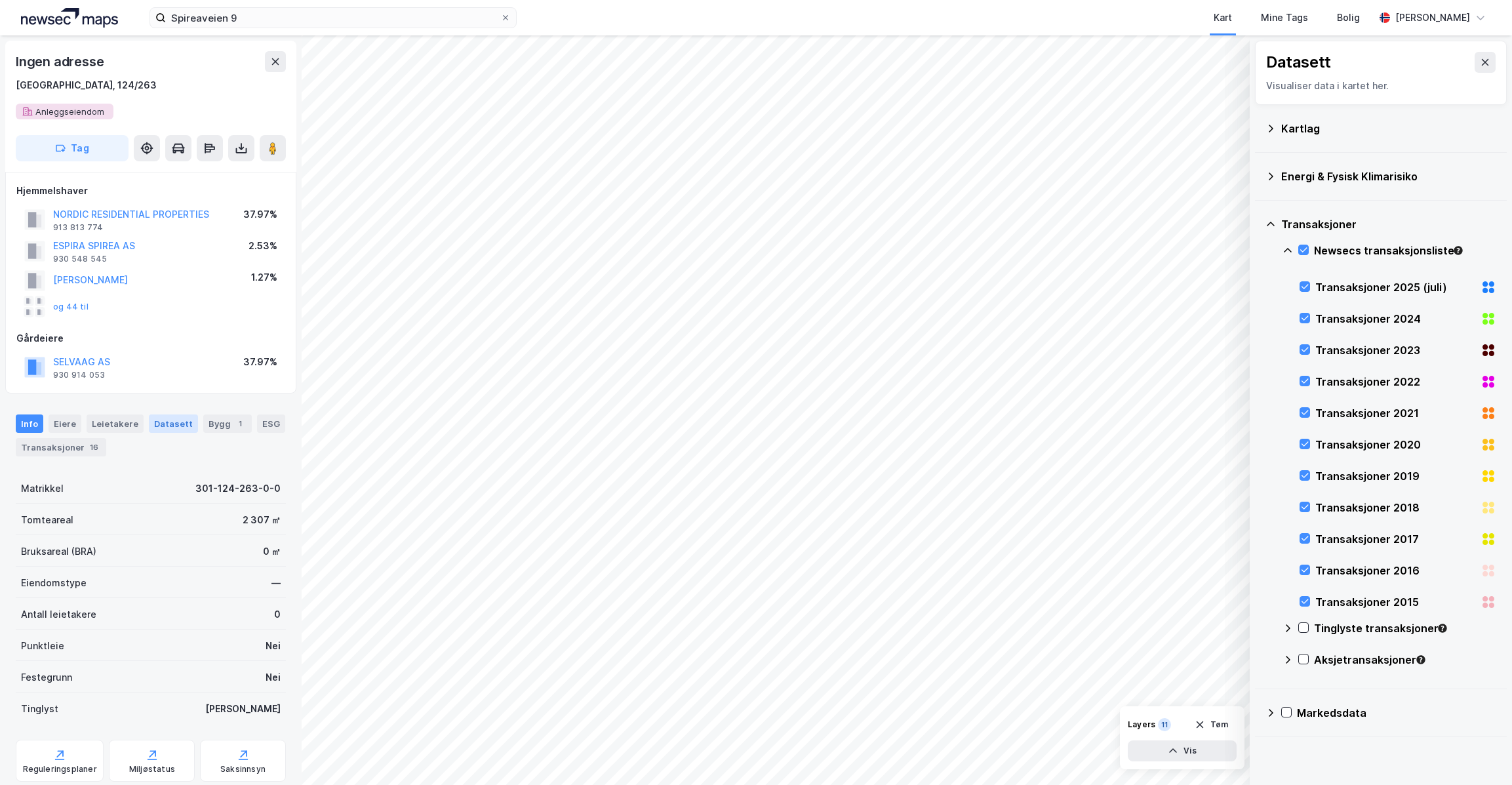
click at [183, 421] on div "Datasett" at bounding box center [173, 424] width 49 height 19
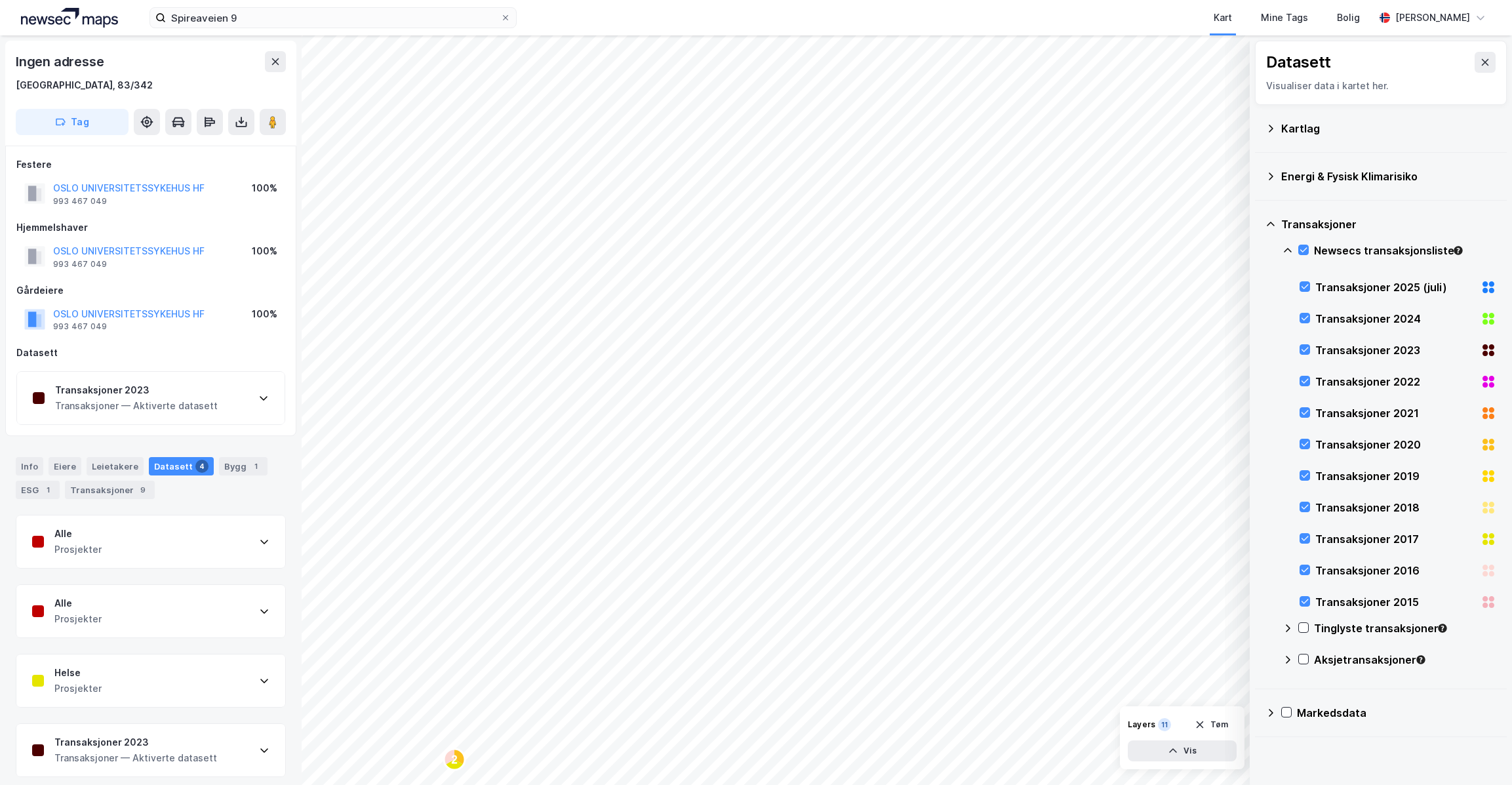
click at [191, 526] on div "Alle Prosjekter" at bounding box center [150, 542] width 269 height 53
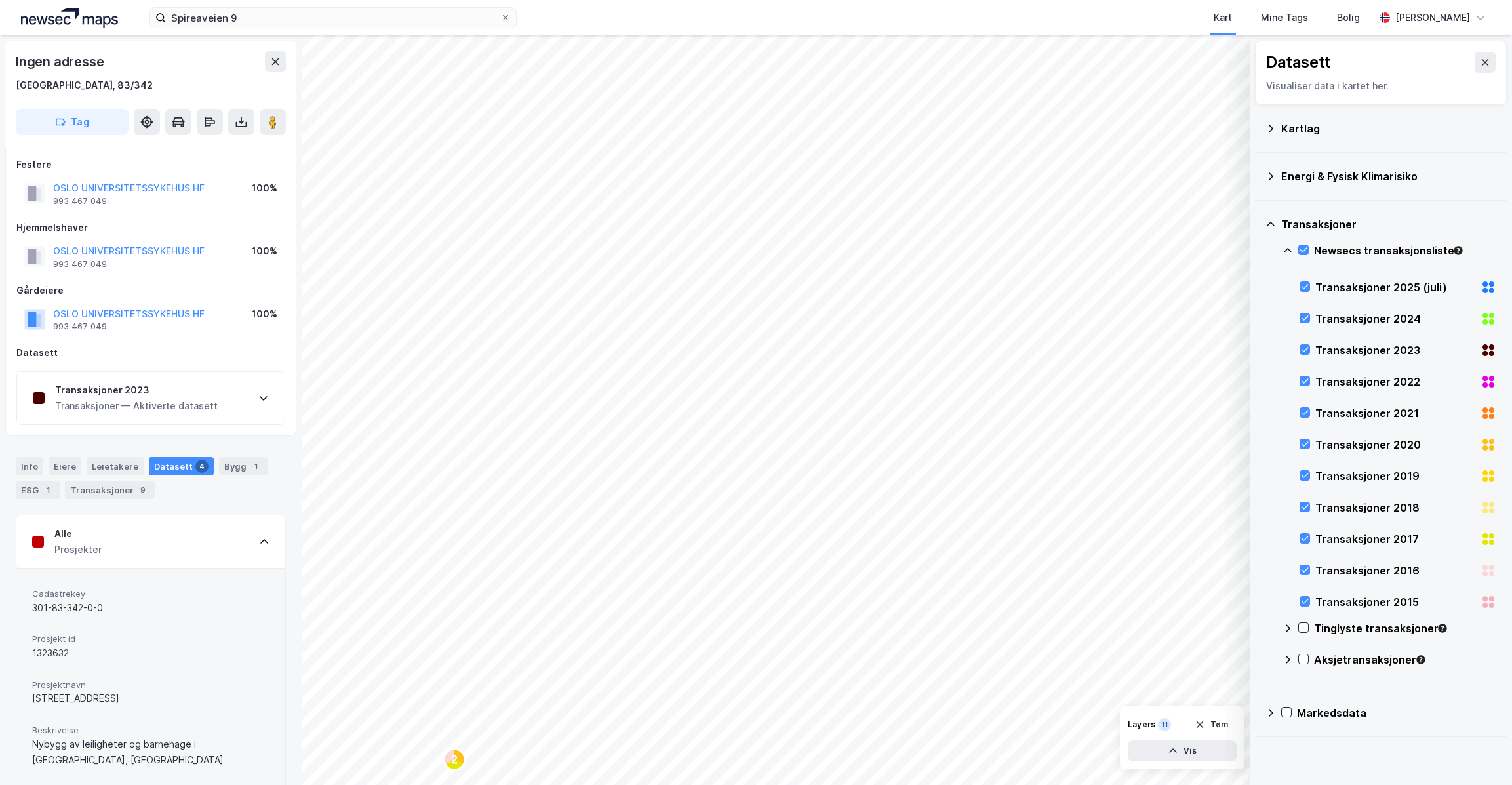
scroll to position [176, 0]
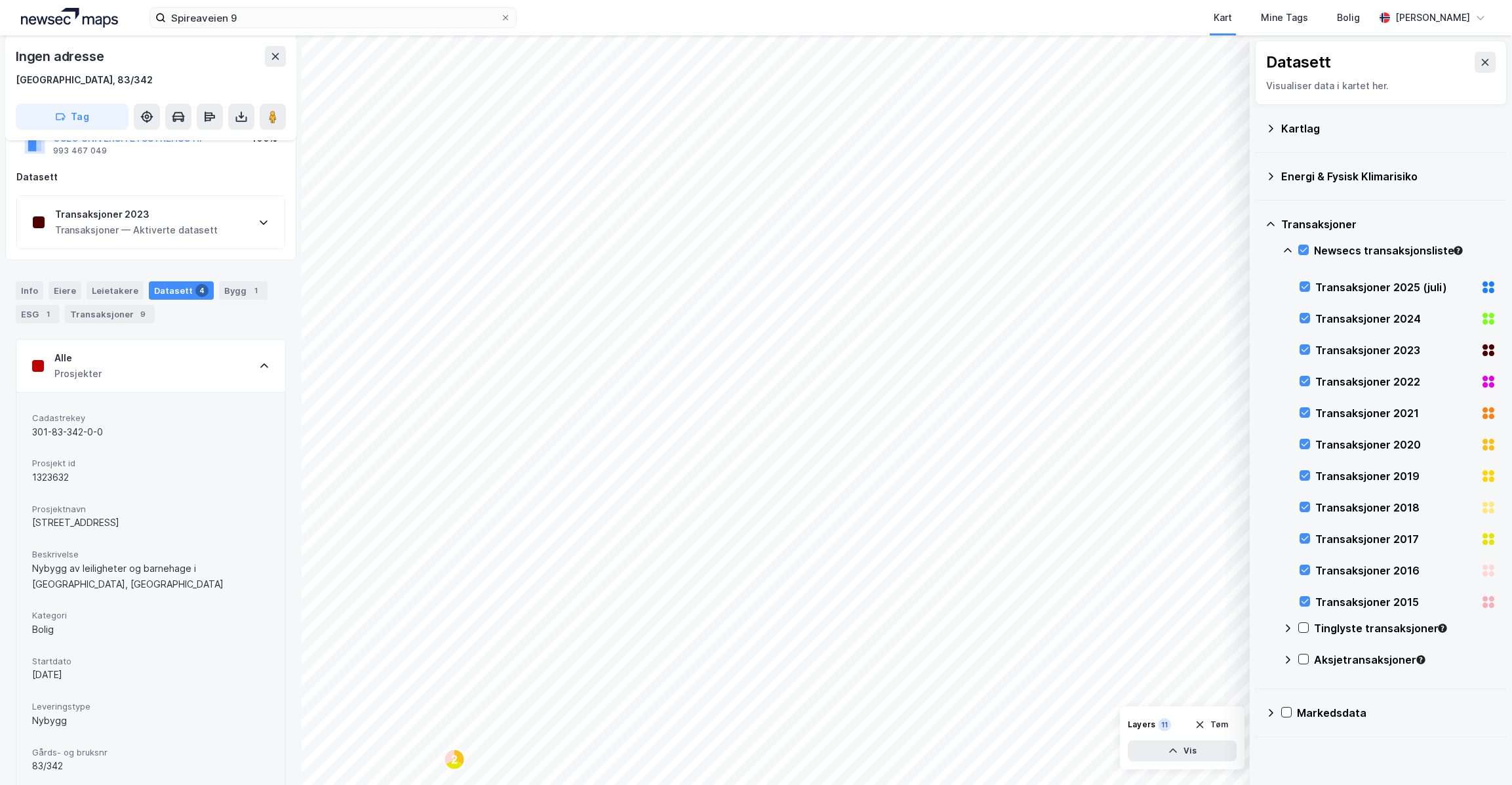
click at [205, 353] on div "Alle Prosjekter" at bounding box center [150, 366] width 269 height 53
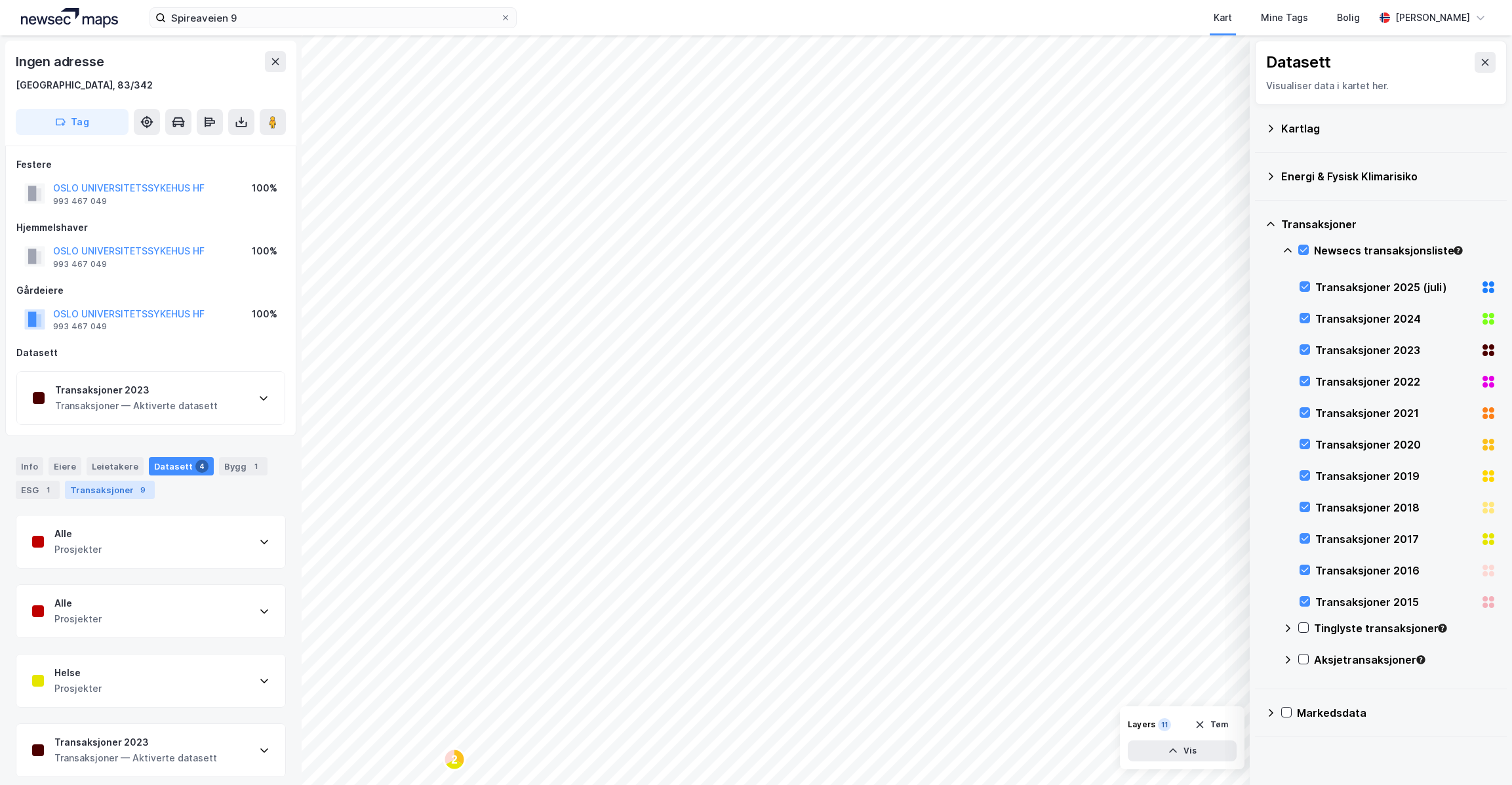
click at [126, 480] on div "Transaksjoner 9" at bounding box center [110, 490] width 90 height 19
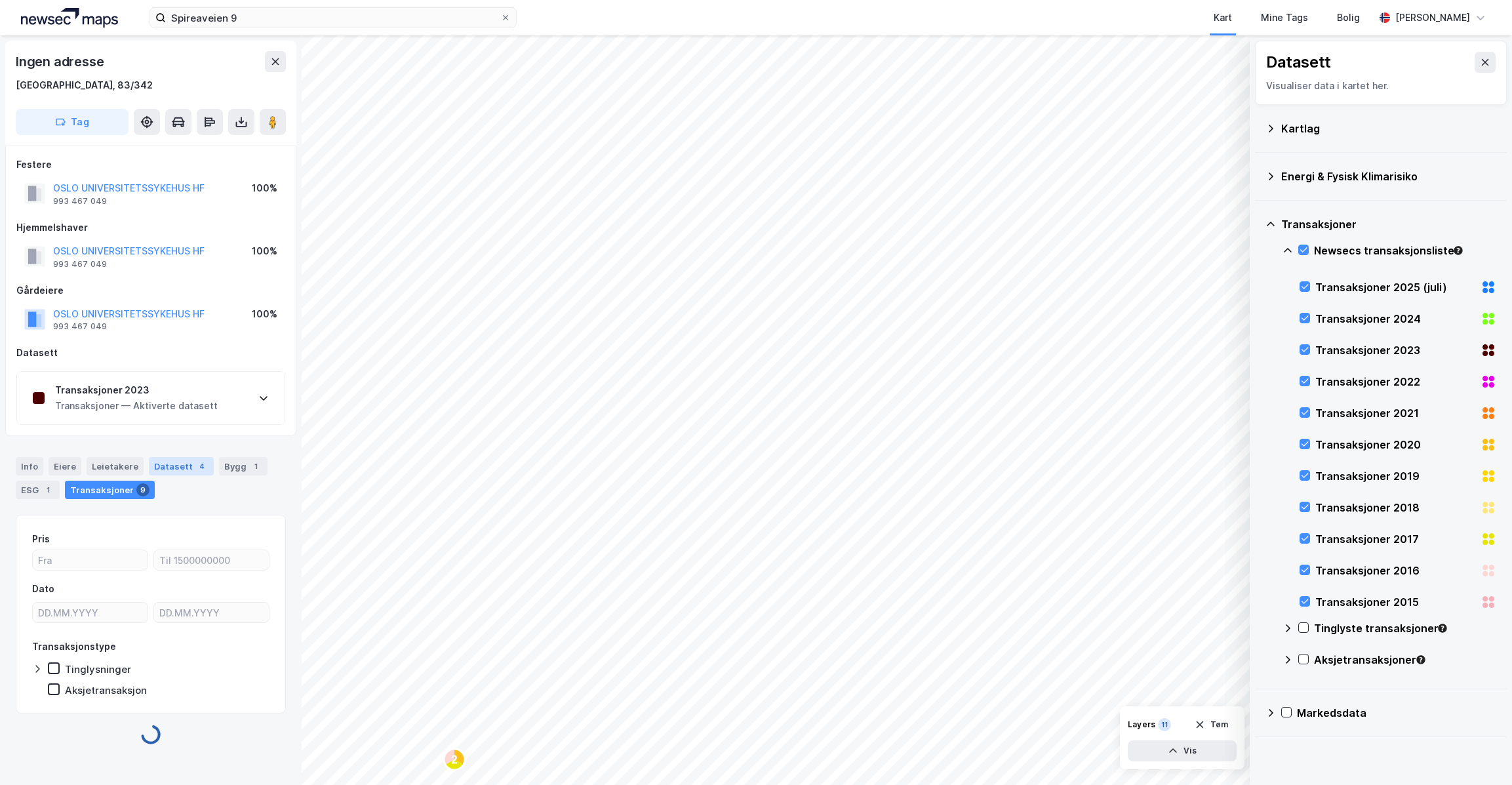
click at [172, 457] on div "Datasett 4" at bounding box center [181, 467] width 65 height 19
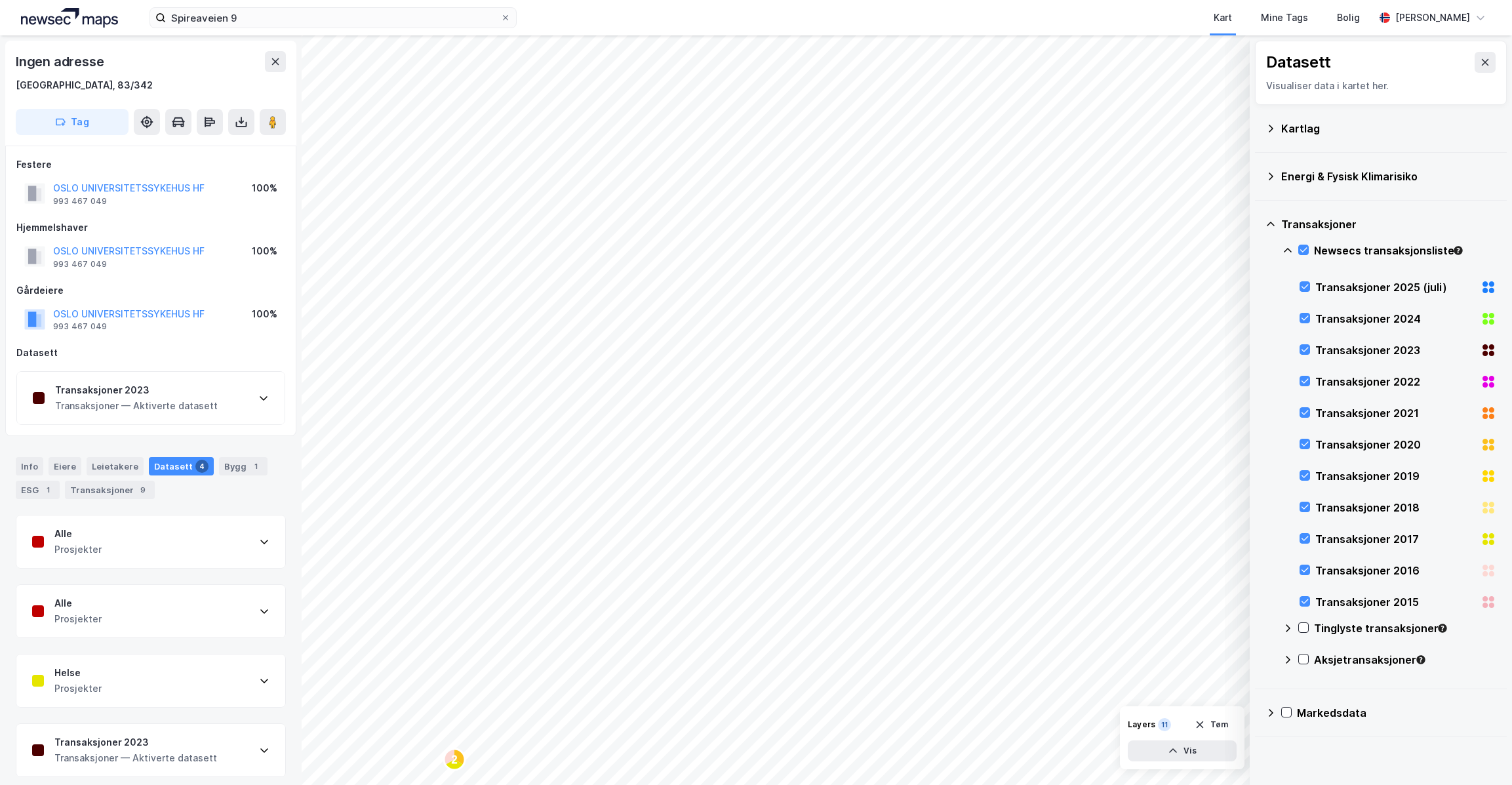
click at [201, 750] on div "Transaksjoner — Aktiverte datasett" at bounding box center [136, 758] width 163 height 15
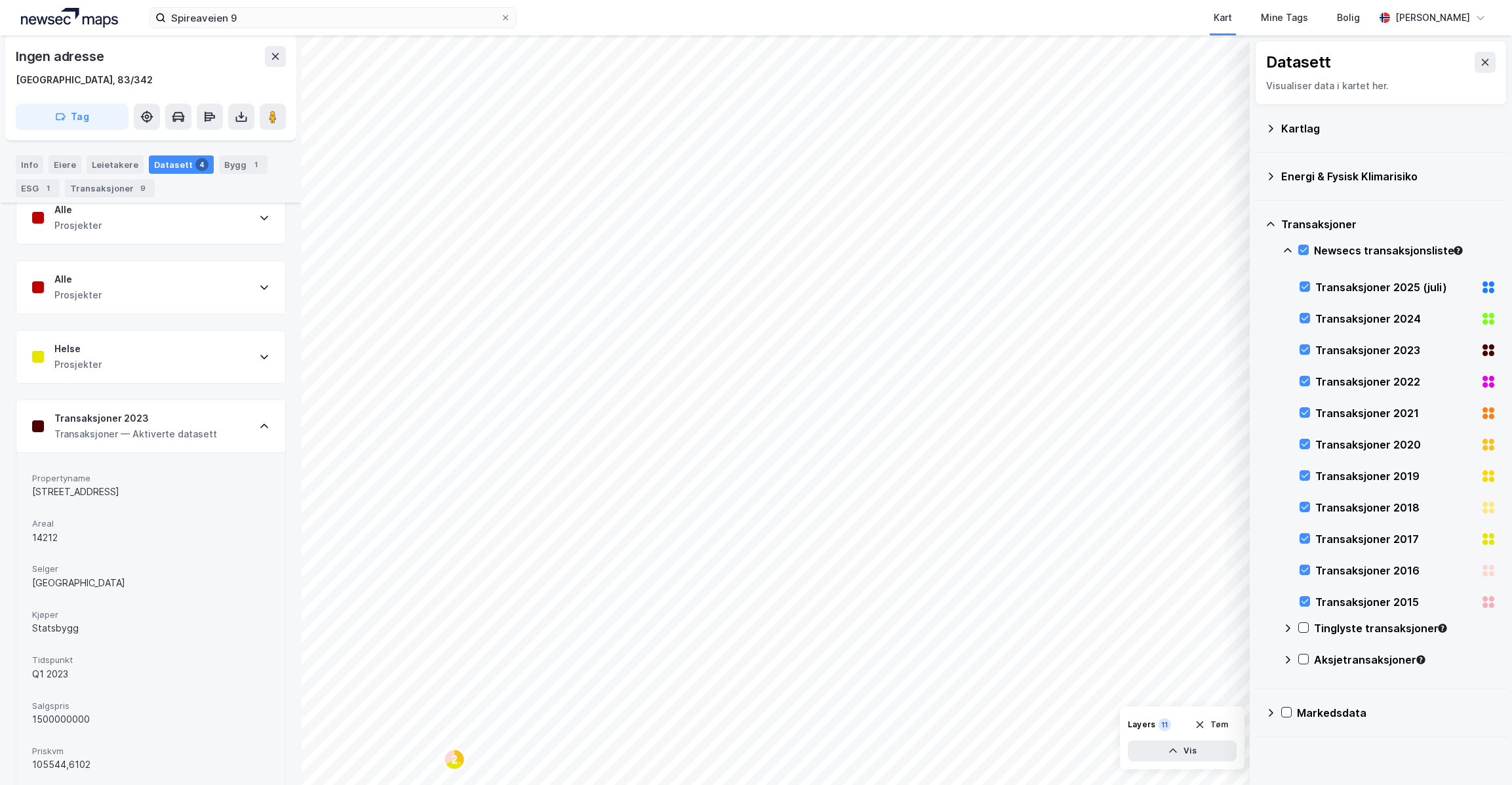
scroll to position [414, 0]
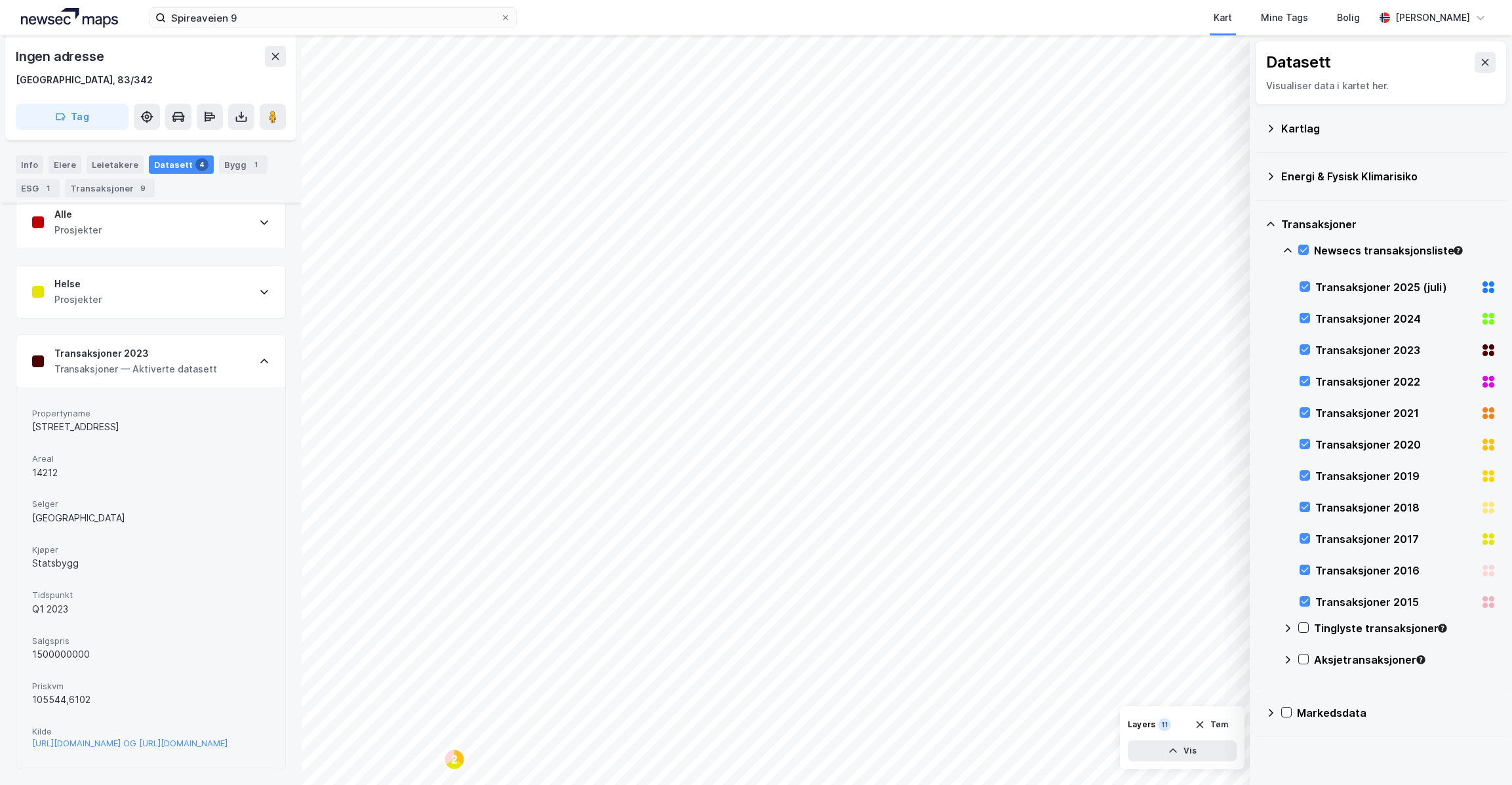
click at [47, 646] on div "1500000000" at bounding box center [150, 654] width 237 height 15
drag, startPoint x: 38, startPoint y: 611, endPoint x: 92, endPoint y: 612, distance: 54.0
click at [92, 646] on div "1500000000" at bounding box center [150, 654] width 237 height 15
click at [106, 632] on div "Propertyname [STREET_ADDRESS] Selger Fredensborg Kjøper Statsbygg Tidspunkt Q1 …" at bounding box center [150, 578] width 237 height 349
click at [188, 738] on div "[URL][DOMAIN_NAME] OG [URL][DOMAIN_NAME]" at bounding box center [129, 743] width 195 height 11
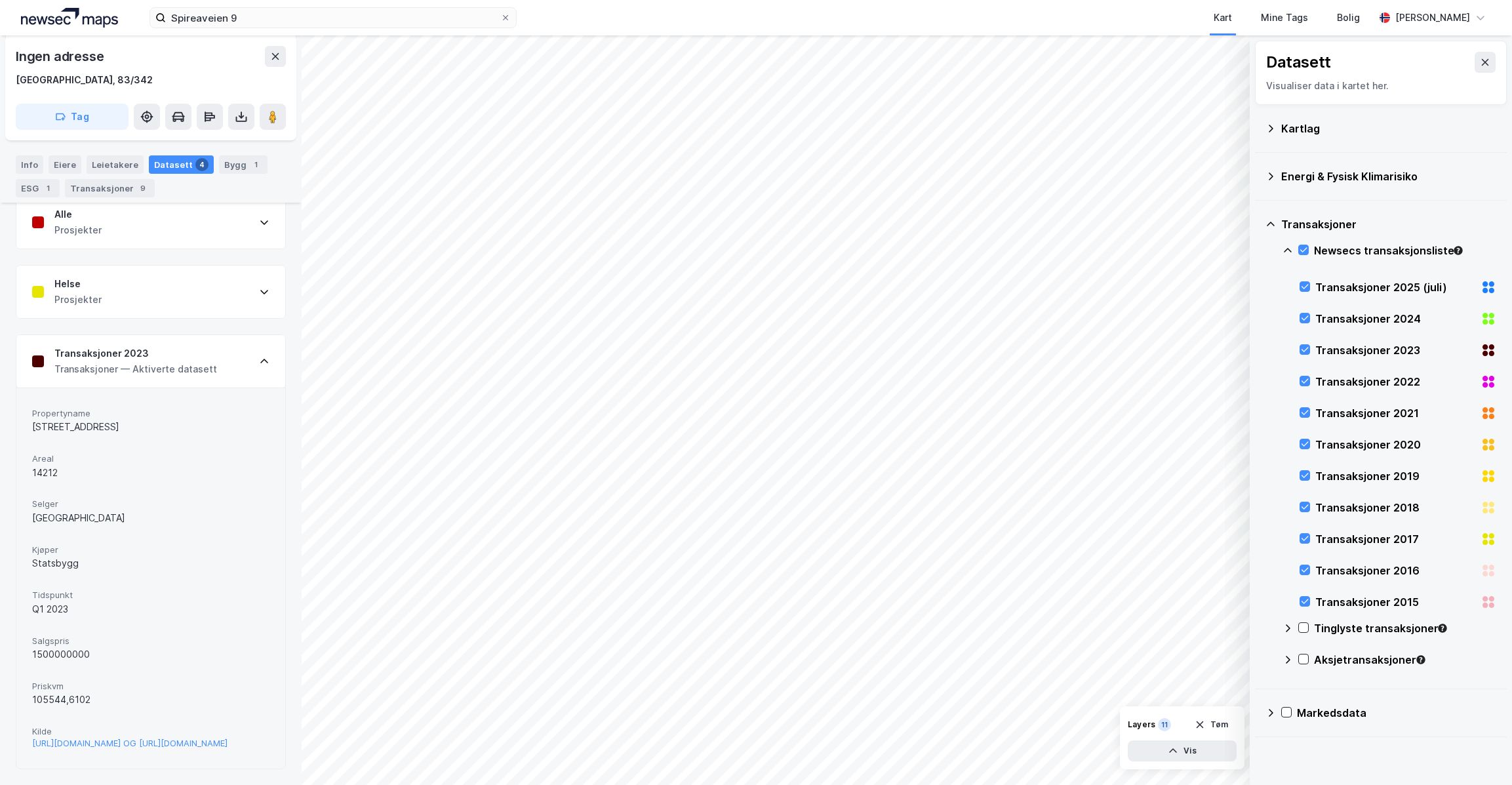
scroll to position [135, 0]
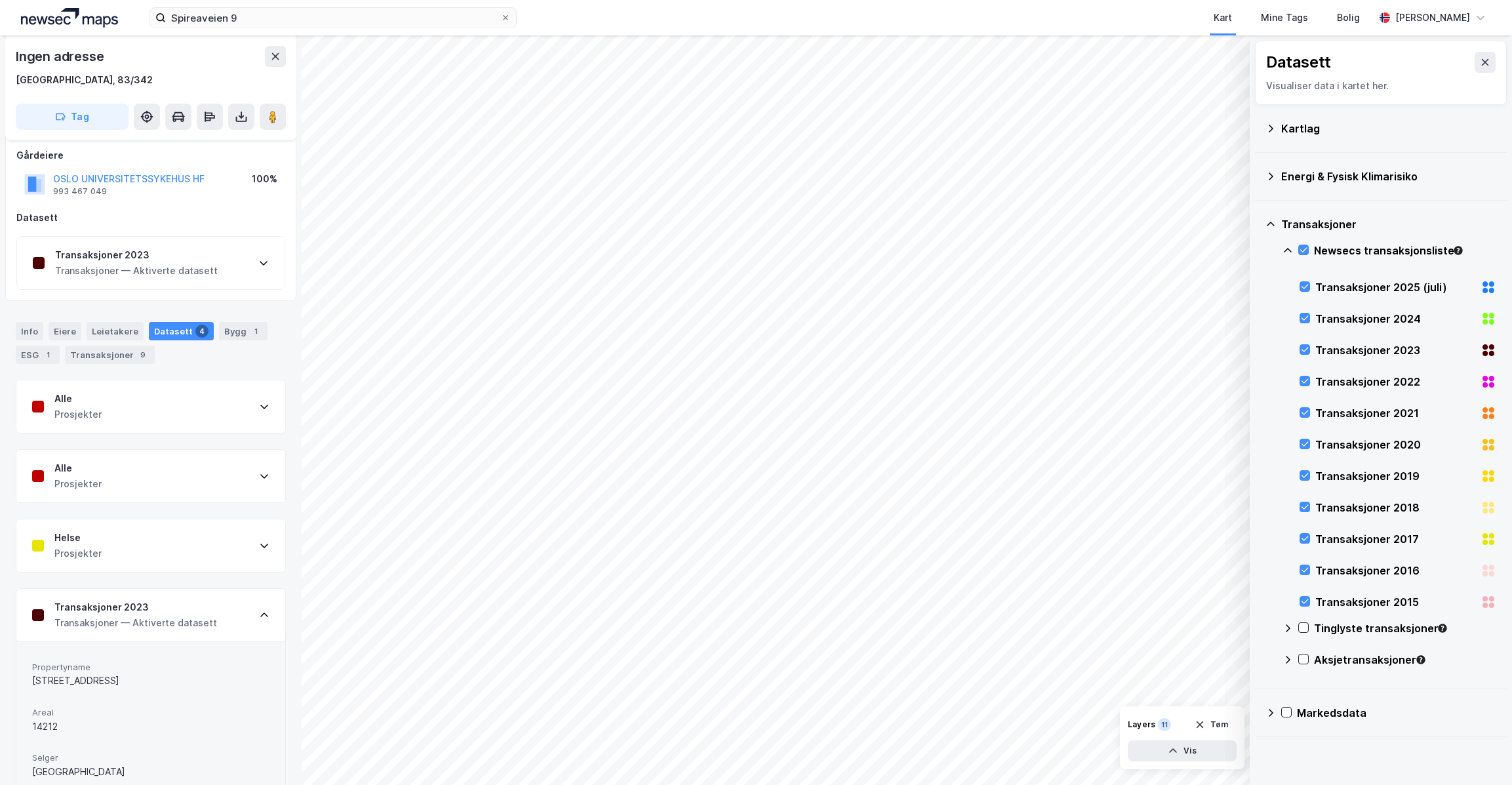
click at [177, 406] on div "Alle Prosjekter" at bounding box center [150, 407] width 269 height 53
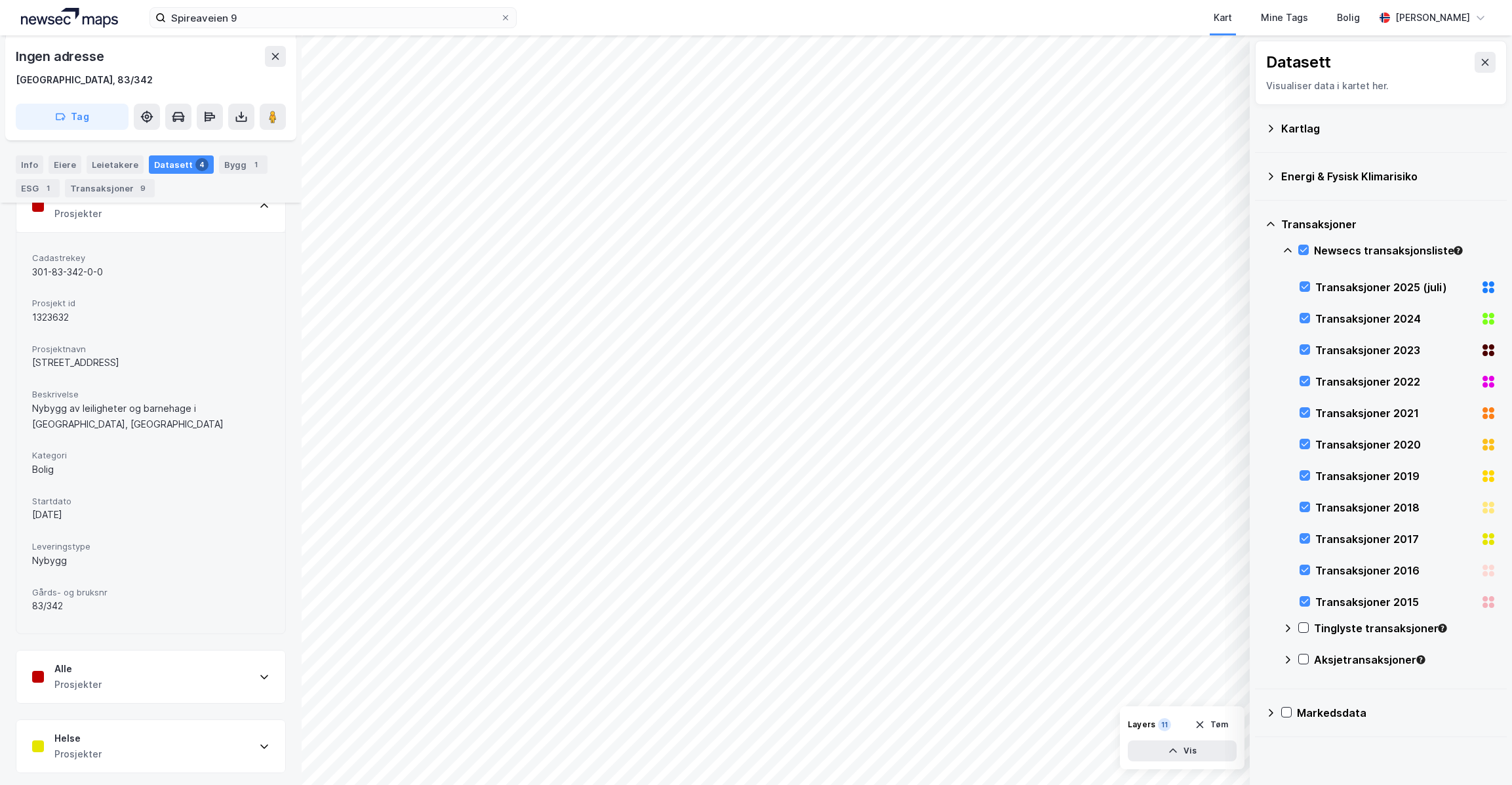
scroll to position [339, 0]
click at [211, 673] on div "Alle Prosjekter" at bounding box center [150, 674] width 269 height 53
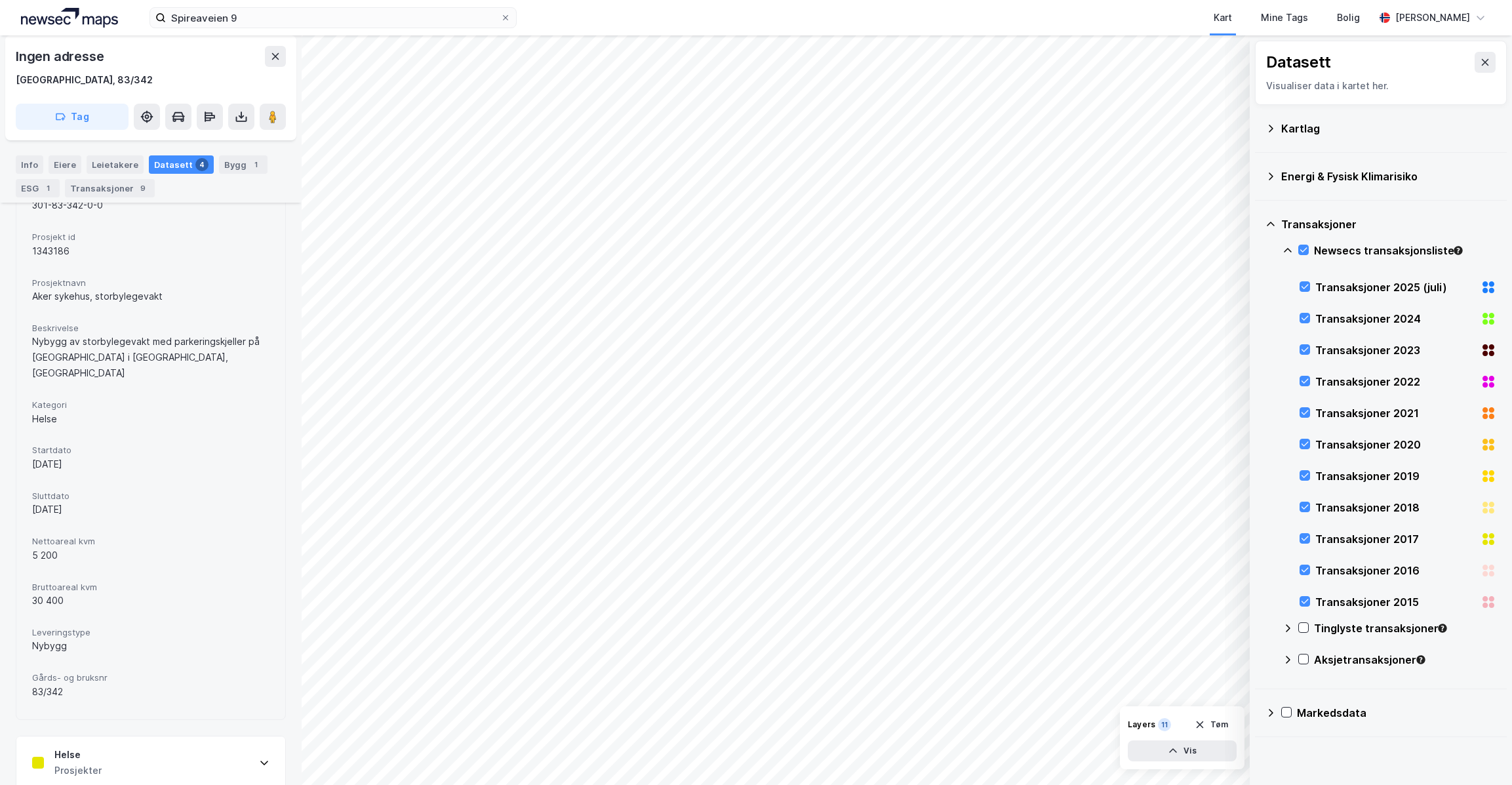
scroll to position [997, 0]
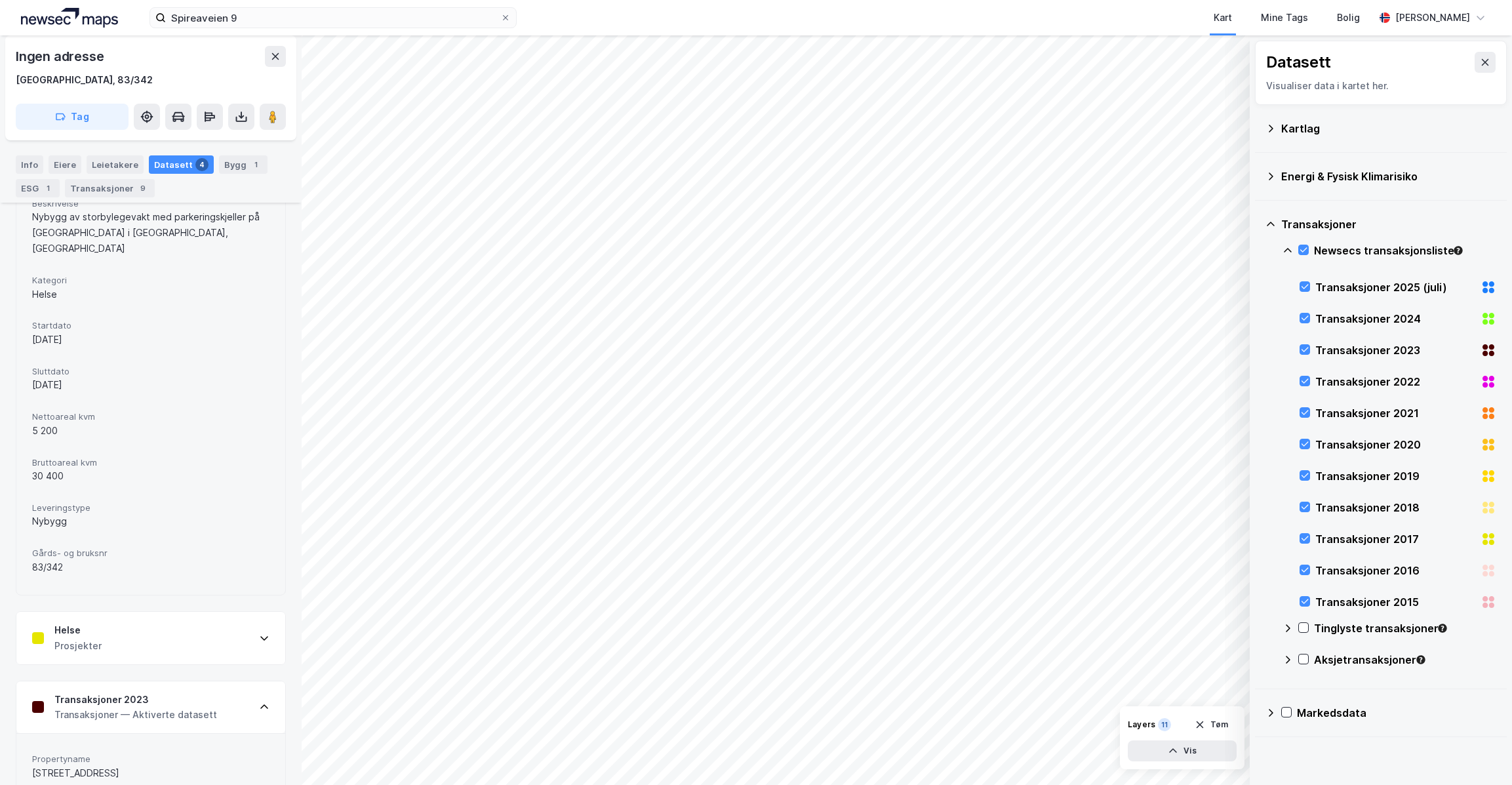
click at [147, 612] on div "Helse Prosjekter" at bounding box center [150, 639] width 269 height 53
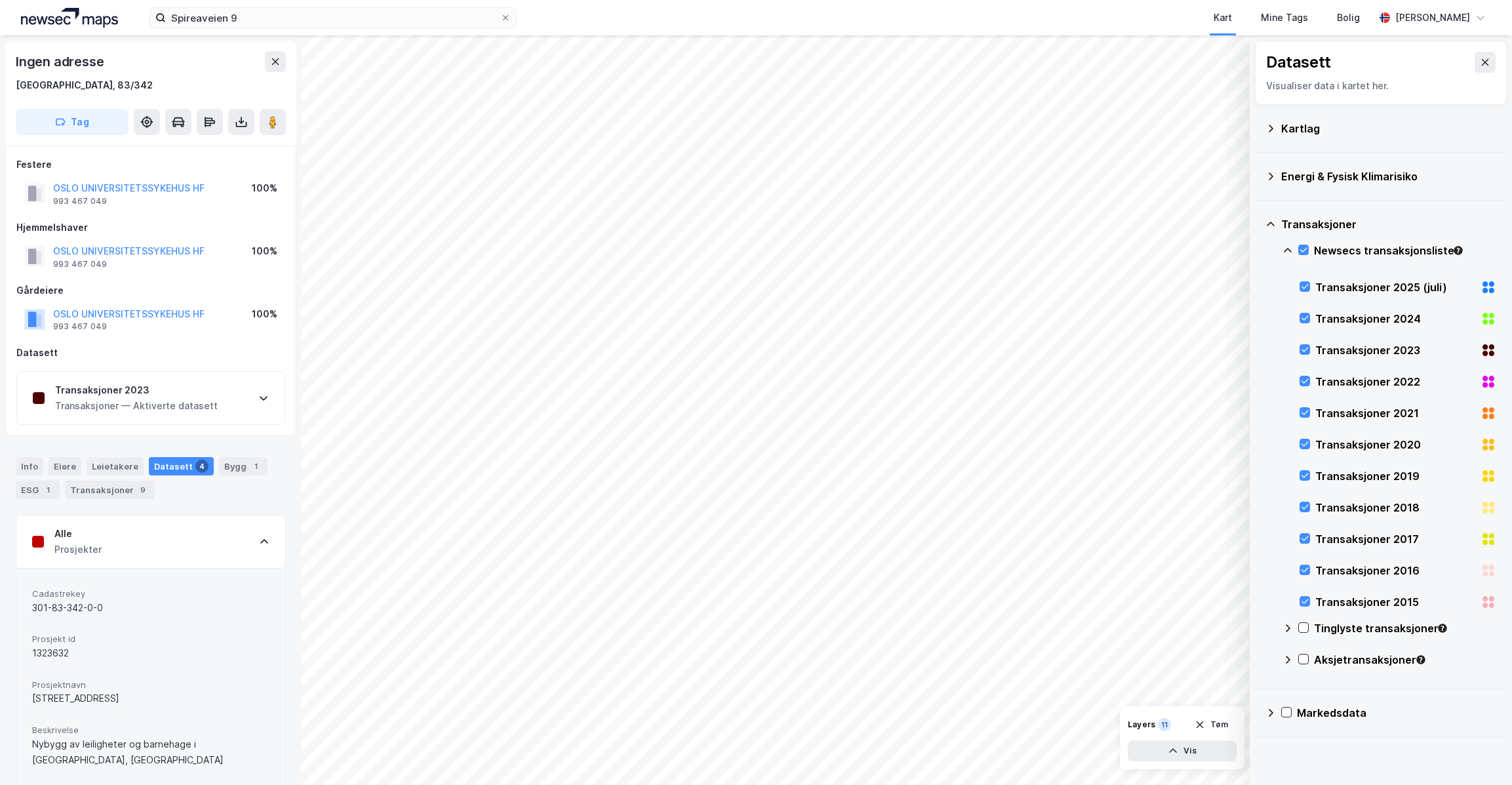
scroll to position [9, 0]
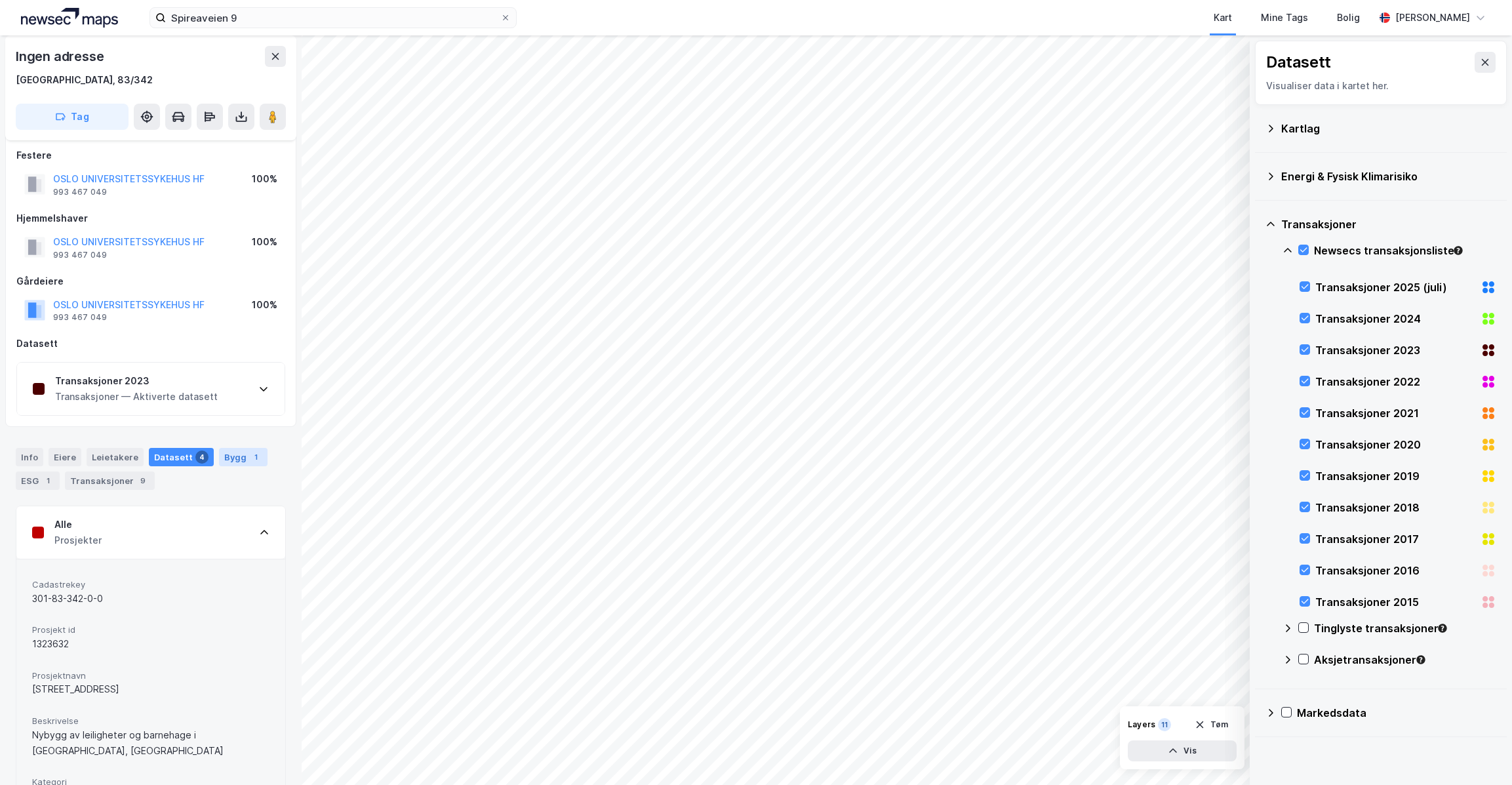
click at [219, 448] on div "Bygg 1" at bounding box center [243, 457] width 49 height 19
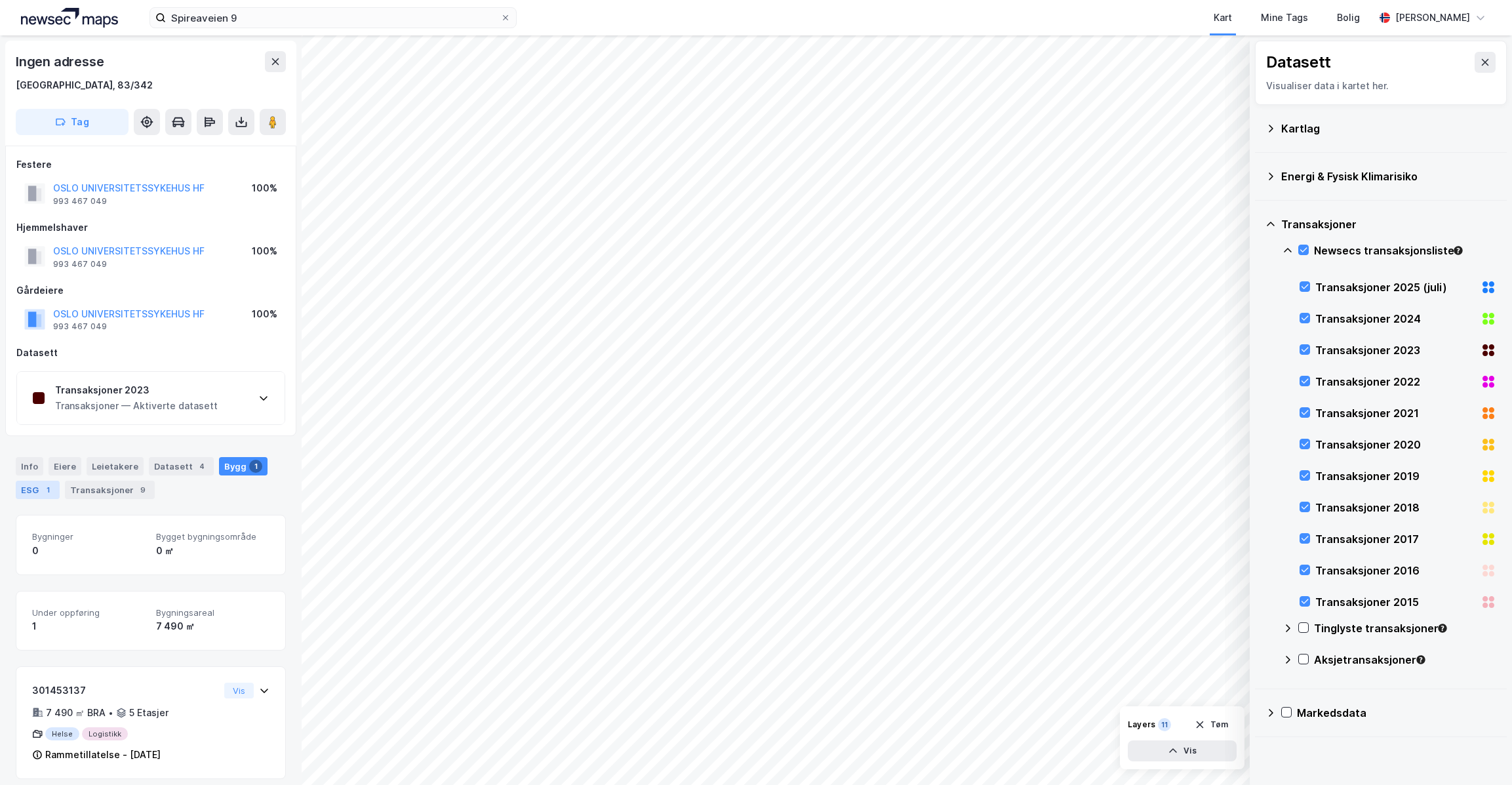
click at [45, 484] on div "1" at bounding box center [47, 490] width 13 height 13
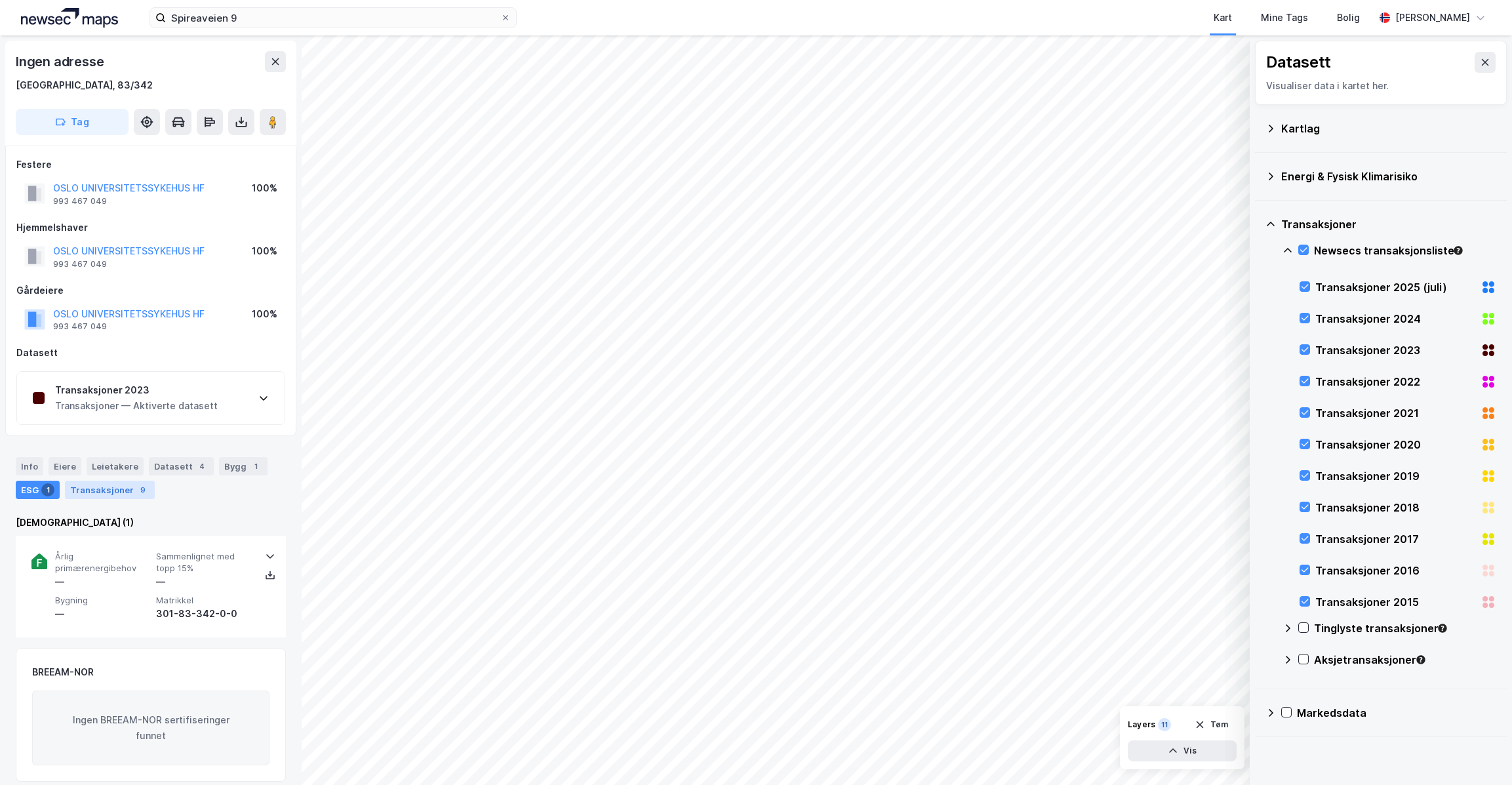
click at [108, 480] on div "Transaksjoner 9" at bounding box center [110, 490] width 90 height 19
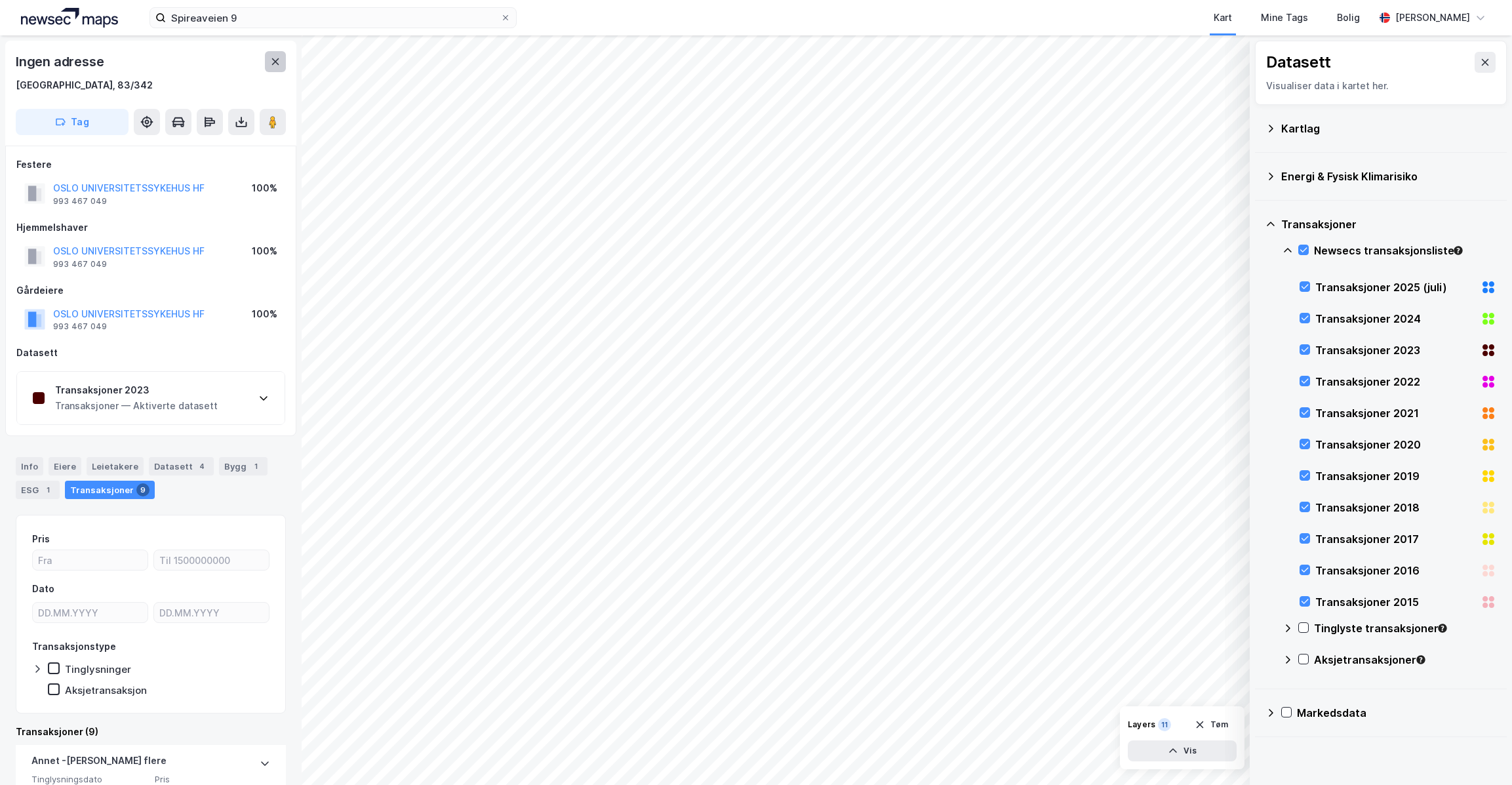
click at [277, 54] on button at bounding box center [275, 61] width 21 height 21
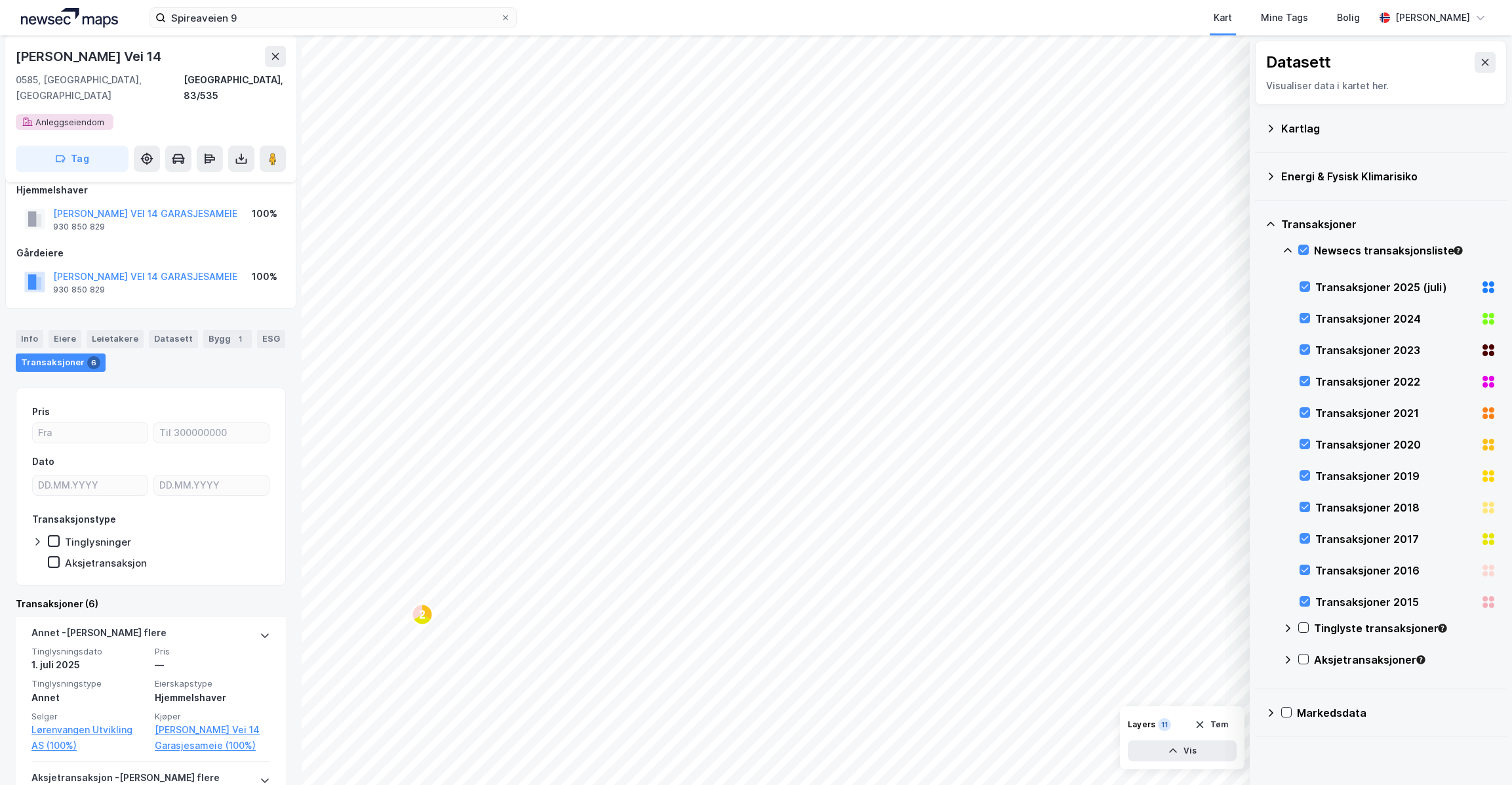
scroll to position [40, 0]
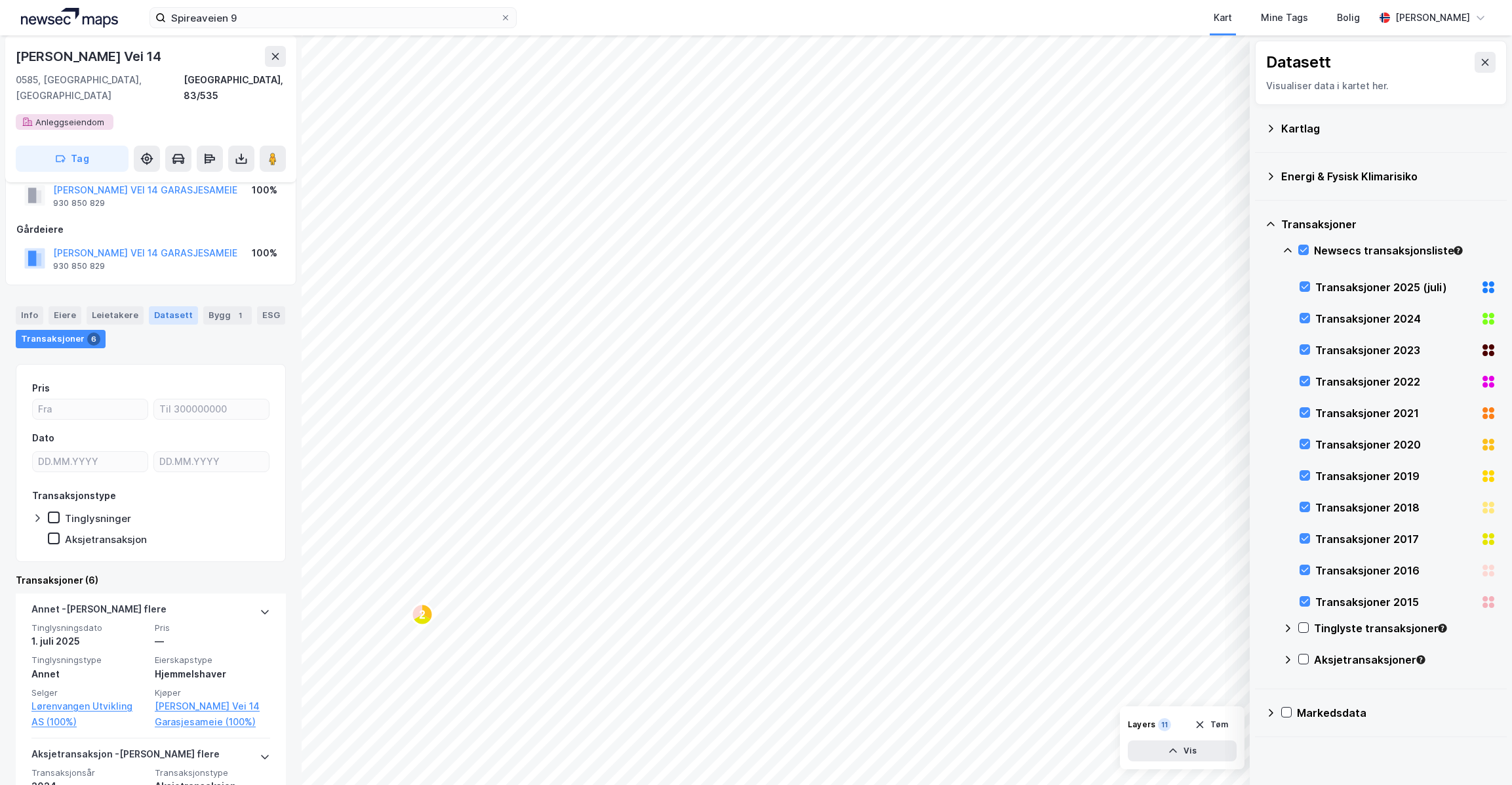
click at [174, 306] on div "Datasett" at bounding box center [173, 315] width 49 height 19
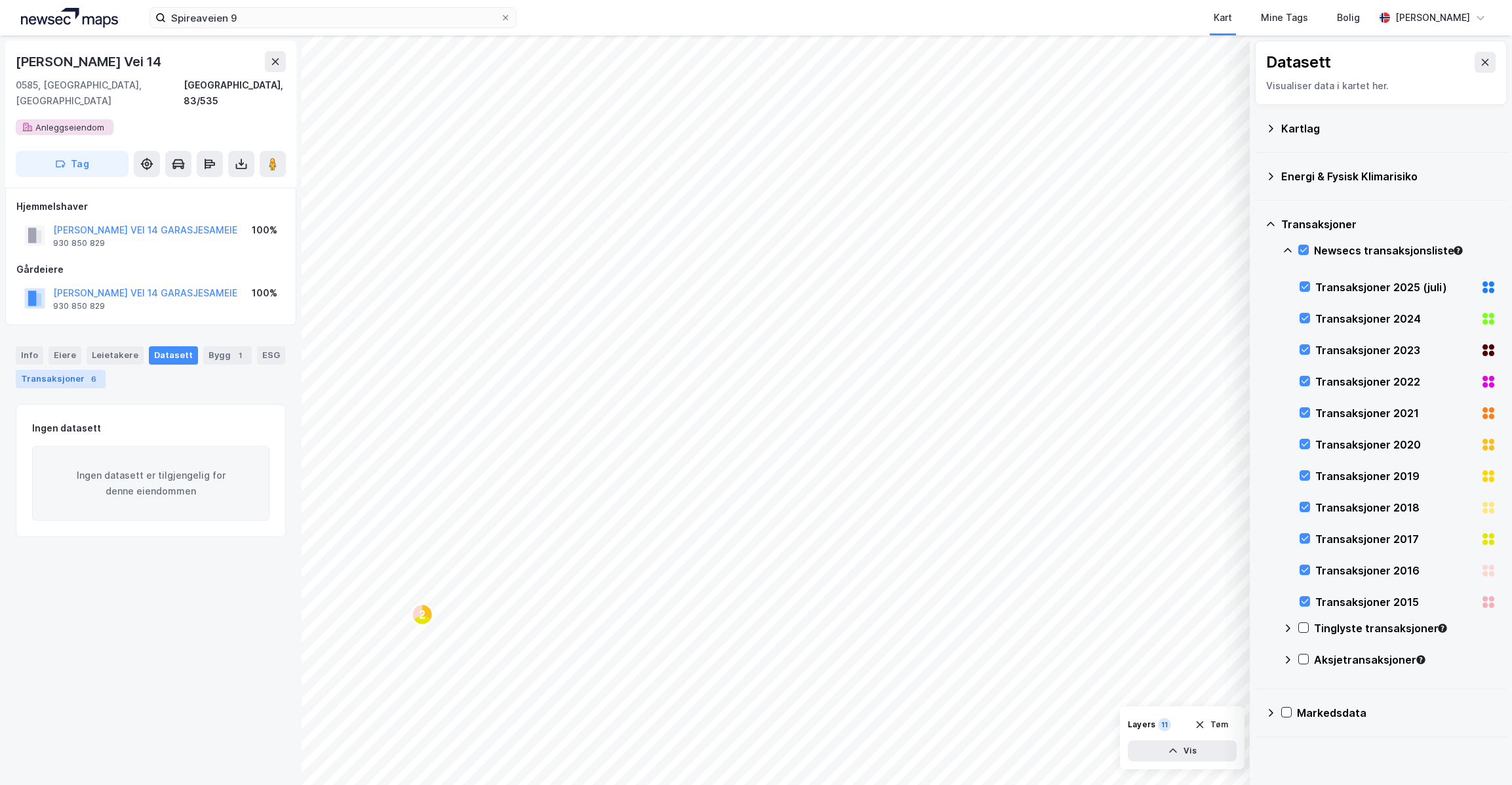
click at [73, 370] on div "Transaksjoner 6" at bounding box center [60, 379] width 90 height 19
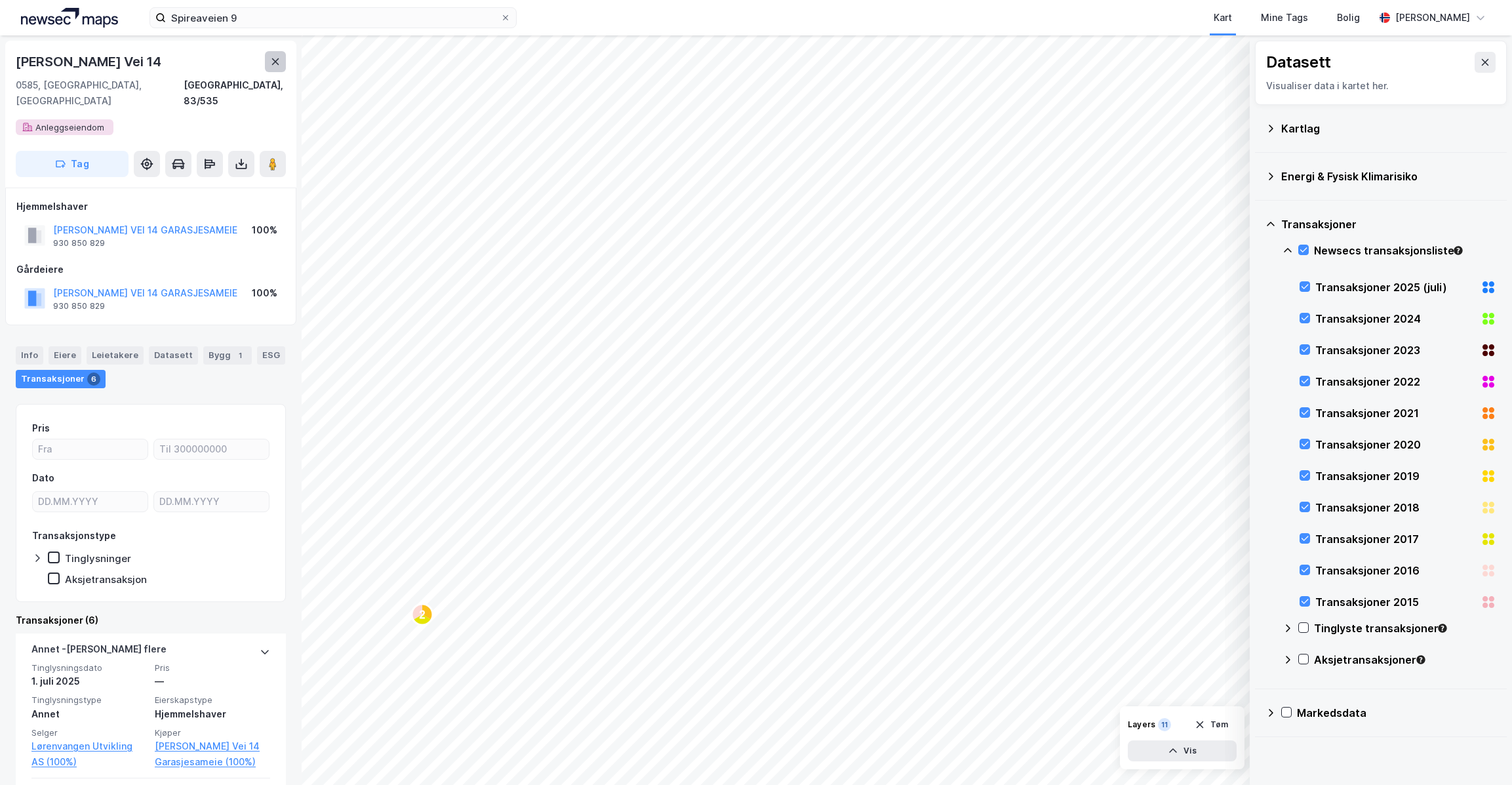
click at [276, 60] on icon at bounding box center [276, 62] width 11 height 11
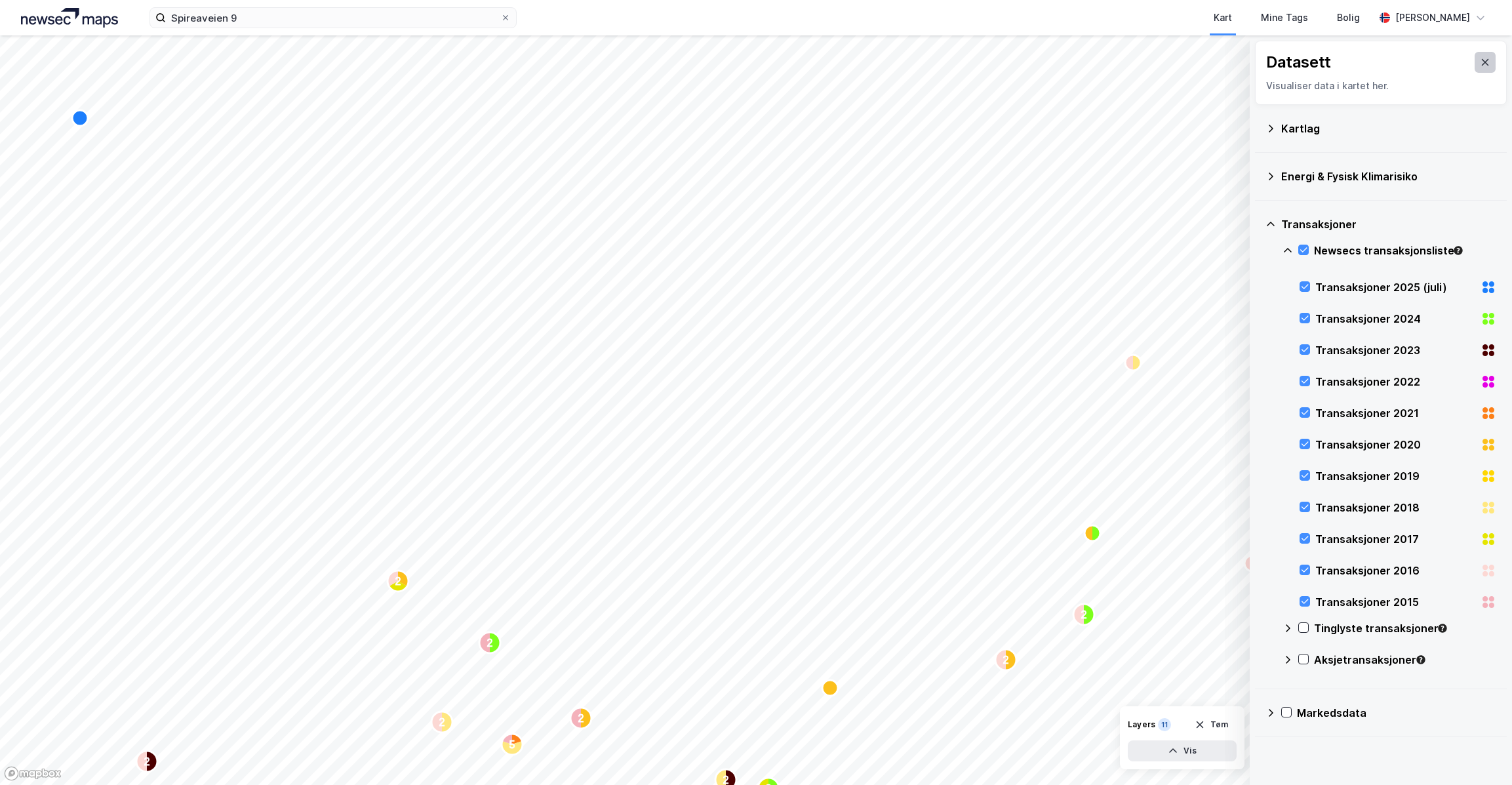
click at [1482, 60] on button at bounding box center [1484, 62] width 21 height 21
